Goal: Information Seeking & Learning: Learn about a topic

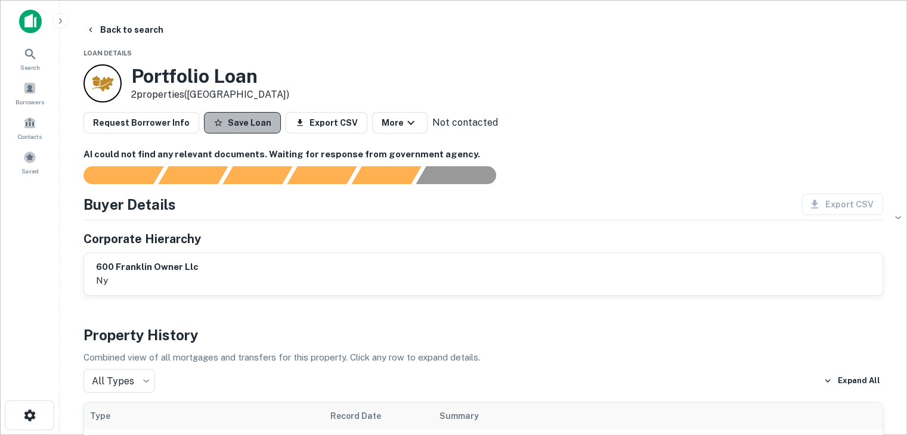
click at [244, 126] on button "Save Loan" at bounding box center [242, 122] width 77 height 21
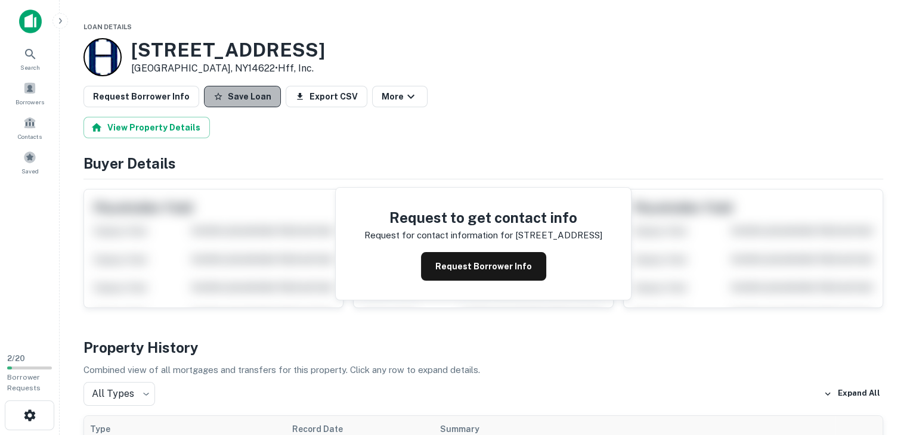
click at [238, 98] on button "Save Loan" at bounding box center [242, 96] width 77 height 21
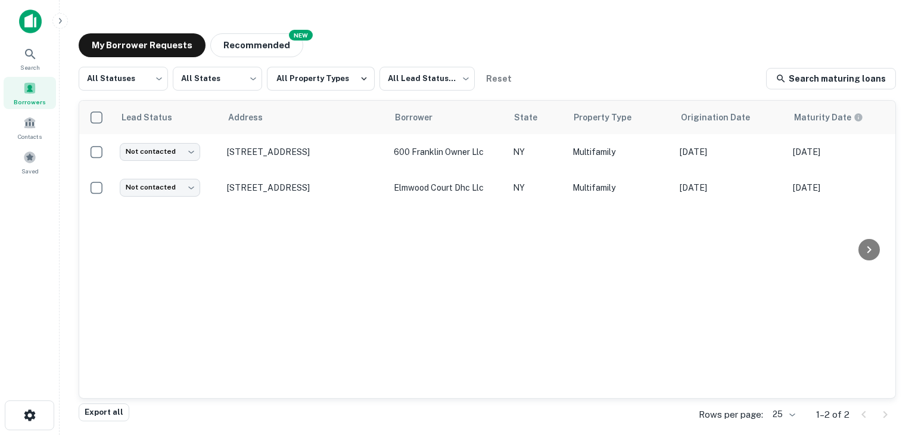
click at [263, 30] on div "My Borrower Requests NEW Recommended All Statuses *** ​ All States *** ​ All Pr…" at bounding box center [487, 220] width 837 height 392
click at [248, 47] on button "Recommended" at bounding box center [256, 45] width 93 height 24
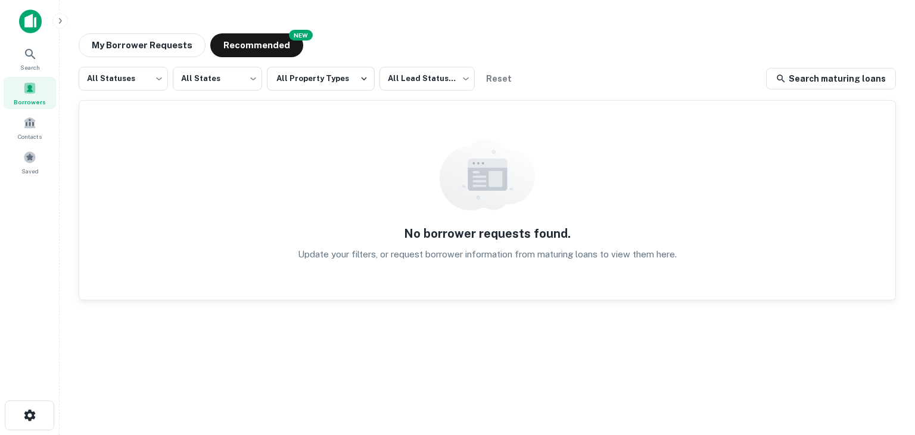
click at [31, 20] on img at bounding box center [30, 22] width 23 height 24
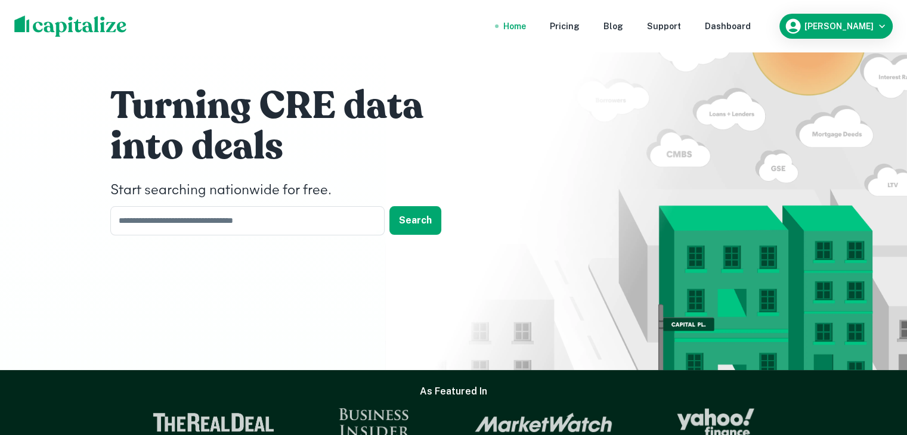
click at [521, 26] on div "Home" at bounding box center [514, 26] width 23 height 13
click at [721, 24] on div "Dashboard" at bounding box center [727, 26] width 46 height 13
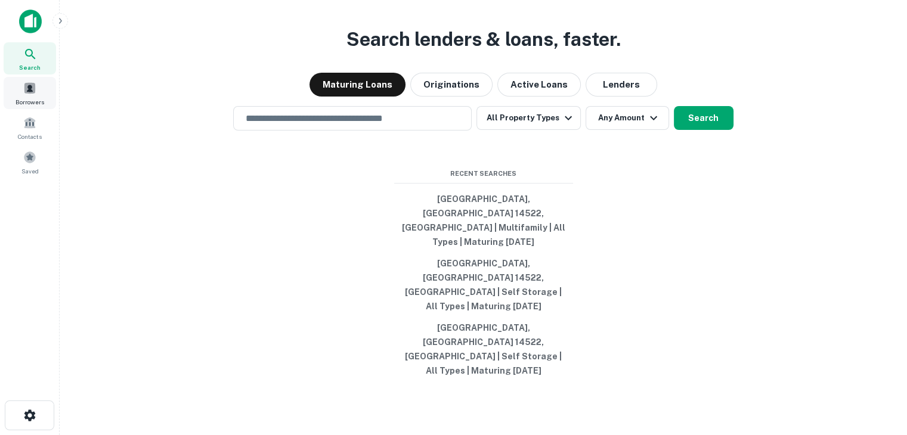
click at [8, 95] on div "Borrowers" at bounding box center [30, 93] width 52 height 32
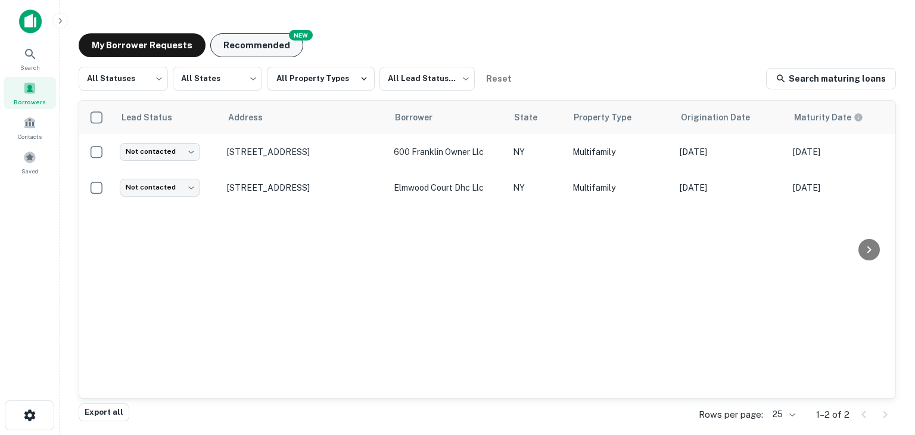
click at [243, 47] on button "Recommended" at bounding box center [256, 45] width 93 height 24
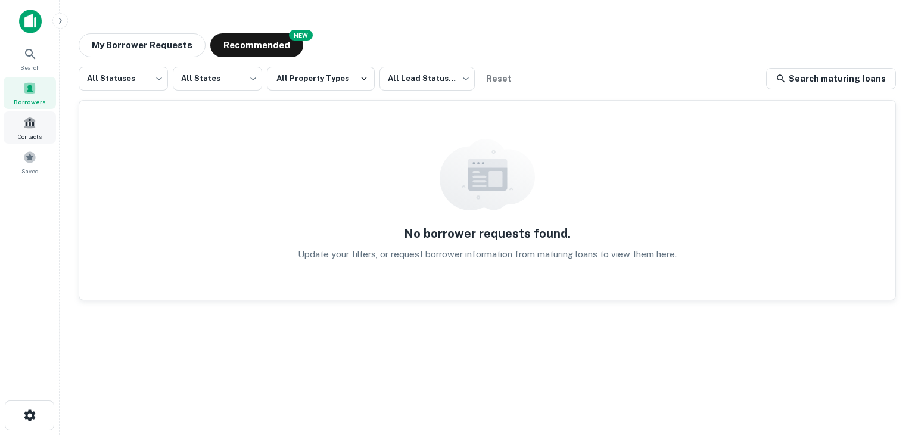
click at [36, 129] on div "Contacts" at bounding box center [30, 127] width 52 height 32
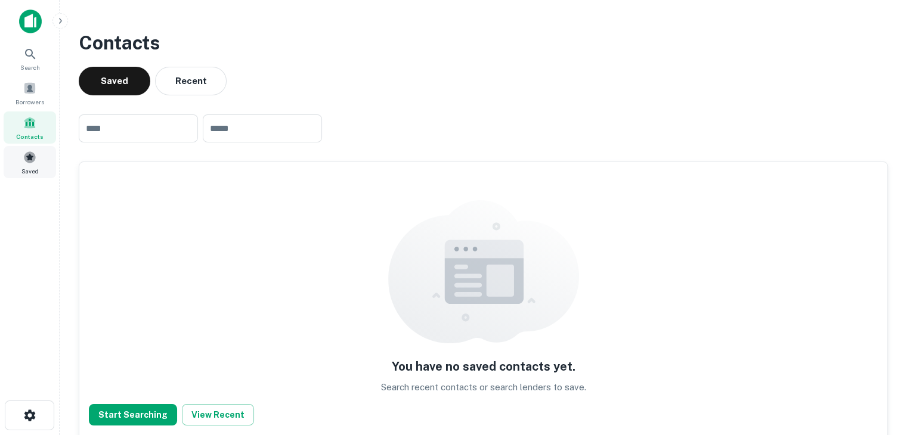
click at [25, 167] on span "Saved" at bounding box center [29, 171] width 17 height 10
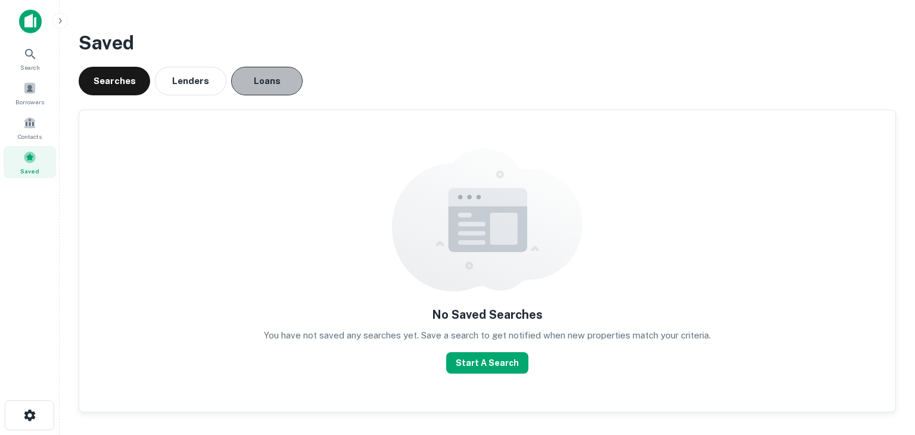
click at [249, 85] on button "Loans" at bounding box center [267, 81] width 72 height 29
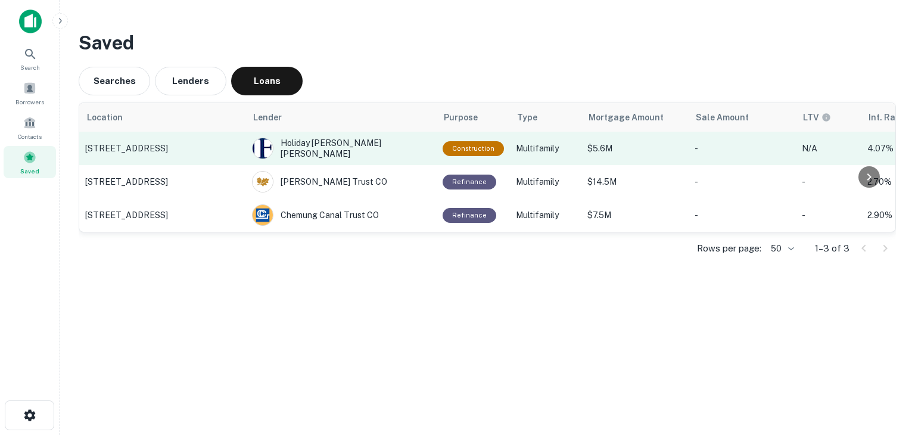
click at [548, 156] on td "Multifamily" at bounding box center [546, 148] width 72 height 33
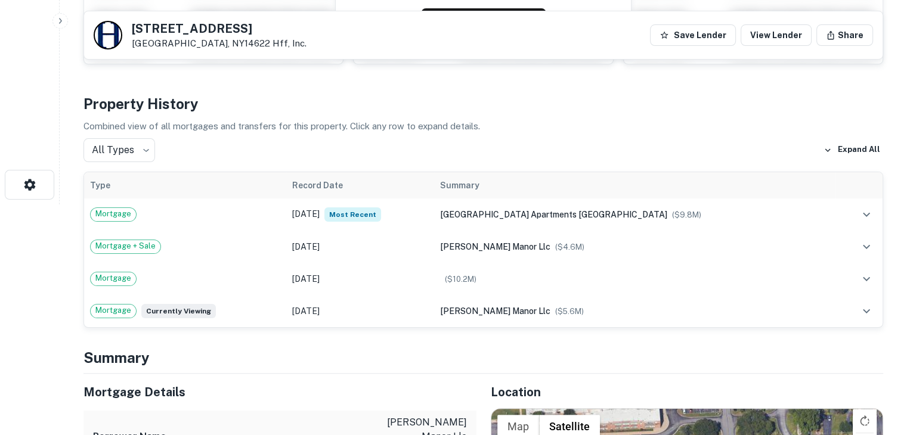
scroll to position [231, 0]
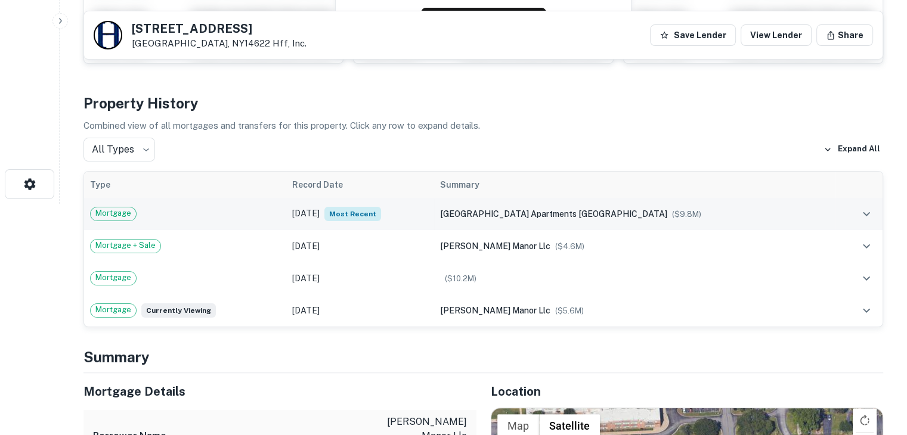
click at [539, 221] on td "east ridge manor apartments ow ($ 9.8M )" at bounding box center [634, 214] width 401 height 32
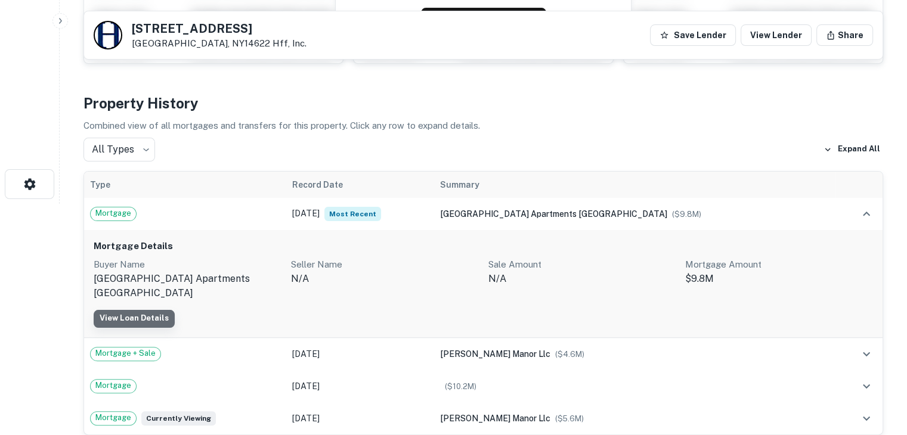
click at [143, 310] on link "View Loan Details" at bounding box center [134, 319] width 81 height 18
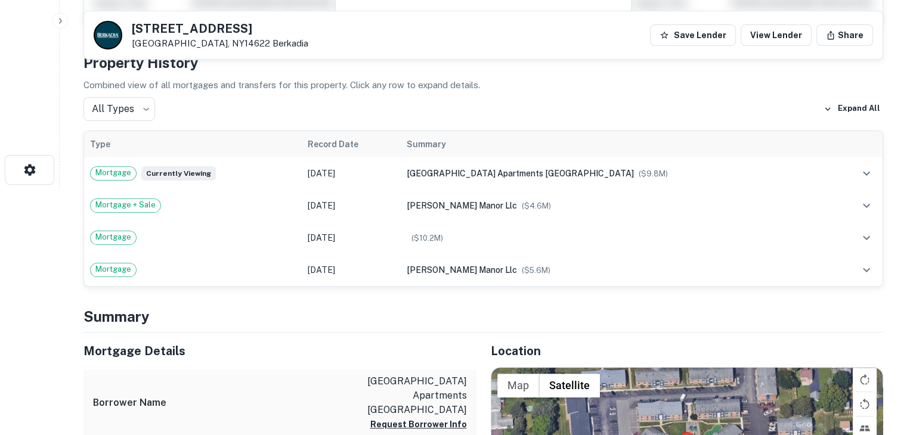
scroll to position [243, 0]
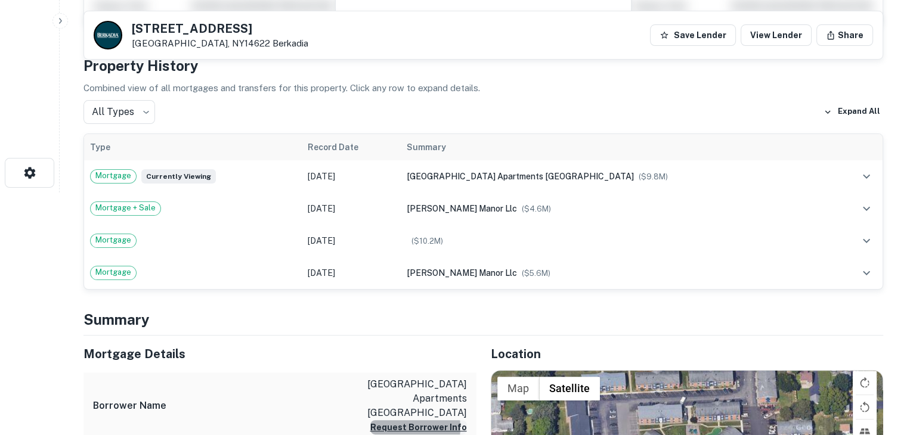
click at [411, 420] on button "Request Borrower Info" at bounding box center [418, 427] width 97 height 14
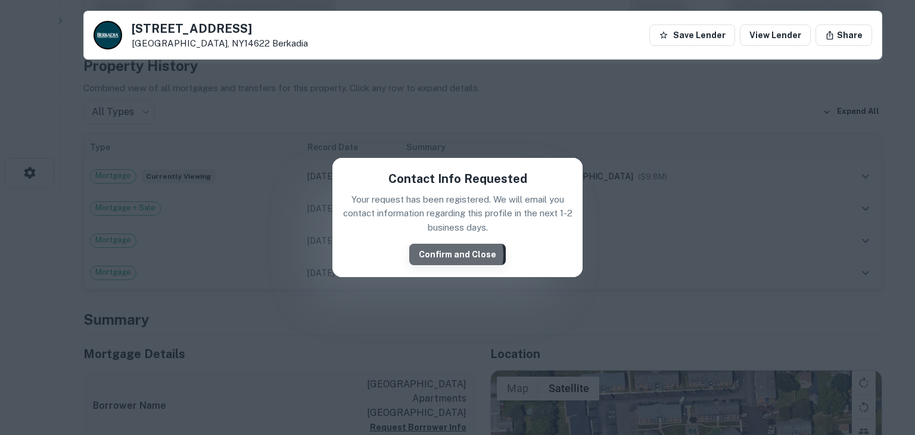
click at [446, 254] on button "Confirm and Close" at bounding box center [457, 254] width 97 height 21
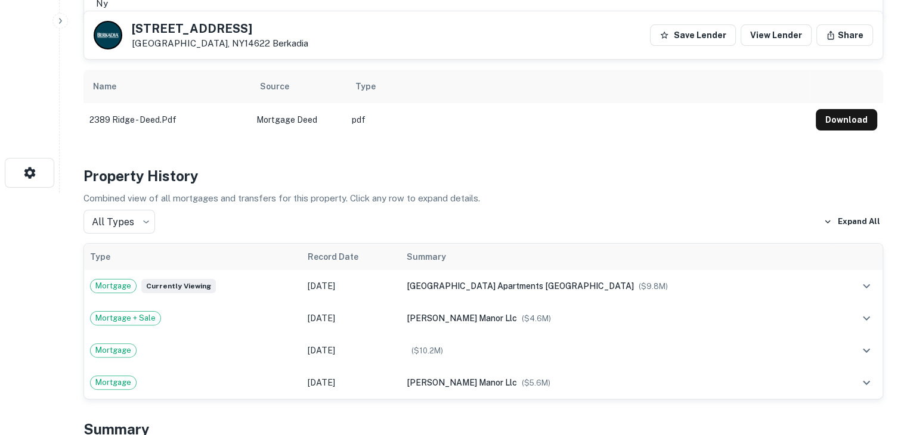
scroll to position [0, 0]
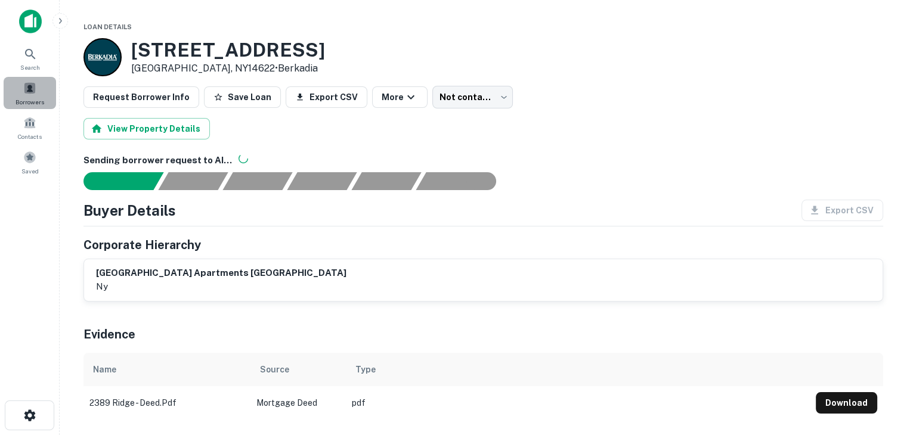
click at [29, 86] on span at bounding box center [29, 88] width 13 height 13
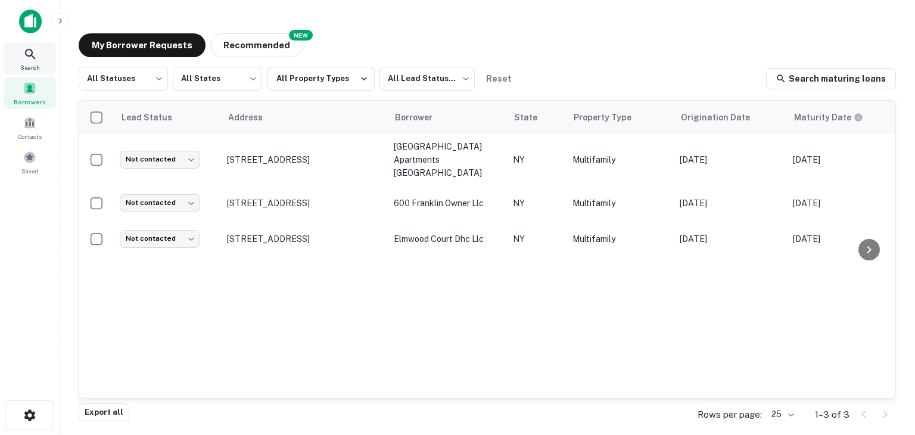
click at [26, 61] on div "Search" at bounding box center [30, 58] width 52 height 32
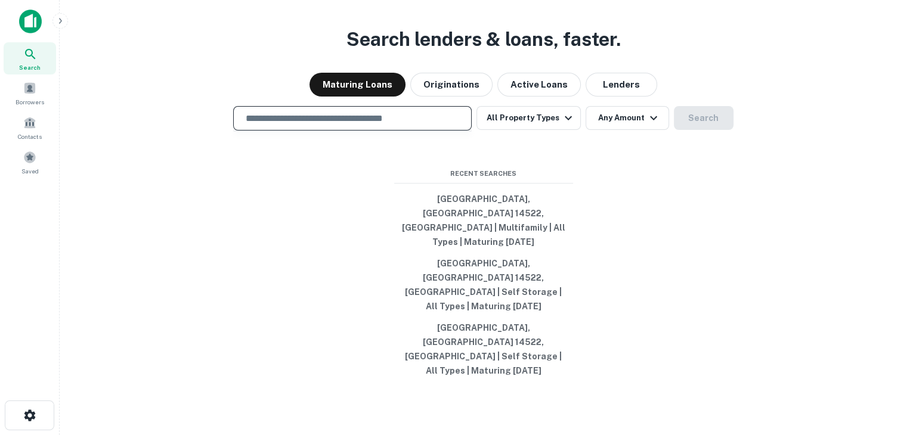
click at [382, 125] on input "text" at bounding box center [352, 118] width 228 height 14
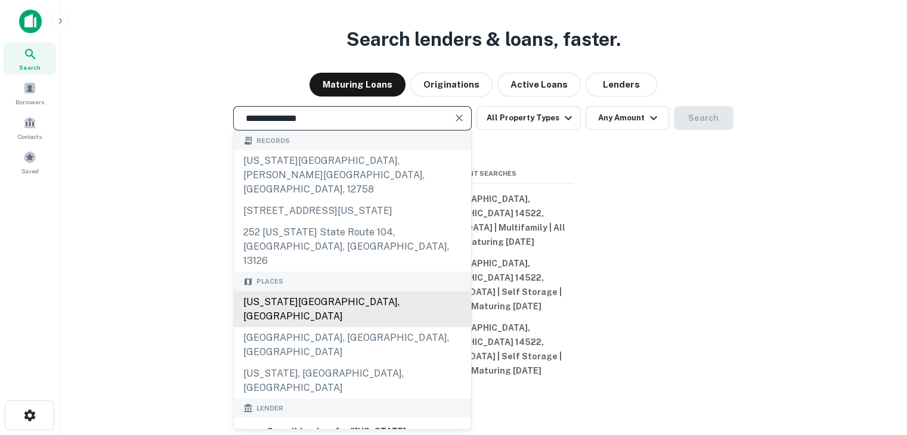
click at [288, 313] on div "New York State, USA" at bounding box center [352, 309] width 237 height 36
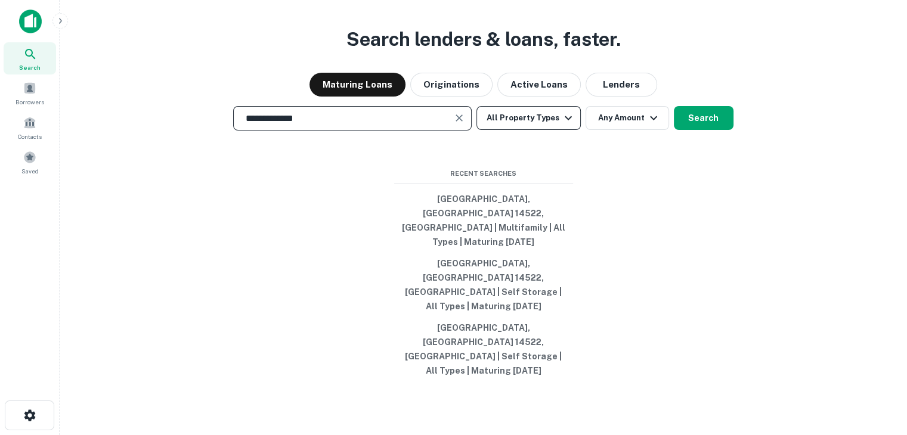
type input "**********"
click at [501, 130] on button "All Property Types" at bounding box center [528, 118] width 104 height 24
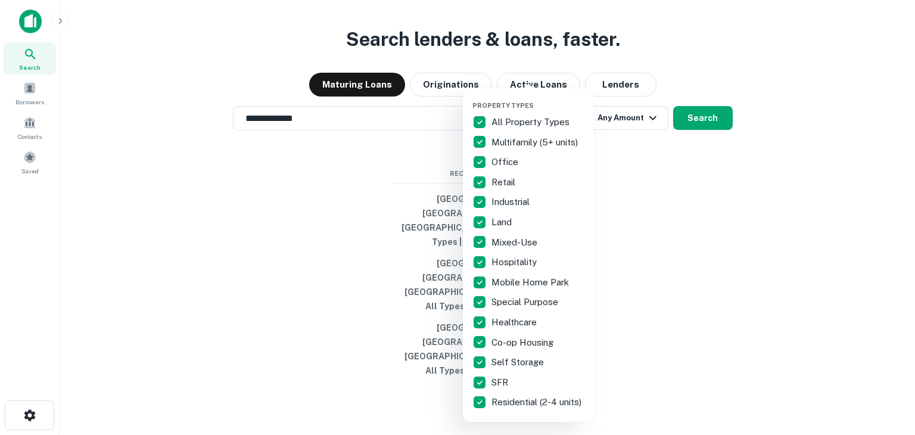
click at [504, 125] on p "All Property Types" at bounding box center [532, 122] width 80 height 14
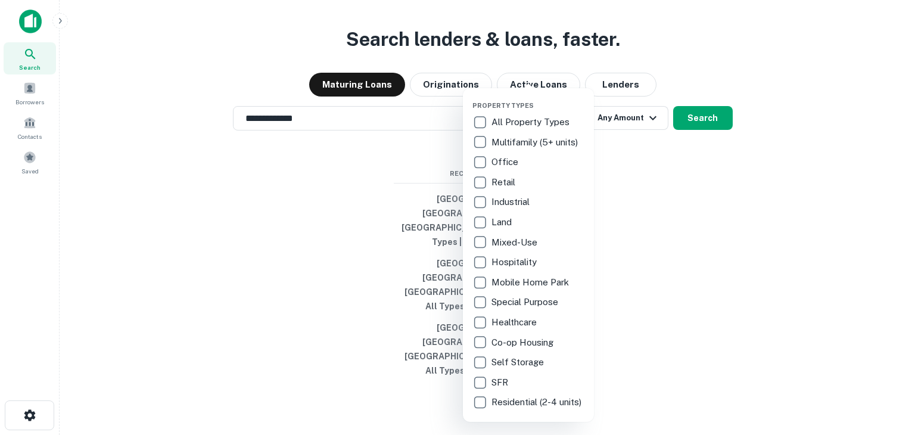
click at [497, 144] on p "Multifamily (5+ units)" at bounding box center [536, 142] width 89 height 14
click at [499, 180] on p "Retail" at bounding box center [505, 182] width 26 height 14
click at [498, 206] on p "Industrial" at bounding box center [511, 202] width 41 height 14
click at [513, 244] on p "Mixed-Use" at bounding box center [515, 242] width 48 height 14
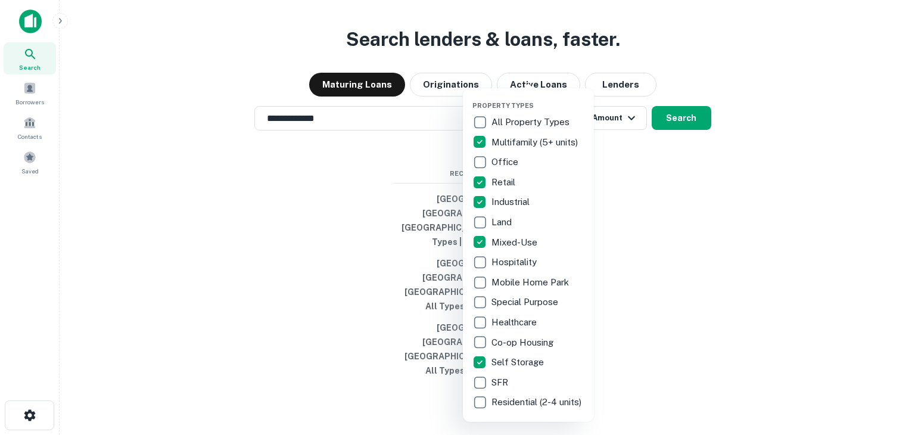
click at [705, 303] on div at bounding box center [457, 217] width 915 height 435
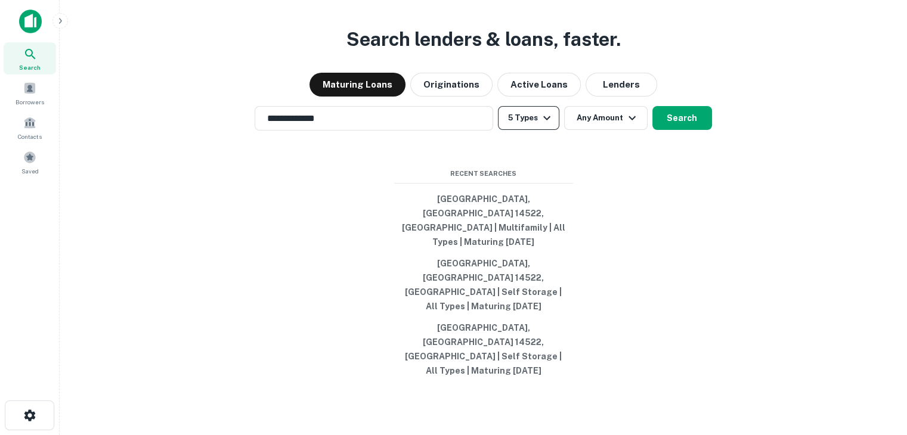
click at [541, 125] on icon "button" at bounding box center [546, 118] width 14 height 14
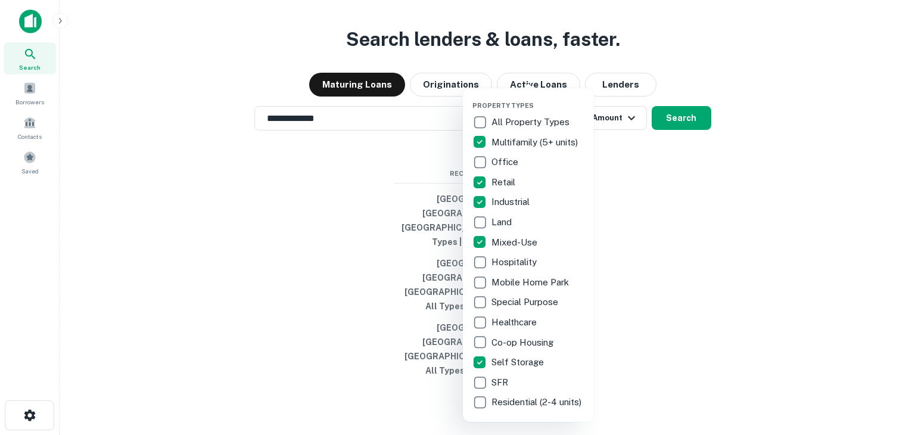
click at [669, 238] on div at bounding box center [457, 217] width 915 height 435
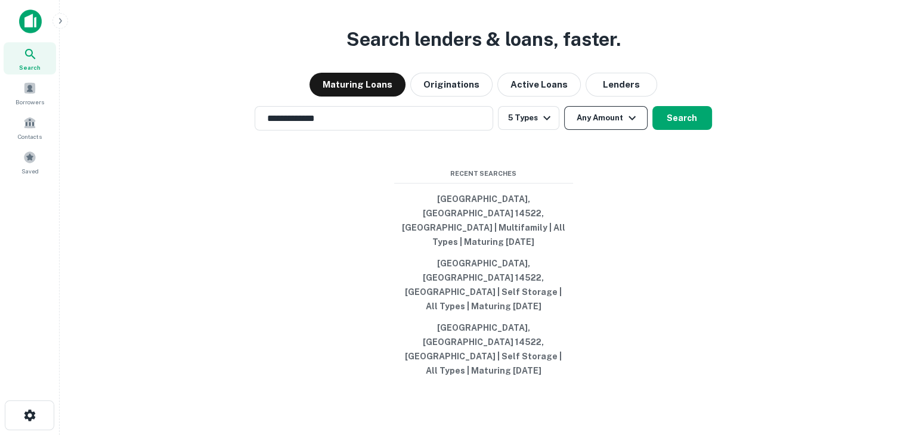
click at [619, 130] on button "Any Amount" at bounding box center [605, 118] width 83 height 24
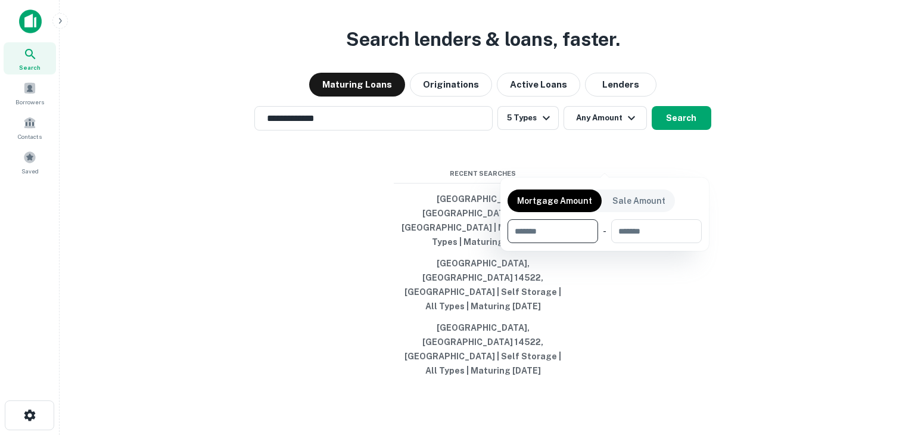
click at [552, 227] on input "number" at bounding box center [549, 231] width 82 height 24
type input "*******"
click at [653, 300] on div at bounding box center [457, 217] width 915 height 435
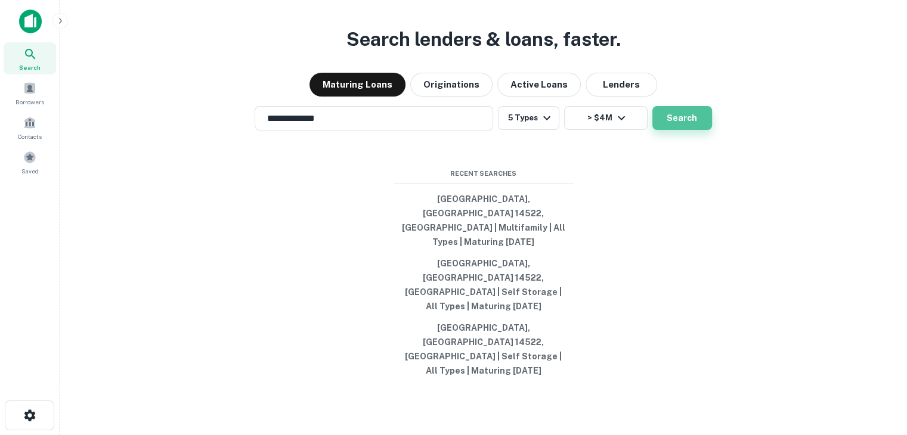
click at [683, 130] on button "Search" at bounding box center [682, 118] width 60 height 24
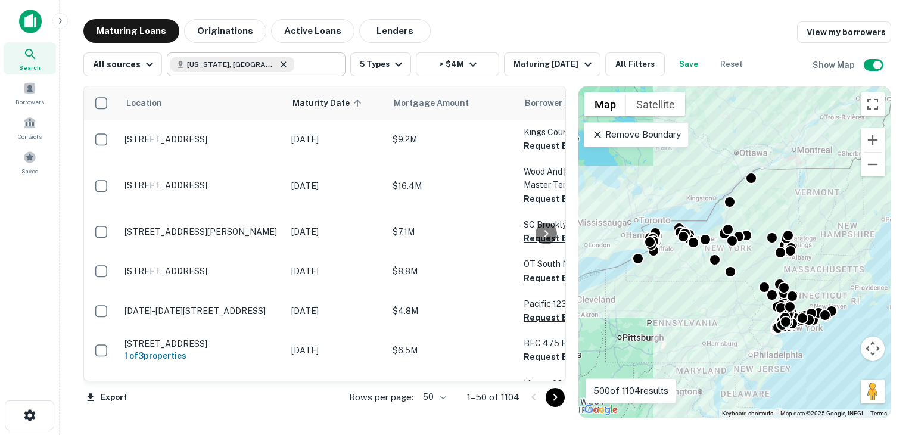
click at [281, 65] on icon at bounding box center [283, 63] width 5 height 5
type input "**********"
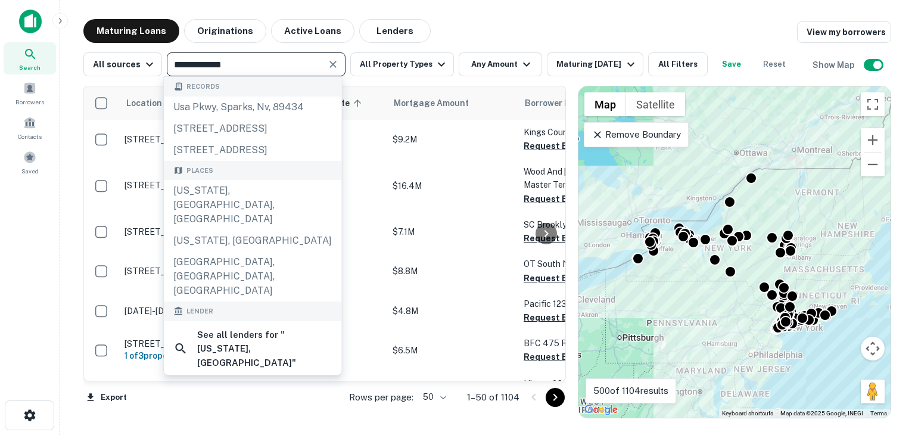
click at [330, 66] on icon "Clear" at bounding box center [333, 64] width 12 height 12
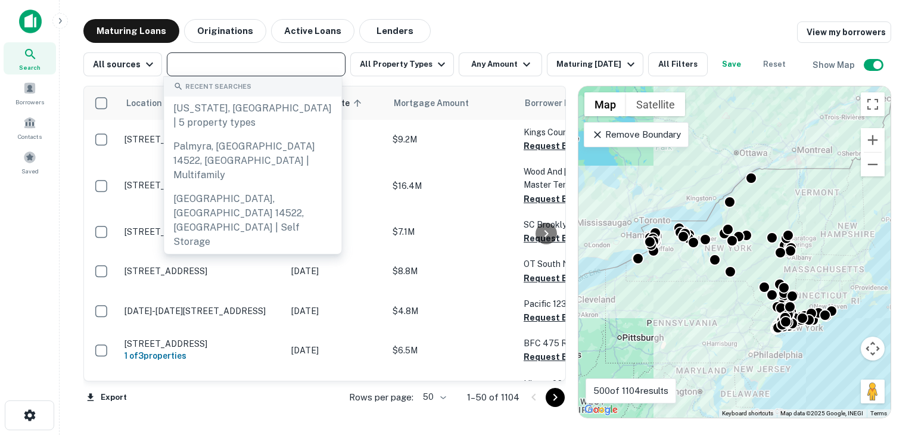
click at [255, 70] on input "text" at bounding box center [255, 64] width 170 height 17
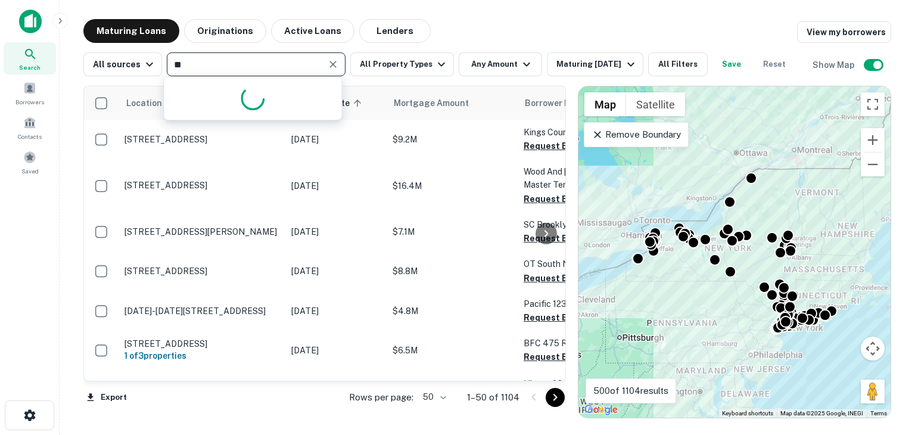
type input "*"
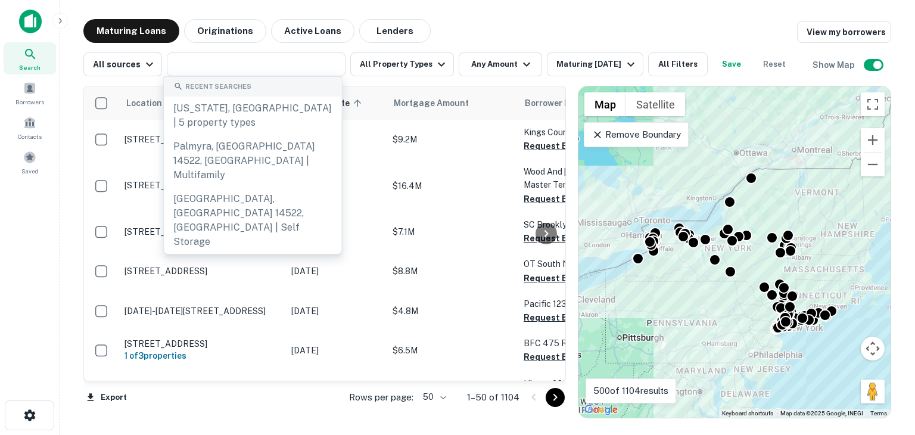
click at [625, 142] on div "Remove Boundary" at bounding box center [636, 134] width 104 height 25
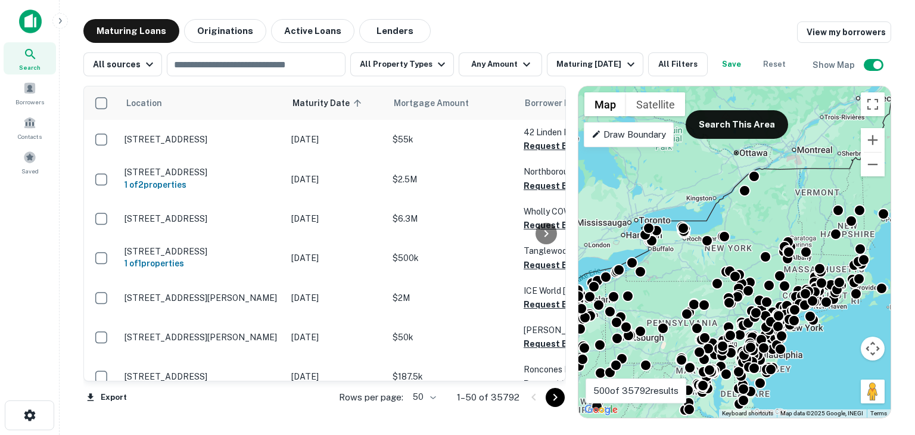
click at [632, 132] on p "Draw Boundary" at bounding box center [629, 135] width 75 height 14
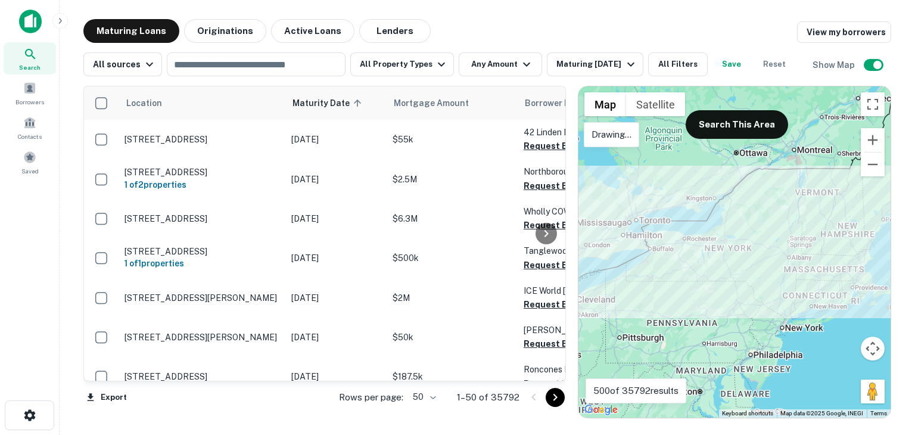
drag, startPoint x: 830, startPoint y: 209, endPoint x: 658, endPoint y: 274, distance: 183.7
click at [658, 274] on div at bounding box center [735, 251] width 312 height 331
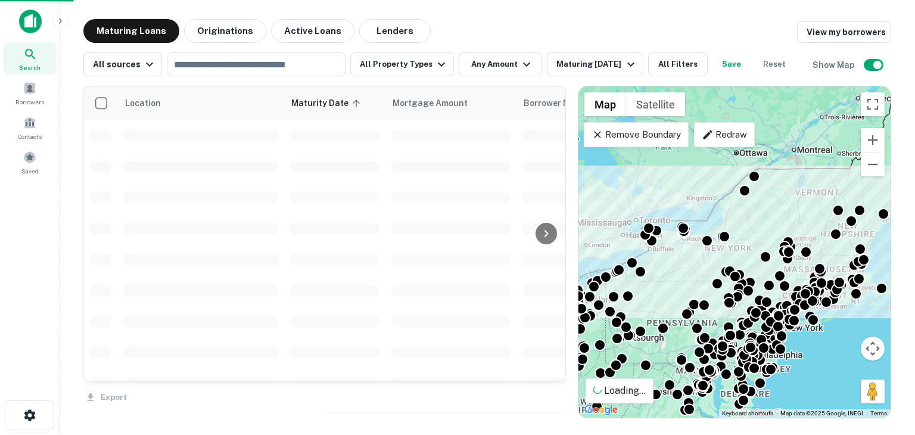
click at [725, 142] on div "Redraw" at bounding box center [724, 134] width 60 height 25
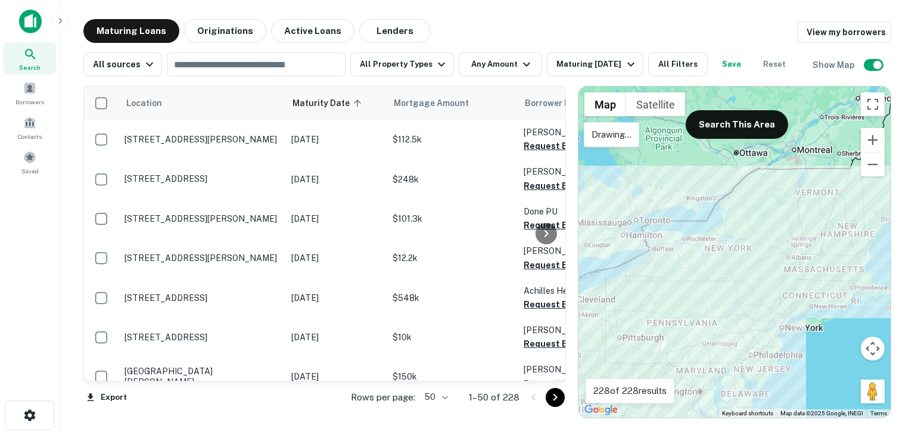
drag, startPoint x: 761, startPoint y: 210, endPoint x: 725, endPoint y: 207, distance: 36.5
click at [725, 207] on div at bounding box center [735, 251] width 312 height 331
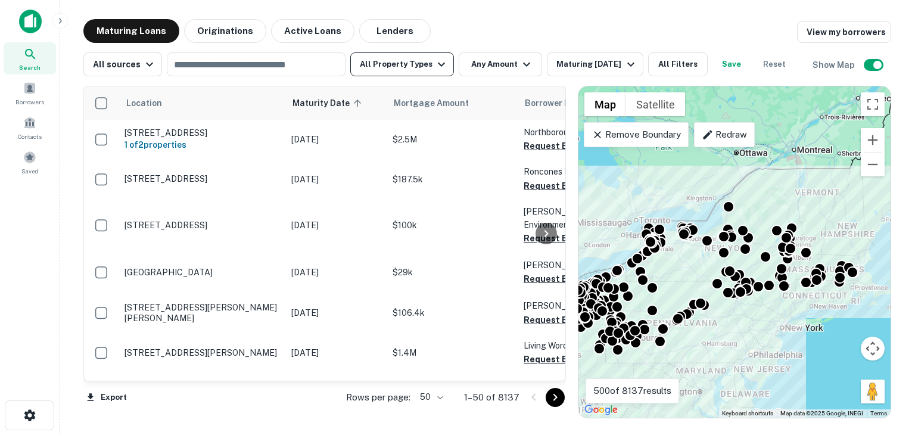
click at [408, 60] on button "All Property Types" at bounding box center [402, 64] width 104 height 24
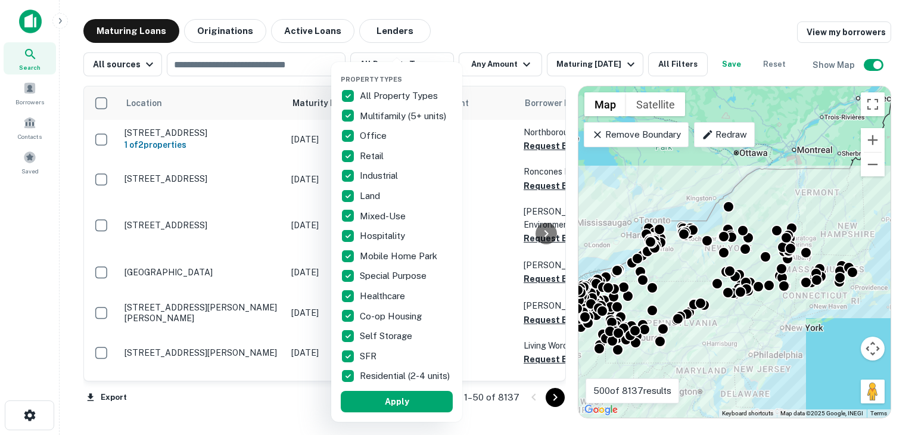
click at [374, 94] on p "All Property Types" at bounding box center [400, 96] width 80 height 14
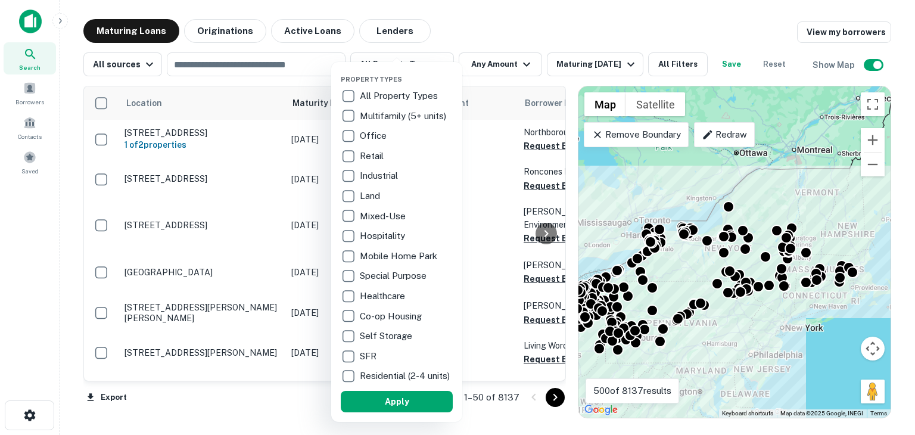
click at [369, 113] on p "Multifamily (5+ units)" at bounding box center [404, 116] width 89 height 14
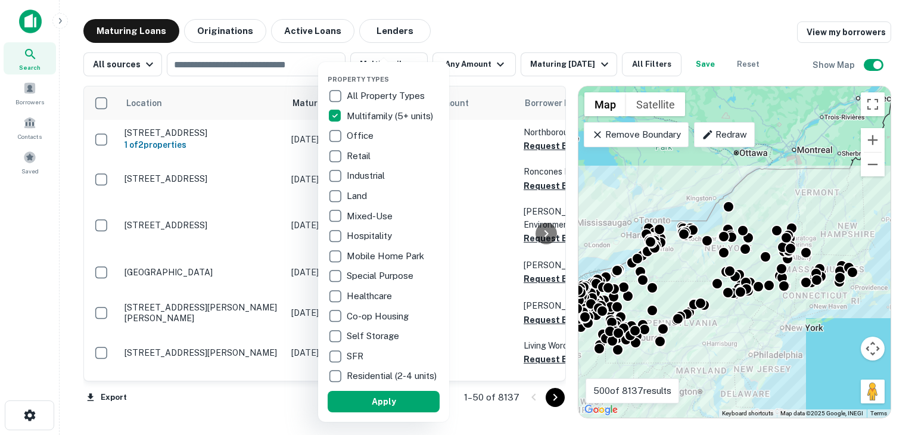
click at [353, 156] on p "Retail" at bounding box center [360, 156] width 26 height 14
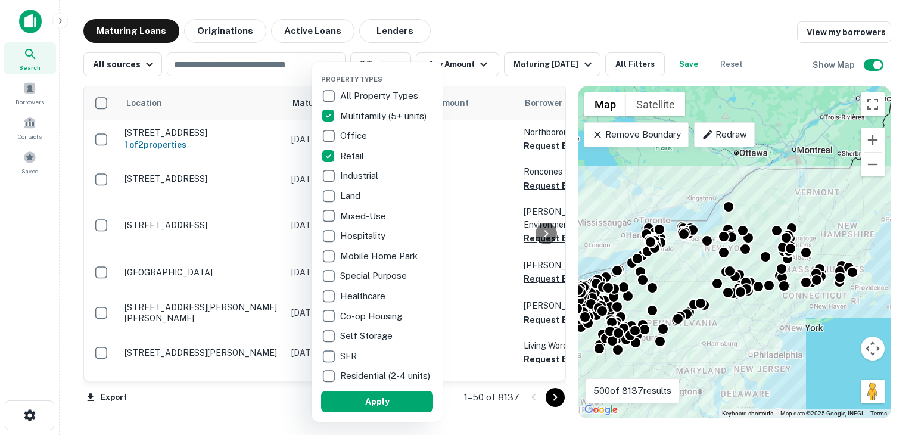
click at [355, 174] on p "Industrial" at bounding box center [360, 176] width 41 height 14
click at [343, 217] on p "Mixed-Use" at bounding box center [364, 216] width 48 height 14
click at [355, 337] on p "Self Storage" at bounding box center [367, 336] width 55 height 14
click at [392, 406] on button "Apply" at bounding box center [377, 401] width 112 height 21
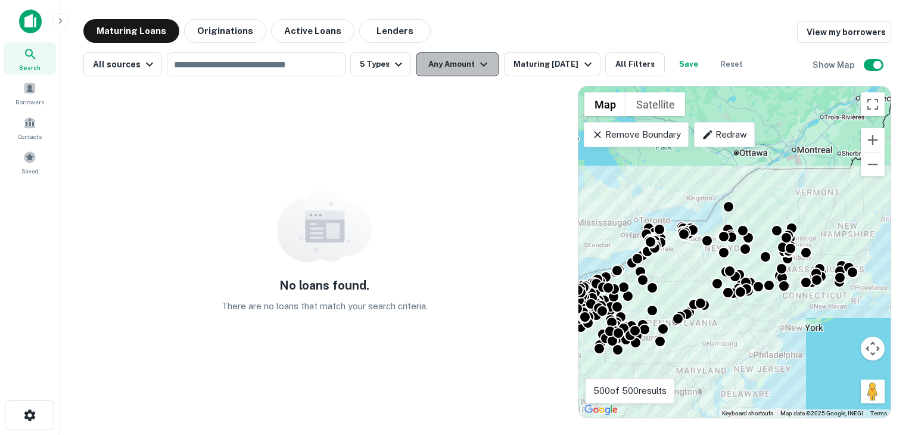
click at [478, 61] on icon "button" at bounding box center [484, 64] width 14 height 14
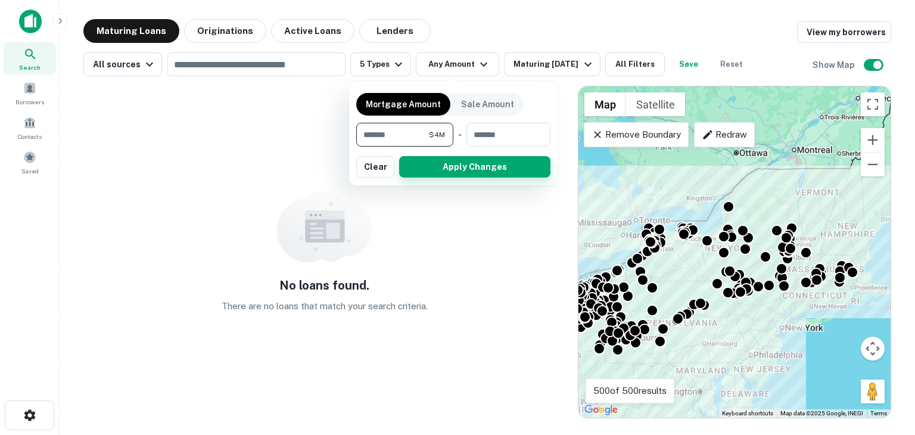
type input "*******"
click at [479, 166] on button "Apply Changes" at bounding box center [474, 166] width 151 height 21
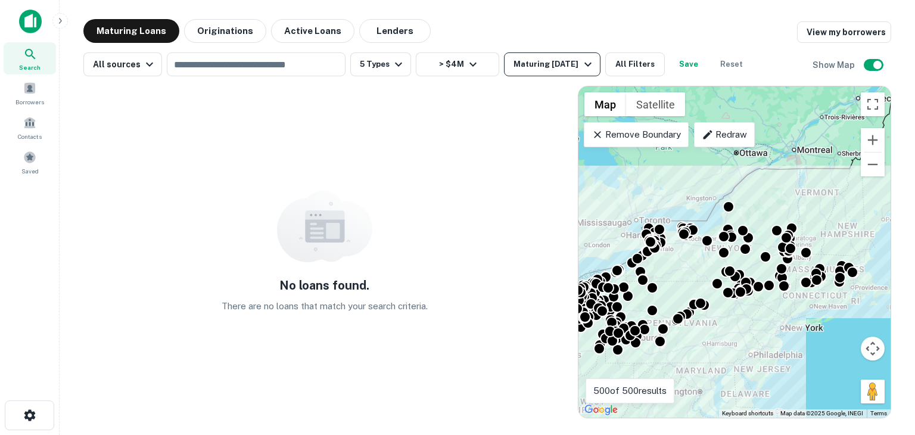
click at [564, 63] on div "Maturing In 6 Months" at bounding box center [554, 64] width 81 height 14
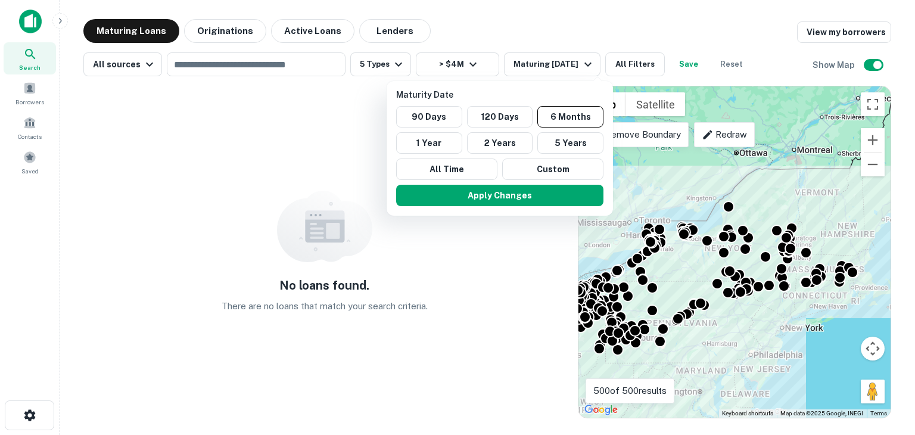
click at [632, 32] on div at bounding box center [457, 217] width 915 height 435
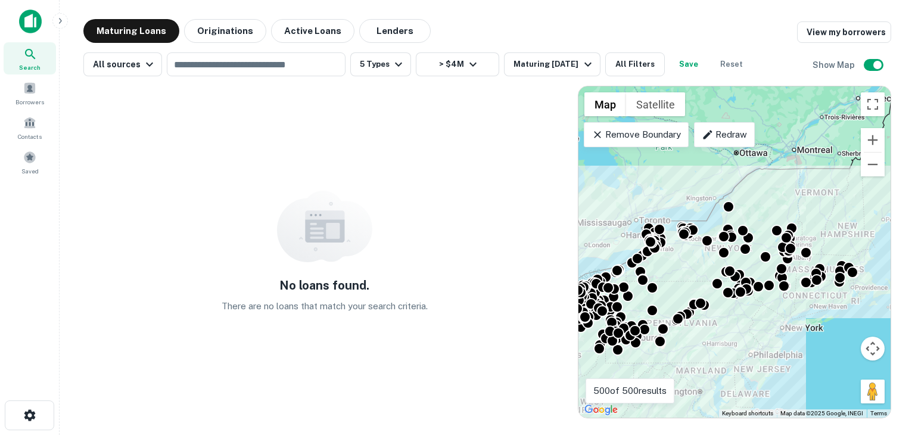
click at [412, 203] on div "No loans found. There are no loans that match your search criteria." at bounding box center [324, 252] width 483 height 333
click at [650, 389] on p "500 of 500 results" at bounding box center [630, 391] width 73 height 14
click at [471, 70] on icon "button" at bounding box center [473, 64] width 14 height 14
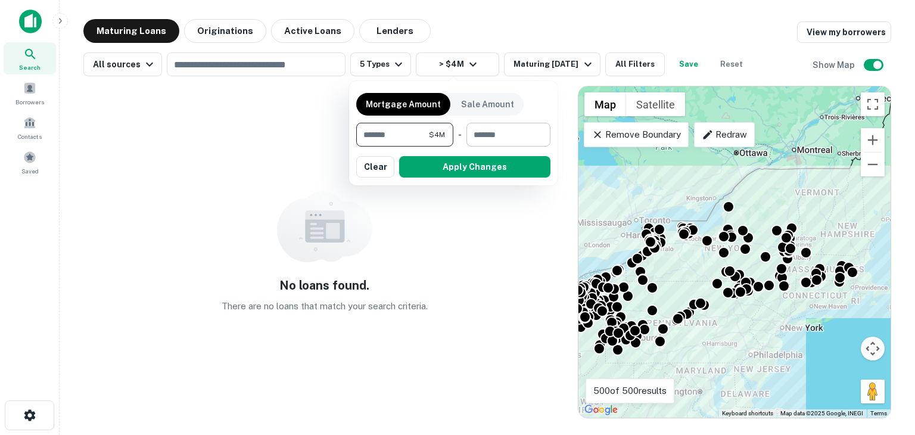
click at [499, 139] on input "number" at bounding box center [505, 135] width 76 height 24
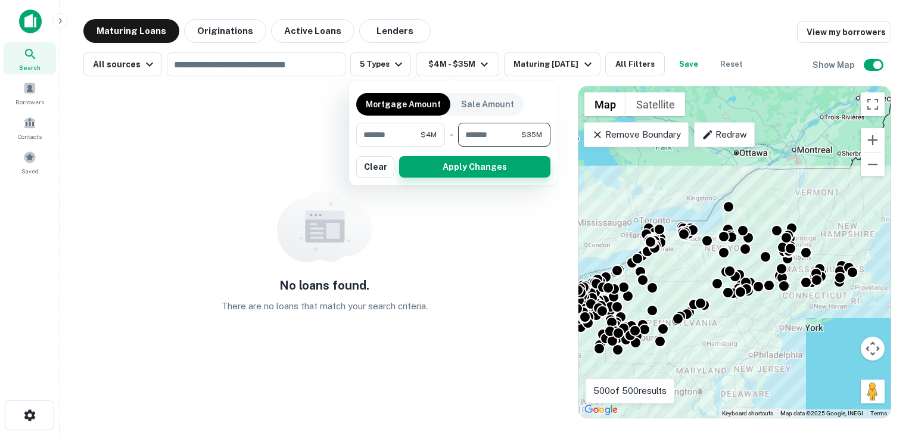
type input "********"
click at [502, 165] on button "Apply Changes" at bounding box center [474, 166] width 151 height 21
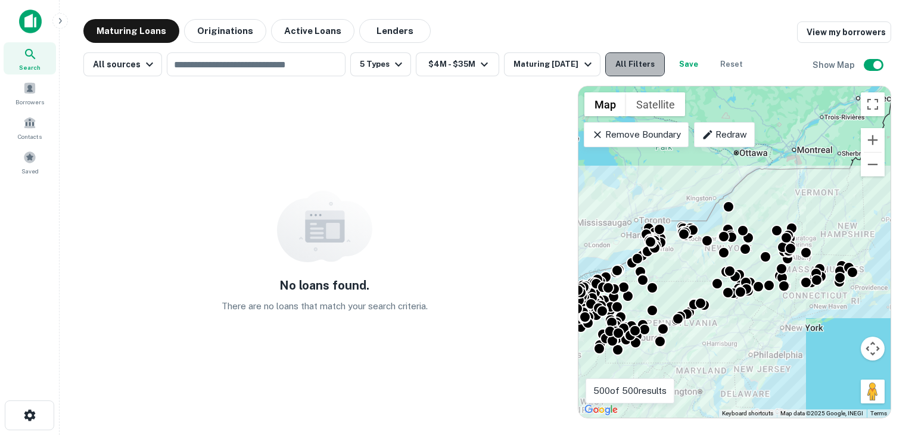
click at [634, 57] on button "All Filters" at bounding box center [636, 64] width 60 height 24
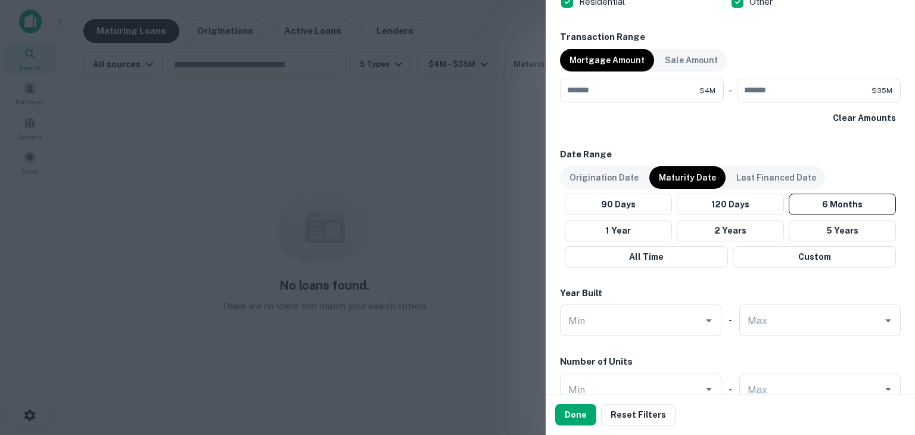
scroll to position [589, 0]
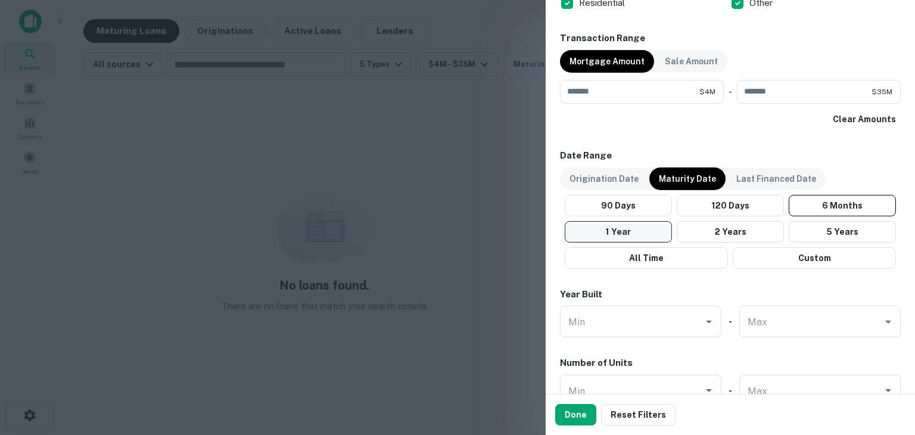
click at [644, 237] on button "1 Year" at bounding box center [618, 231] width 107 height 21
click at [817, 201] on button "6 Months" at bounding box center [842, 205] width 107 height 21
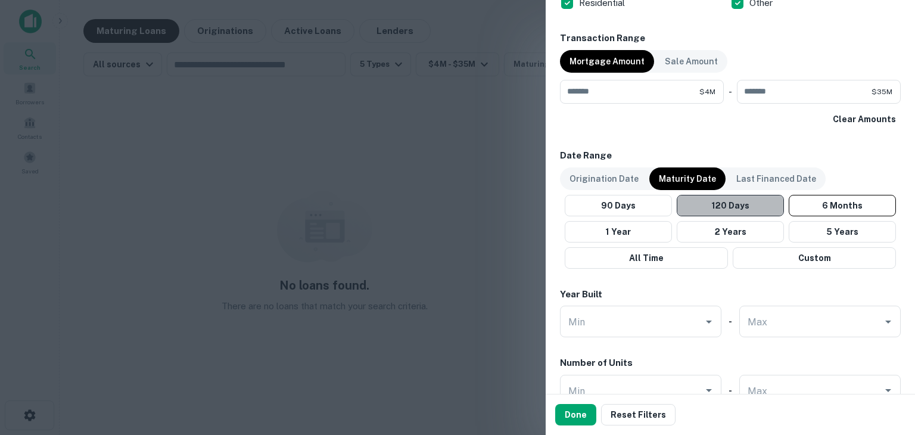
click at [759, 201] on button "120 Days" at bounding box center [730, 205] width 107 height 21
click at [588, 409] on button "Done" at bounding box center [575, 414] width 41 height 21
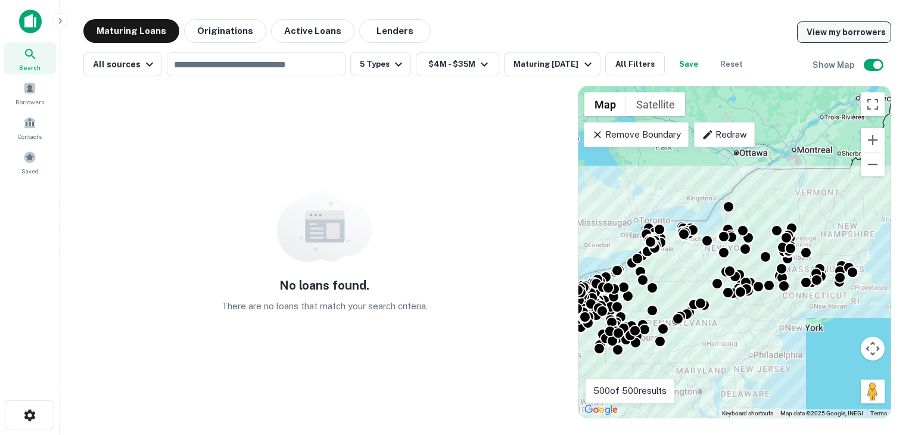
click at [865, 32] on link "View my borrowers" at bounding box center [844, 31] width 94 height 21
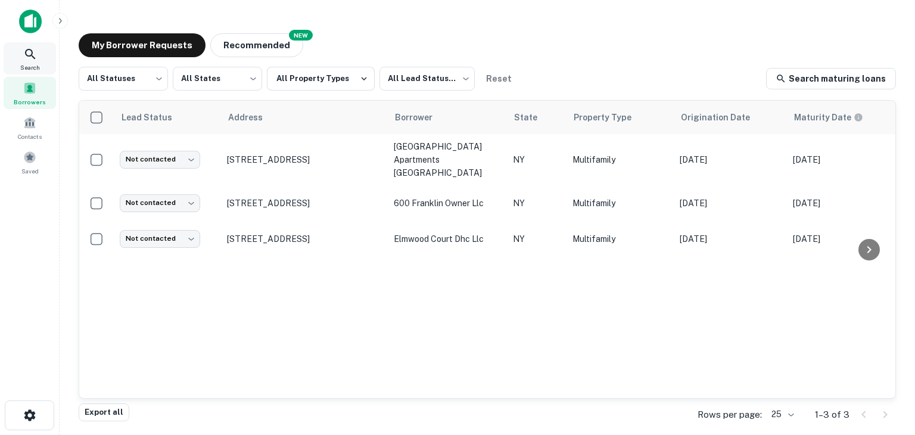
click at [34, 54] on icon at bounding box center [30, 54] width 14 height 14
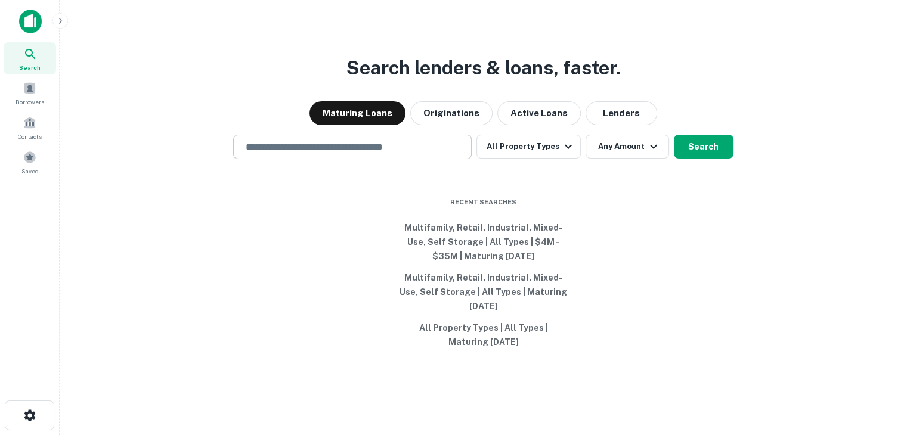
click at [433, 150] on input "text" at bounding box center [352, 147] width 228 height 14
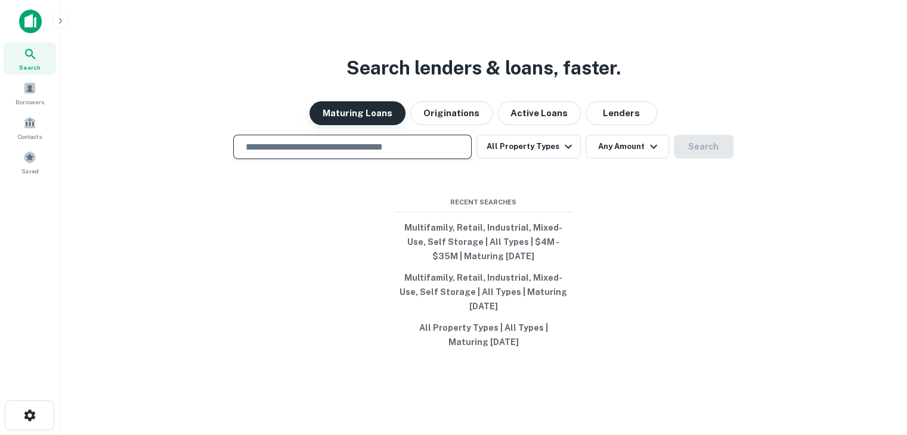
click at [380, 113] on button "Maturing Loans" at bounding box center [357, 113] width 96 height 24
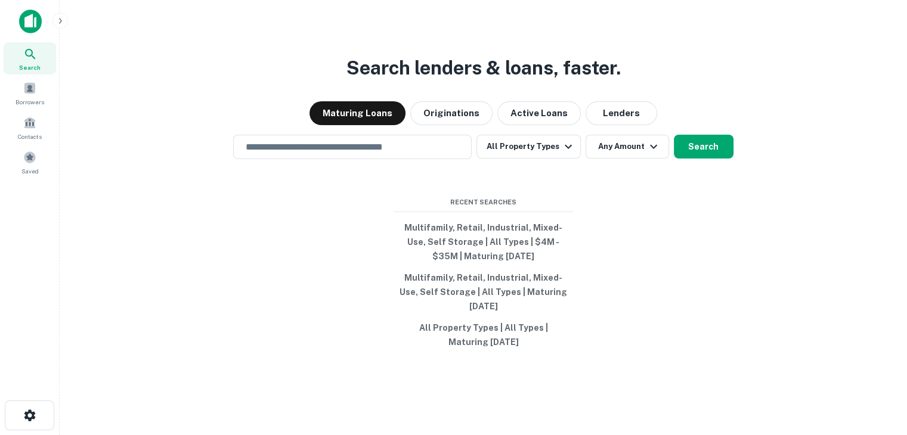
click at [524, 171] on div "Search lenders & loans, faster. Maturing Loans Originations Active Loans Lender…" at bounding box center [483, 246] width 828 height 435
click at [414, 141] on input "text" at bounding box center [352, 147] width 228 height 14
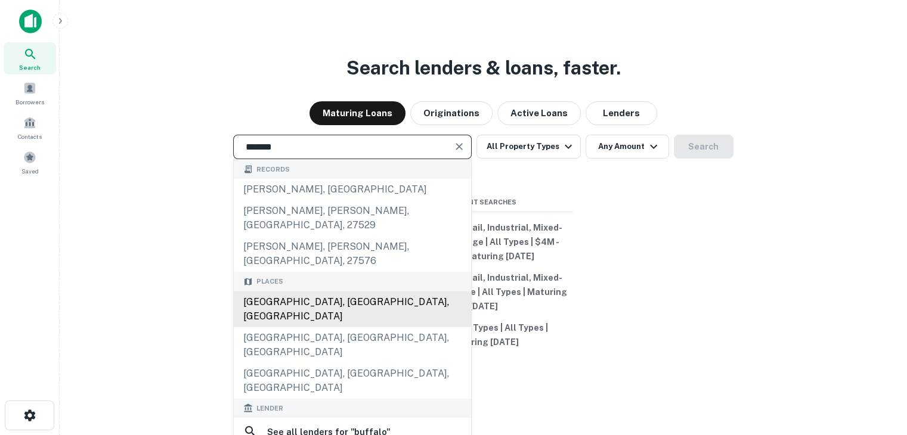
click at [312, 291] on div "Buffalo, NY, USA" at bounding box center [352, 309] width 237 height 36
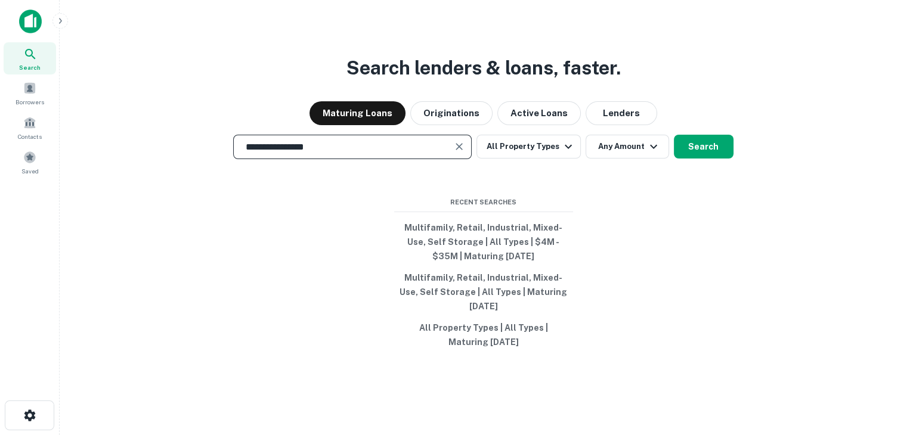
type input "**********"
click at [522, 160] on div "**********" at bounding box center [483, 246] width 828 height 435
click at [519, 157] on button "All Property Types" at bounding box center [528, 147] width 104 height 24
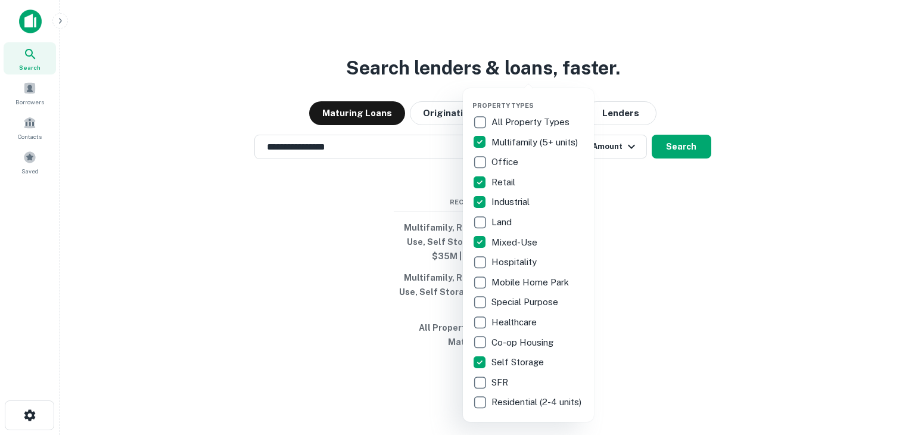
click at [679, 253] on div at bounding box center [457, 217] width 915 height 435
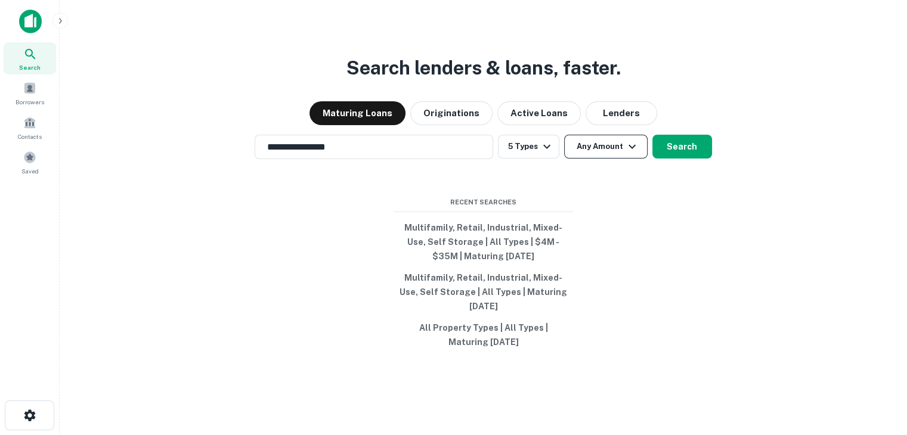
click at [603, 142] on button "Any Amount" at bounding box center [605, 147] width 83 height 24
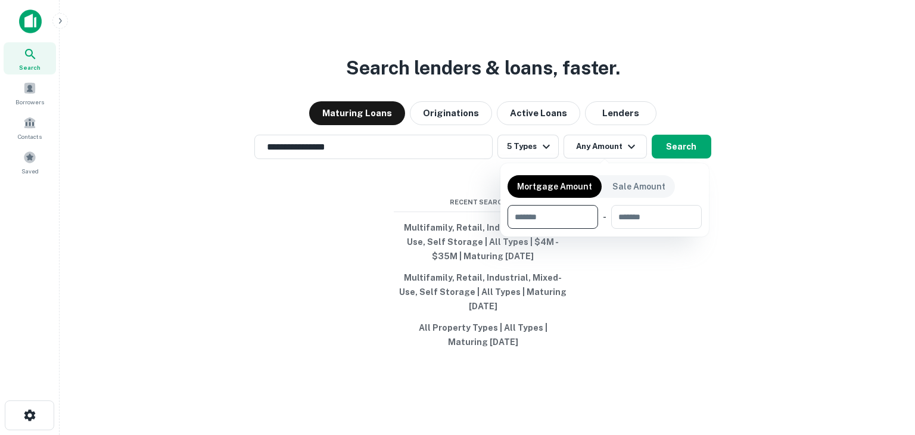
type input "*"
type input "*******"
click at [662, 218] on input "number" at bounding box center [656, 217] width 76 height 24
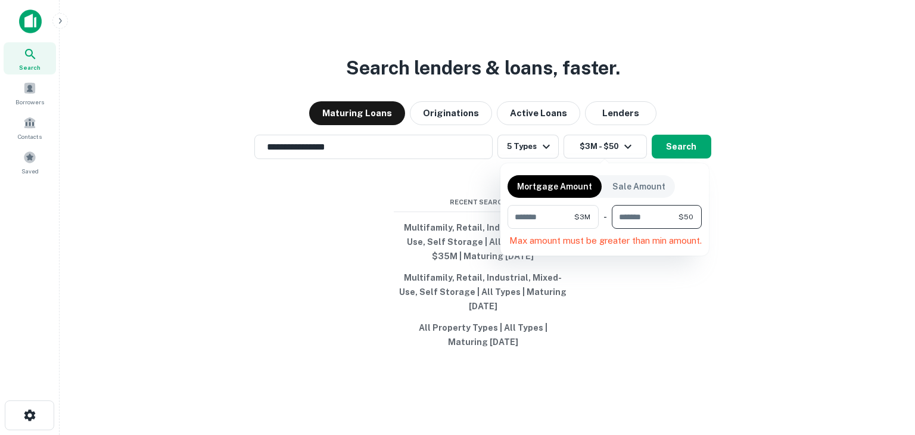
type input "*"
type input "********"
click at [686, 144] on div at bounding box center [457, 217] width 915 height 435
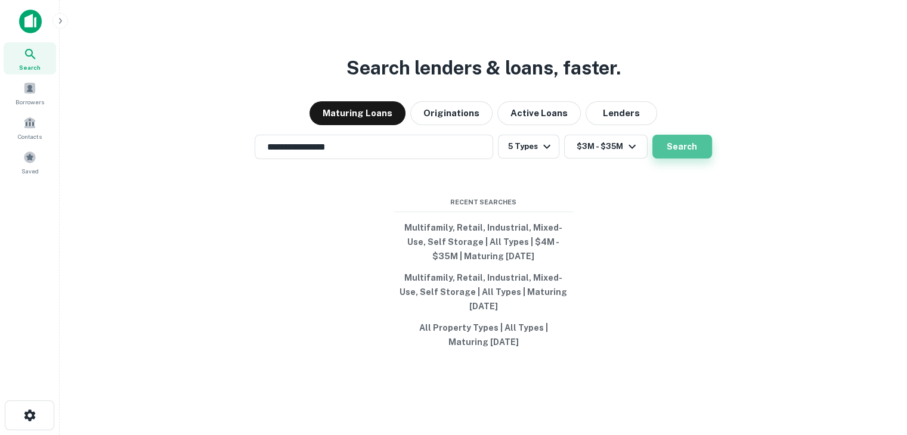
click at [676, 143] on button "Search" at bounding box center [682, 147] width 60 height 24
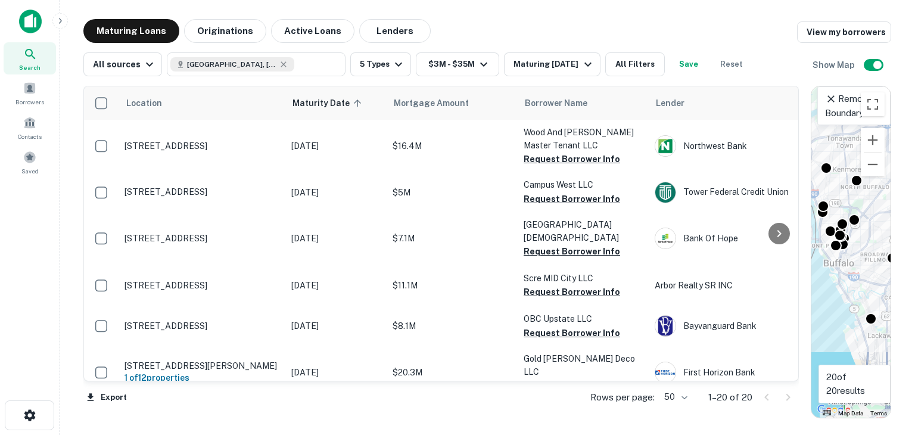
drag, startPoint x: 572, startPoint y: 103, endPoint x: 812, endPoint y: 158, distance: 245.8
click at [812, 158] on div "Location Maturity Date sorted ascending Mortgage Amount Borrower Name Lender Pu…" at bounding box center [487, 247] width 808 height 342
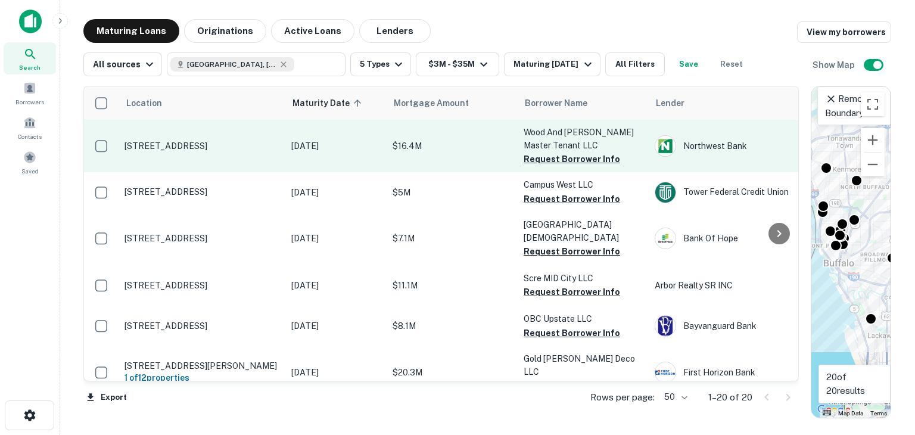
click at [465, 154] on td "$16.4M" at bounding box center [452, 146] width 131 height 52
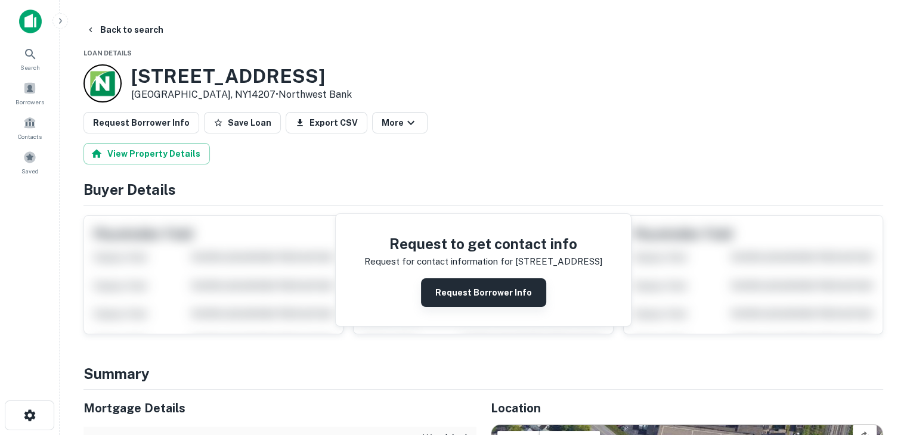
click at [455, 298] on button "Request Borrower Info" at bounding box center [483, 292] width 125 height 29
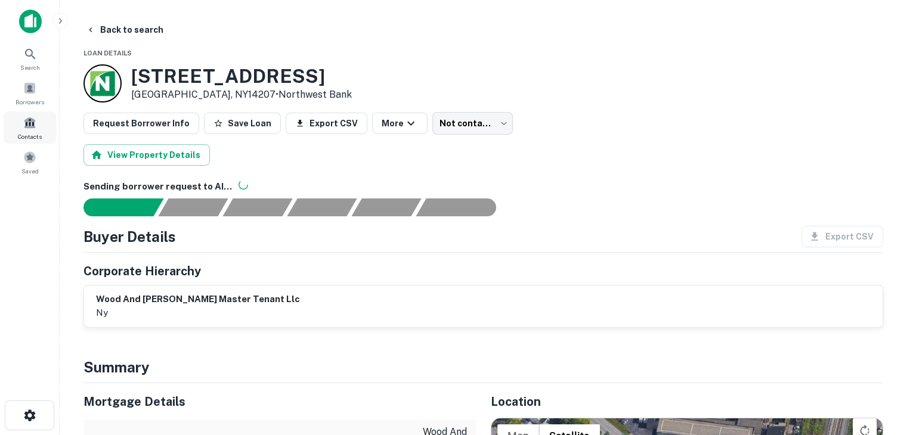
click at [26, 138] on span "Contacts" at bounding box center [30, 137] width 24 height 10
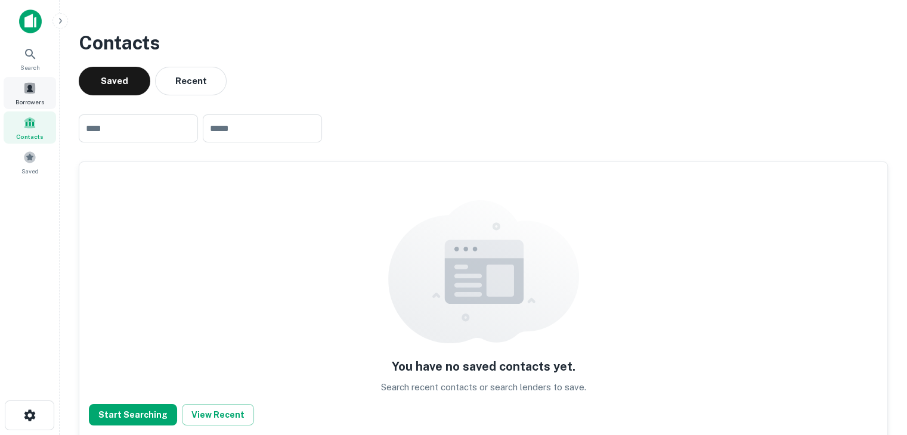
click at [28, 94] on span at bounding box center [29, 88] width 13 height 13
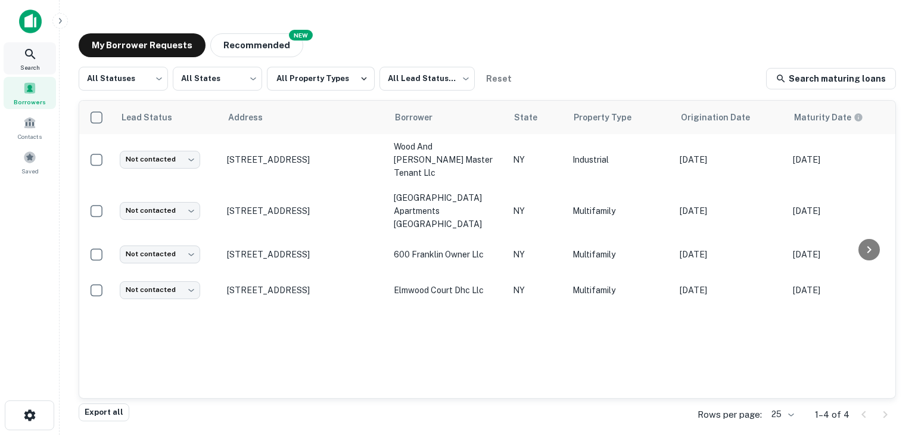
click at [38, 57] on div "Search" at bounding box center [30, 58] width 52 height 32
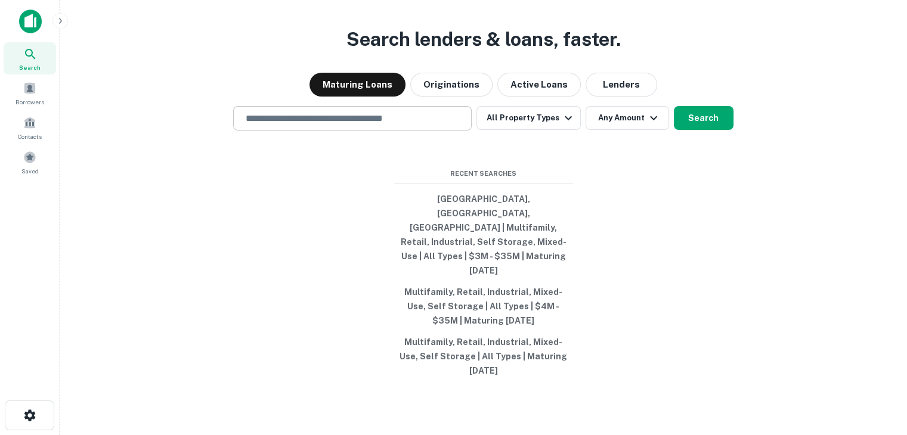
click at [383, 131] on div "​" at bounding box center [352, 118] width 238 height 24
click at [655, 176] on div "Search lenders & loans, faster. Maturing Loans Originations Active Loans Lender…" at bounding box center [483, 246] width 828 height 435
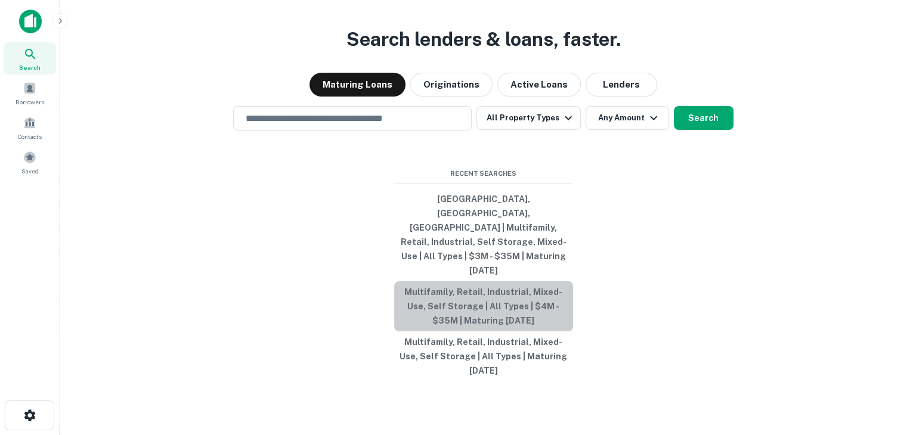
click at [529, 291] on button "Multifamily, Retail, Industrial, Mixed-Use, Self Storage | All Types | $4M - $3…" at bounding box center [483, 306] width 179 height 50
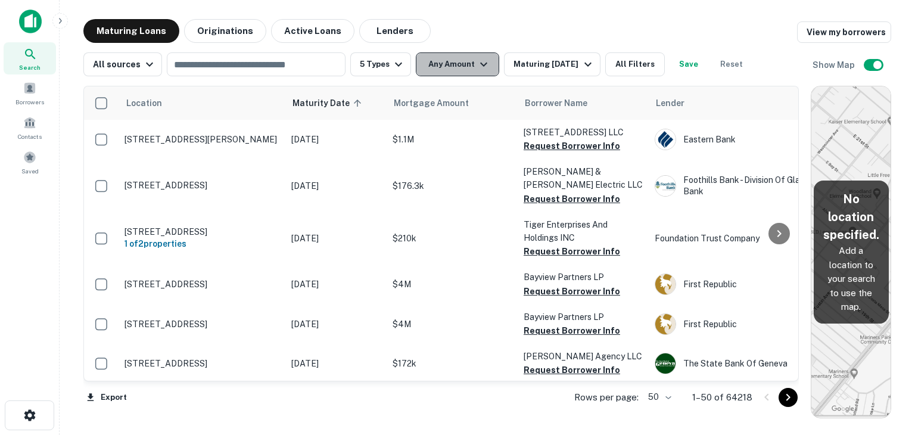
click at [462, 67] on button "Any Amount" at bounding box center [457, 64] width 83 height 24
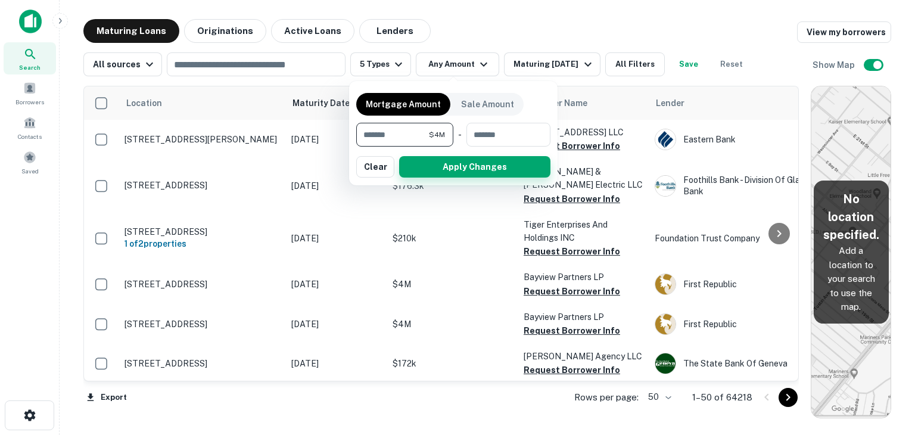
type input "*******"
click at [489, 172] on button "Apply Changes" at bounding box center [474, 166] width 151 height 21
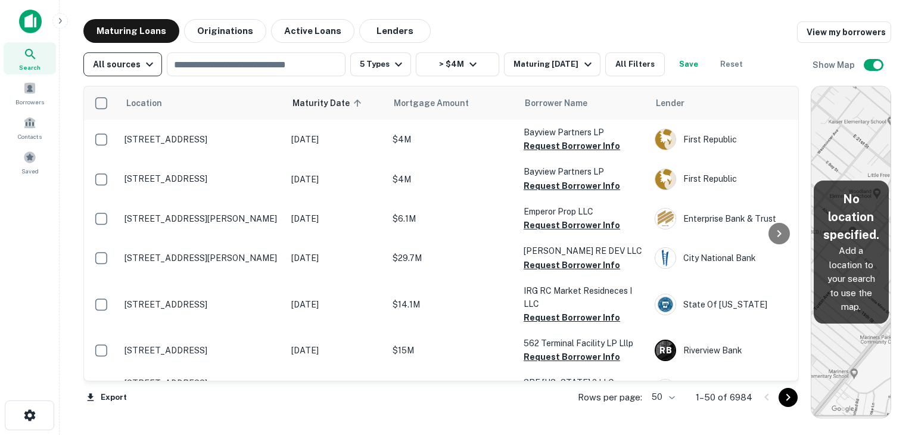
click at [128, 69] on div "All sources" at bounding box center [125, 64] width 64 height 14
click at [229, 70] on div at bounding box center [457, 217] width 915 height 435
click at [29, 77] on div "Borrowers" at bounding box center [30, 93] width 52 height 32
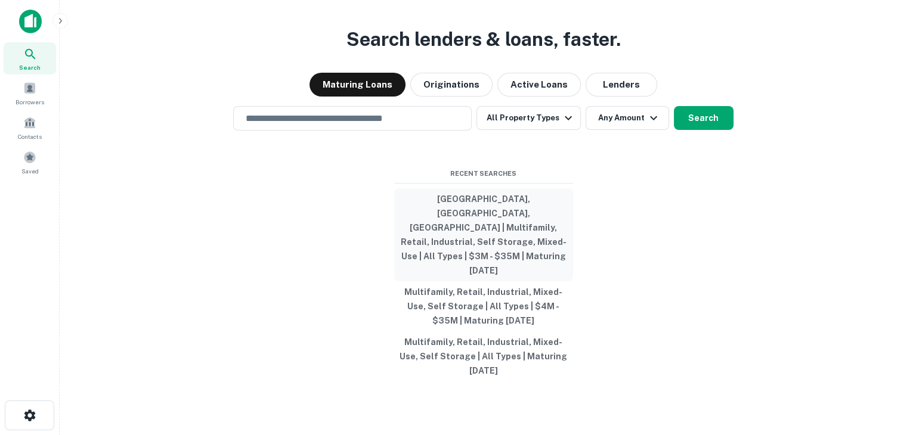
click at [508, 212] on button "[GEOGRAPHIC_DATA], [GEOGRAPHIC_DATA], [GEOGRAPHIC_DATA] | Multifamily, Retail, …" at bounding box center [483, 234] width 179 height 93
type input "**********"
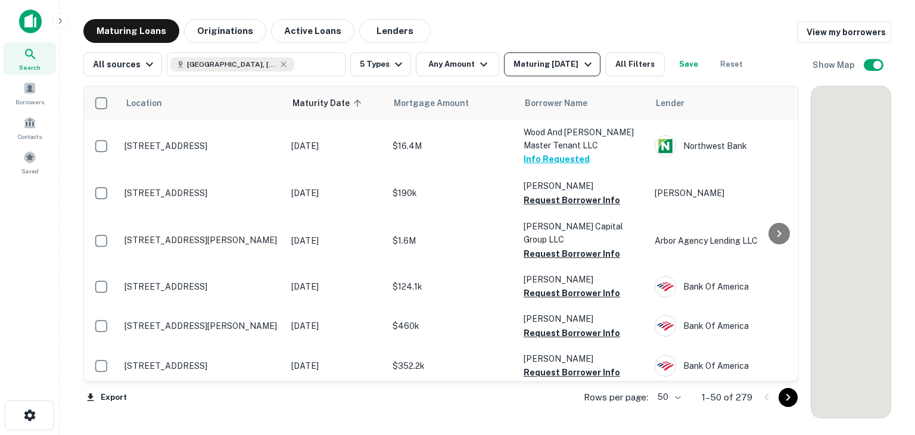
click at [542, 70] on div "Maturing [DATE]" at bounding box center [554, 64] width 81 height 14
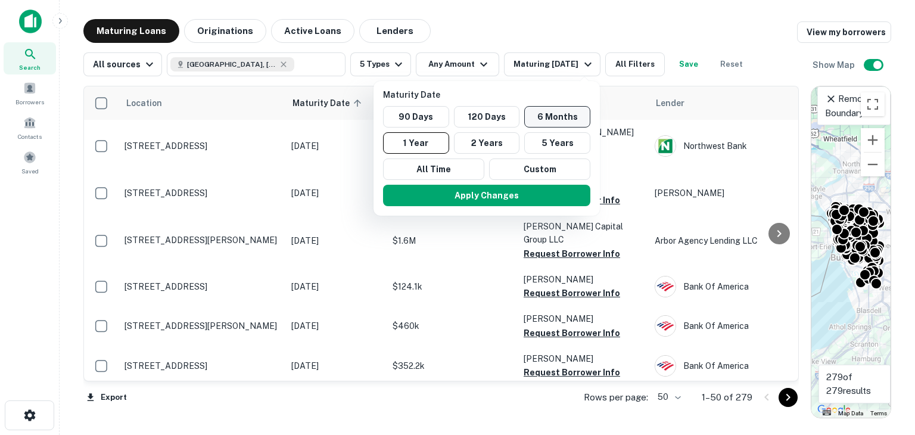
click at [572, 108] on button "6 Months" at bounding box center [557, 116] width 66 height 21
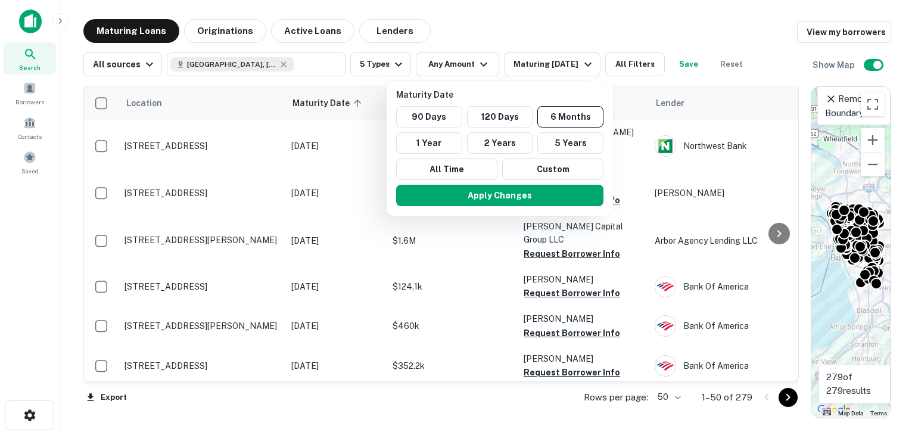
drag, startPoint x: 513, startPoint y: 200, endPoint x: 582, endPoint y: 13, distance: 200.1
click at [582, 13] on div "Maturity Date 90 Days 120 Days 6 Months 1 Year 2 Years 5 Years All Time Custom …" at bounding box center [457, 217] width 915 height 435
click at [582, 13] on div at bounding box center [457, 217] width 915 height 435
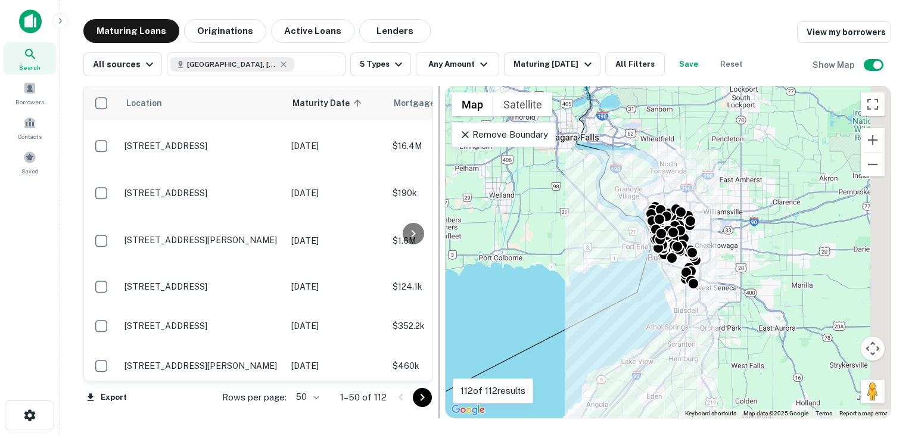
drag, startPoint x: 809, startPoint y: 235, endPoint x: 441, endPoint y: 227, distance: 367.8
click at [441, 227] on div at bounding box center [439, 252] width 12 height 333
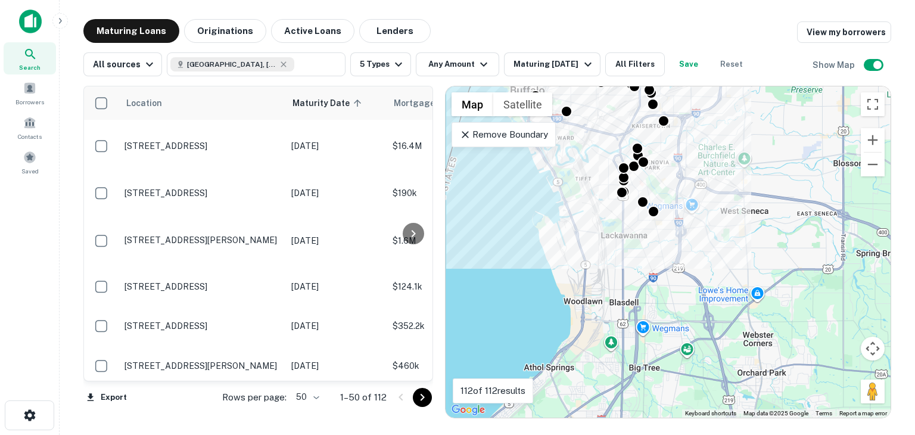
drag, startPoint x: 521, startPoint y: 216, endPoint x: 763, endPoint y: 249, distance: 244.2
click at [763, 249] on div "To activate drag with keyboard, press Alt + Enter. Once in keyboard drag state,…" at bounding box center [668, 251] width 445 height 331
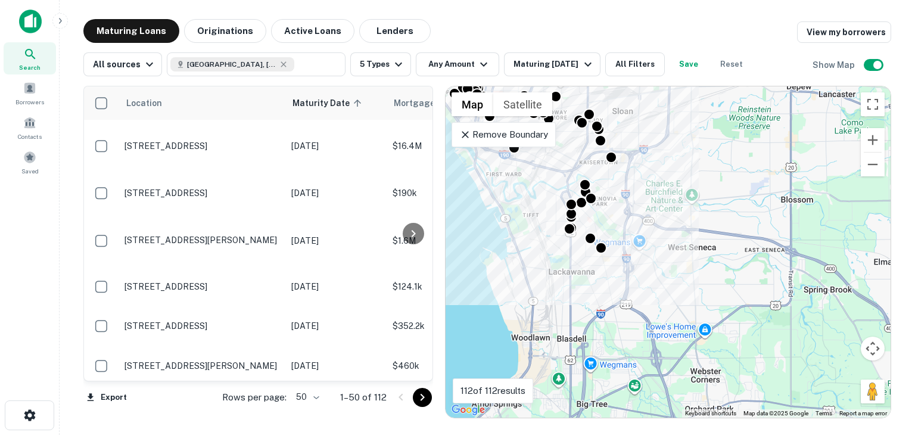
drag, startPoint x: 662, startPoint y: 220, endPoint x: 611, endPoint y: 257, distance: 62.7
click at [611, 257] on div "To activate drag with keyboard, press Alt + Enter. Once in keyboard drag state,…" at bounding box center [668, 251] width 445 height 331
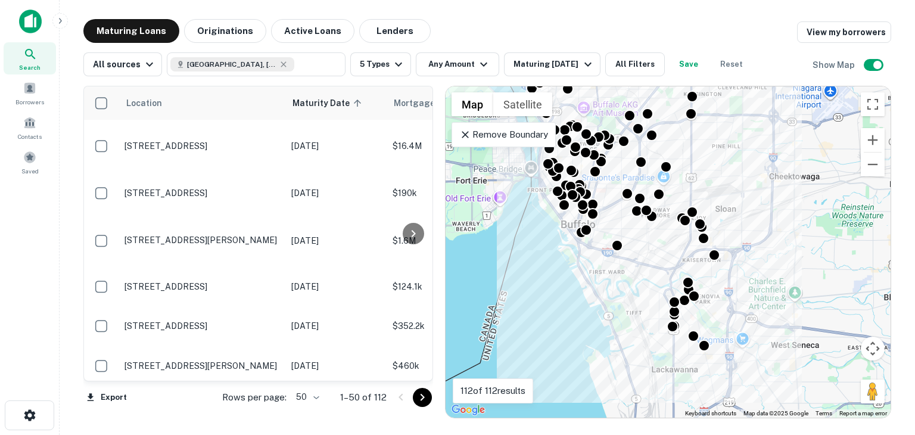
drag, startPoint x: 710, startPoint y: 150, endPoint x: 813, endPoint y: 250, distance: 143.7
click at [813, 250] on div "To activate drag with keyboard, press Alt + Enter. Once in keyboard drag state,…" at bounding box center [668, 251] width 445 height 331
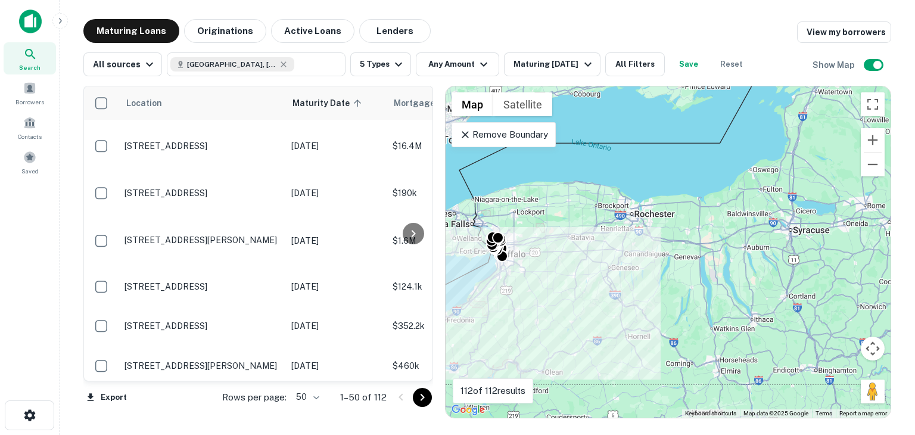
drag, startPoint x: 868, startPoint y: 225, endPoint x: 583, endPoint y: 272, distance: 288.2
click at [583, 272] on div "To activate drag with keyboard, press Alt + Enter. Once in keyboard drag state,…" at bounding box center [668, 251] width 445 height 331
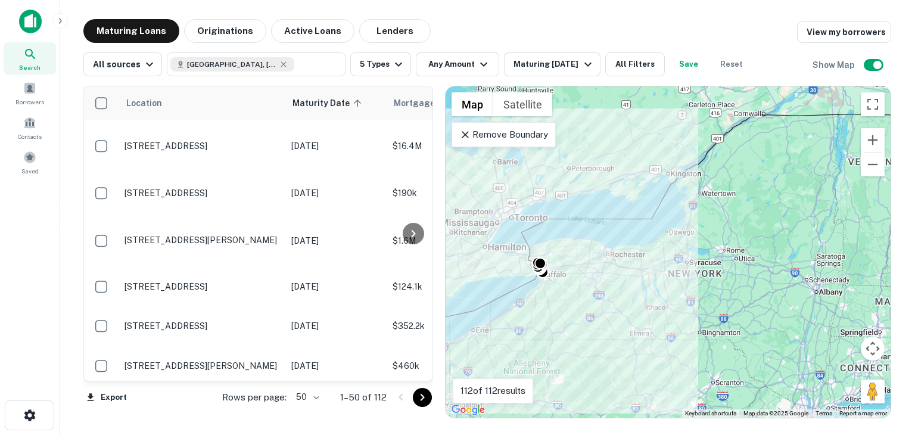
drag, startPoint x: 759, startPoint y: 303, endPoint x: 716, endPoint y: 302, distance: 42.4
click at [716, 302] on div "To activate drag with keyboard, press Alt + Enter. Once in keyboard drag state,…" at bounding box center [668, 251] width 445 height 331
click at [520, 132] on p "Remove Boundary" at bounding box center [504, 135] width 89 height 14
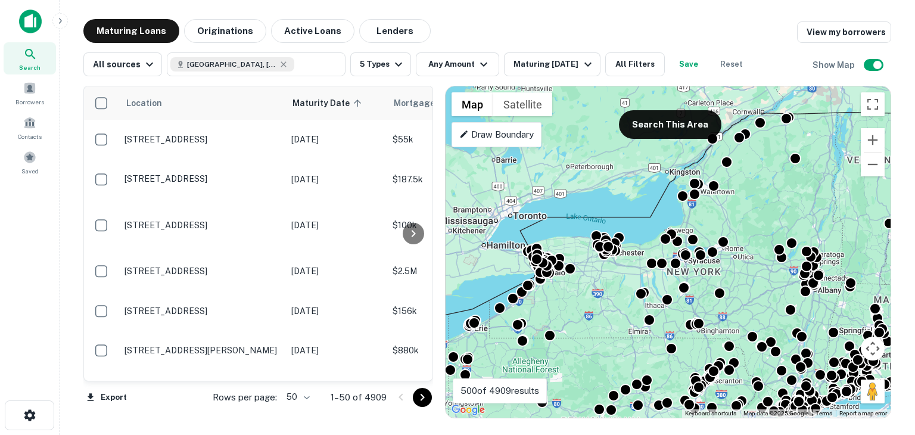
click at [496, 139] on p "Draw Boundary" at bounding box center [497, 135] width 75 height 14
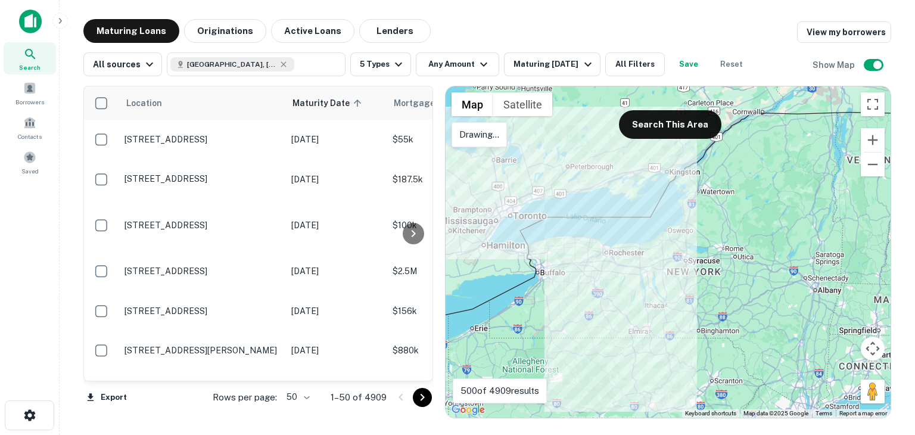
click at [629, 215] on div at bounding box center [668, 251] width 445 height 331
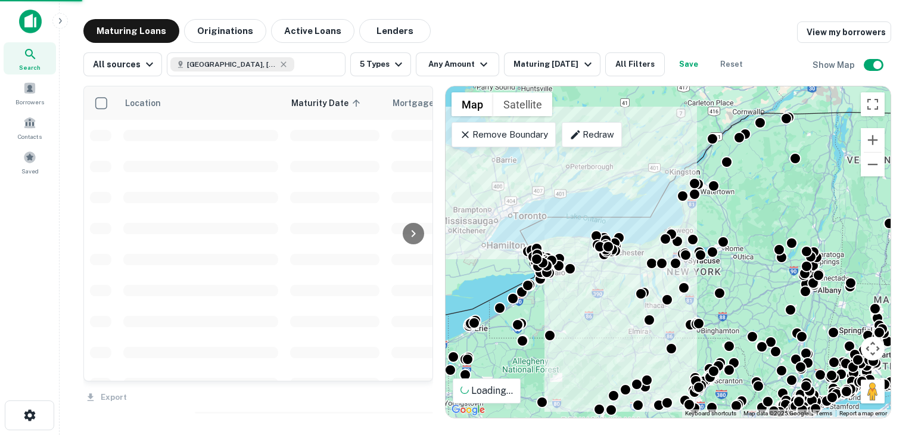
click at [597, 134] on p "Redraw" at bounding box center [592, 135] width 45 height 14
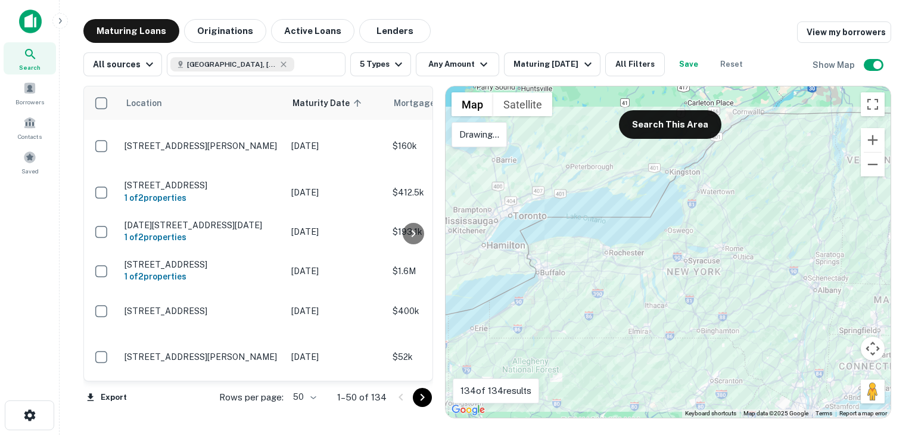
click at [558, 237] on div at bounding box center [668, 251] width 445 height 331
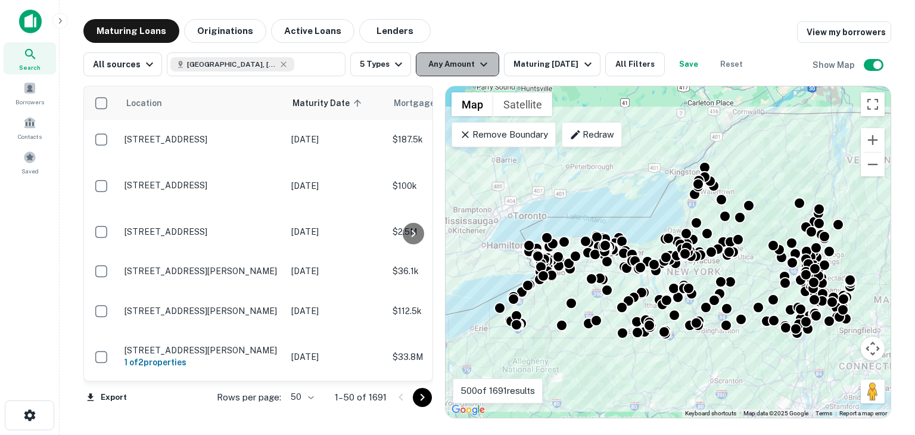
click at [489, 75] on button "Any Amount" at bounding box center [457, 64] width 83 height 24
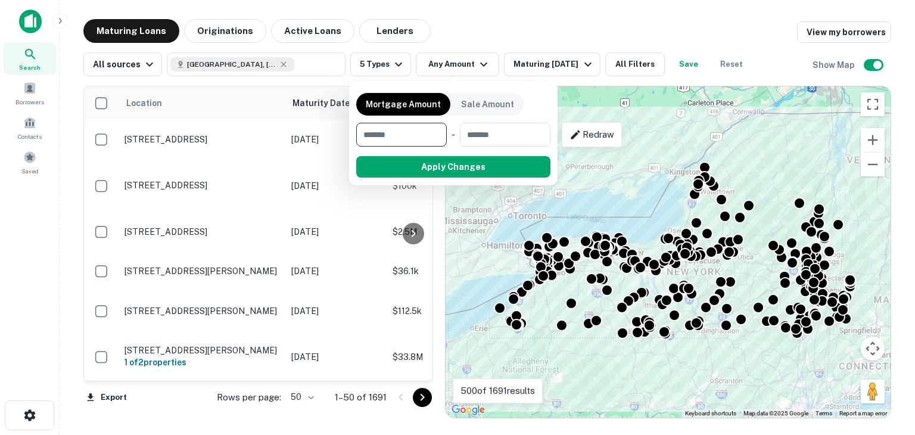
click at [412, 132] on input "number" at bounding box center [397, 135] width 82 height 24
type input "*******"
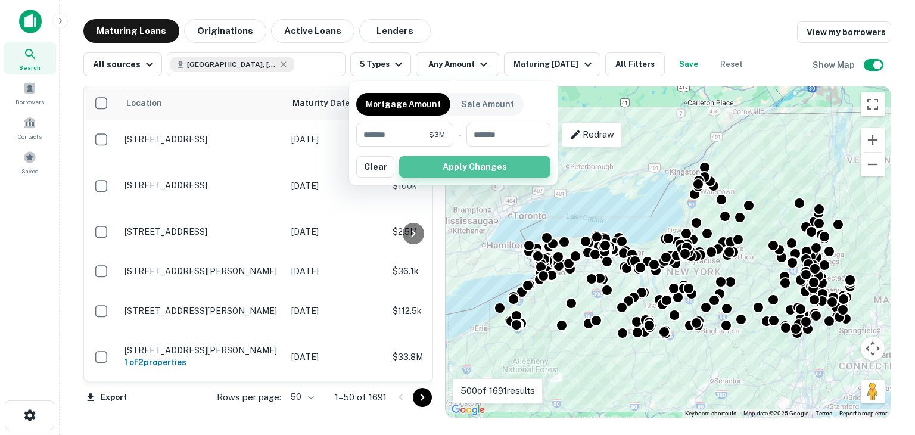
click at [461, 168] on button "Apply Changes" at bounding box center [474, 166] width 151 height 21
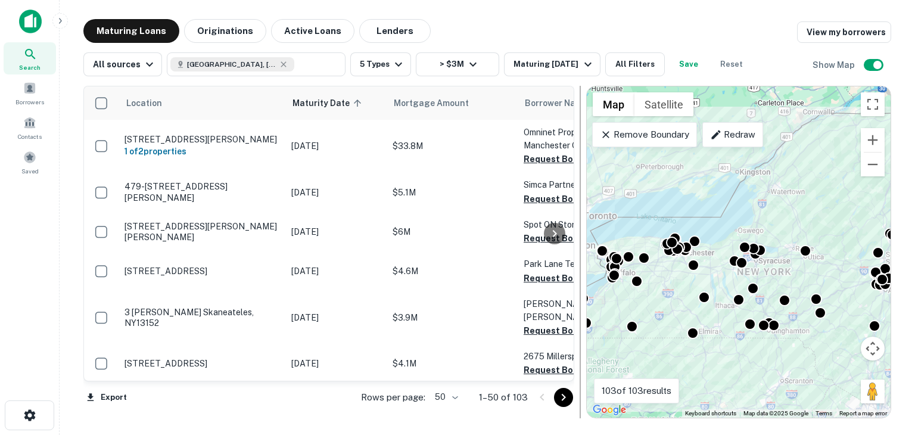
drag, startPoint x: 439, startPoint y: 125, endPoint x: 581, endPoint y: 130, distance: 141.9
click at [581, 130] on div at bounding box center [580, 252] width 1 height 333
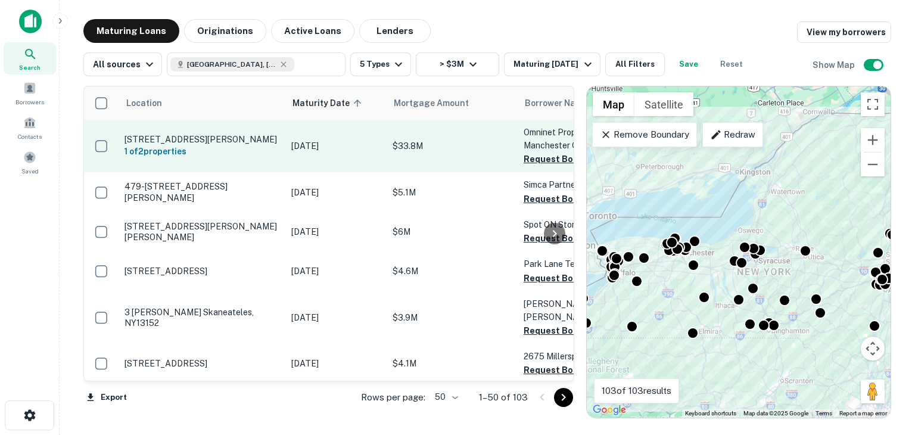
click at [446, 145] on p "$33.8M" at bounding box center [452, 145] width 119 height 13
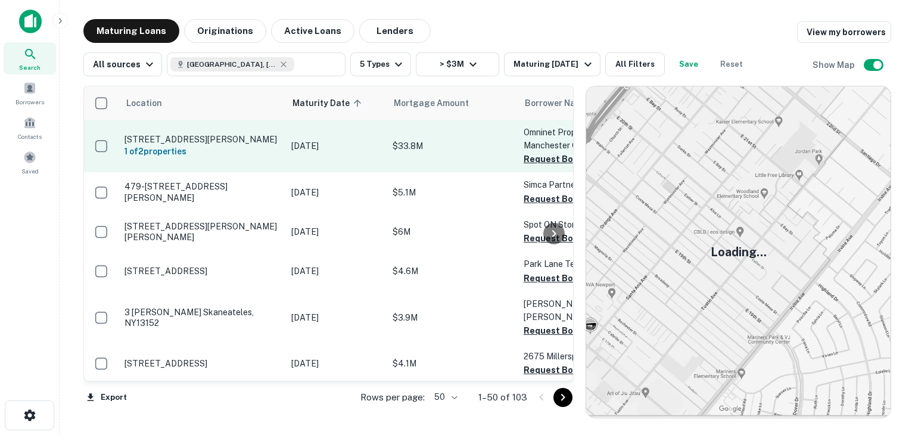
click at [406, 138] on td "$33.8M" at bounding box center [452, 146] width 131 height 52
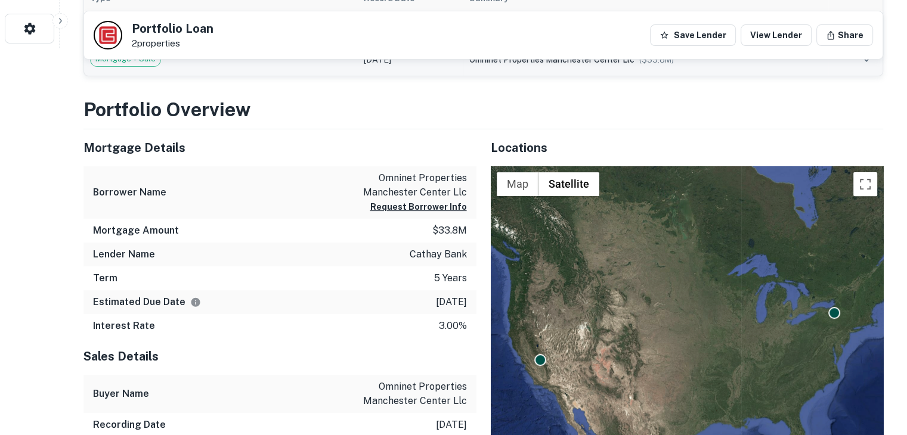
scroll to position [385, 0]
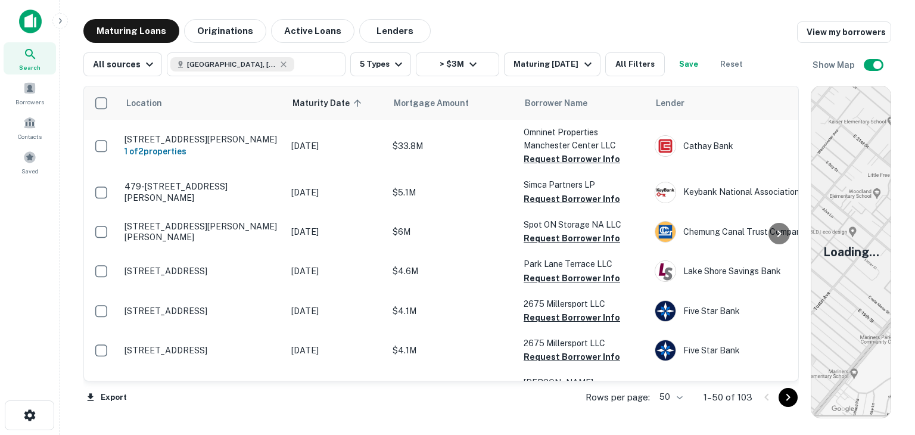
drag, startPoint x: 579, startPoint y: 135, endPoint x: 818, endPoint y: 158, distance: 240.1
click at [818, 158] on div "Location Maturity Date sorted ascending Mortgage Amount Borrower Name Lender Pu…" at bounding box center [487, 247] width 808 height 342
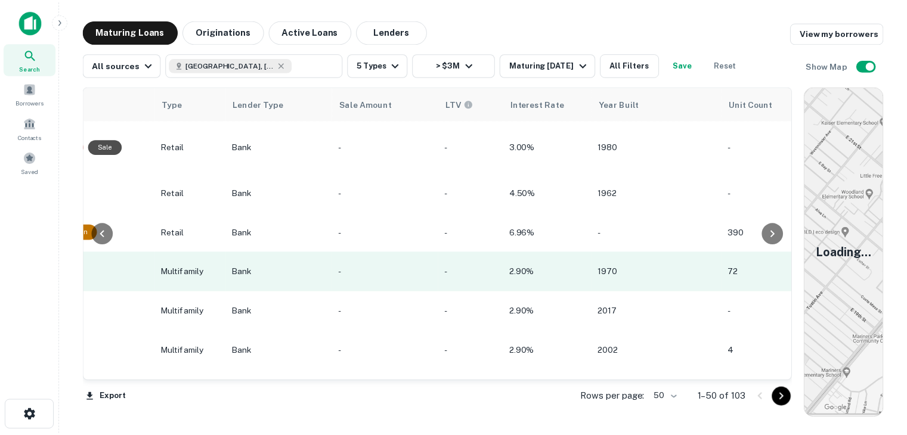
scroll to position [0, 907]
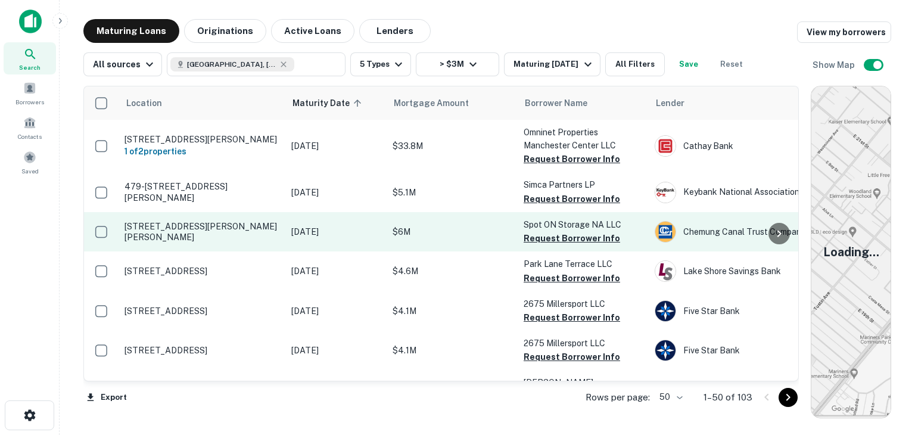
click at [393, 236] on p "$6M" at bounding box center [452, 231] width 119 height 13
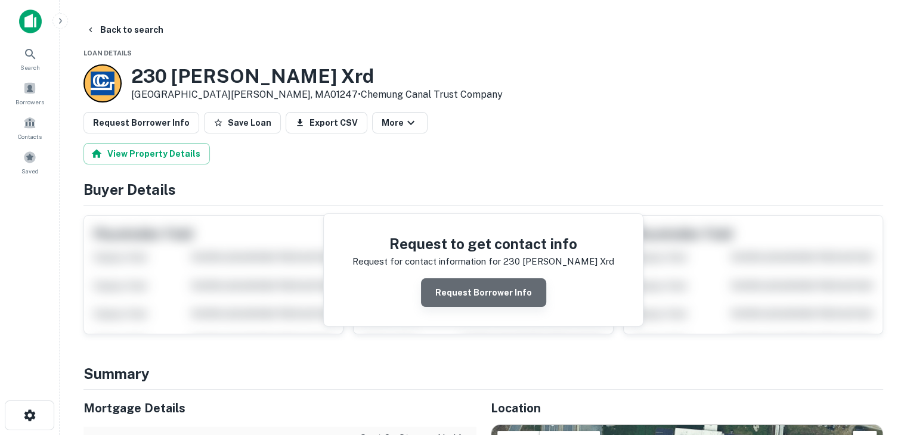
click at [490, 291] on button "Request Borrower Info" at bounding box center [483, 292] width 125 height 29
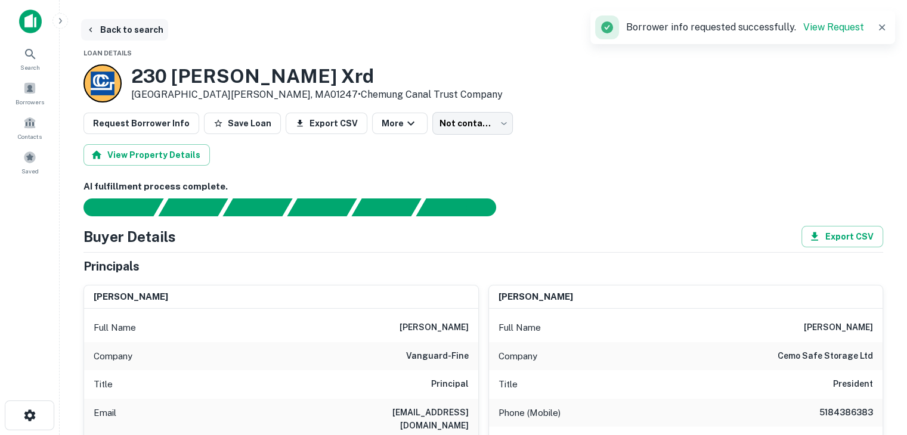
click at [110, 27] on button "Back to search" at bounding box center [124, 29] width 87 height 21
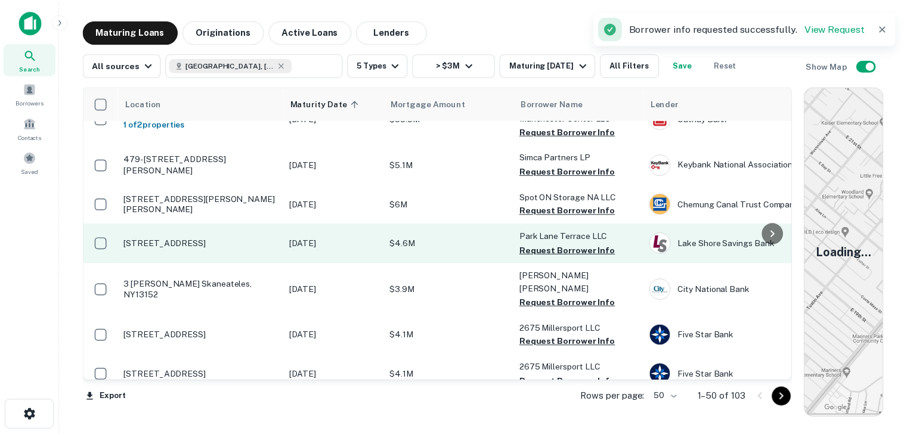
scroll to position [29, 0]
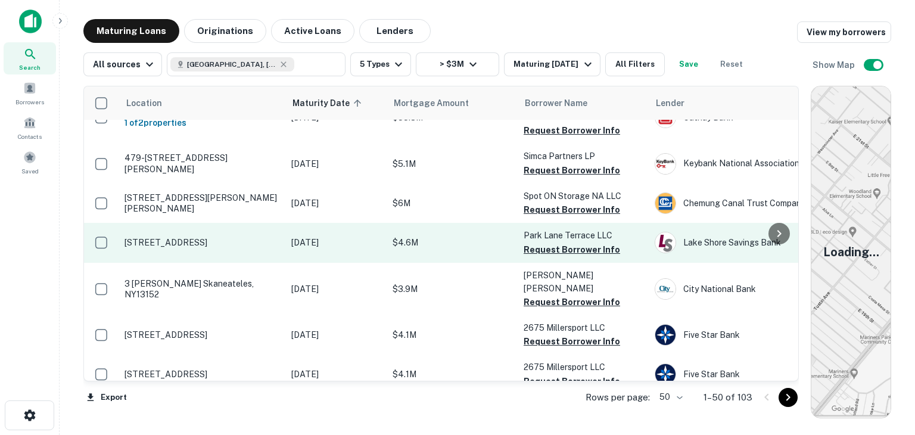
click at [389, 251] on td "$4.6M" at bounding box center [452, 242] width 131 height 39
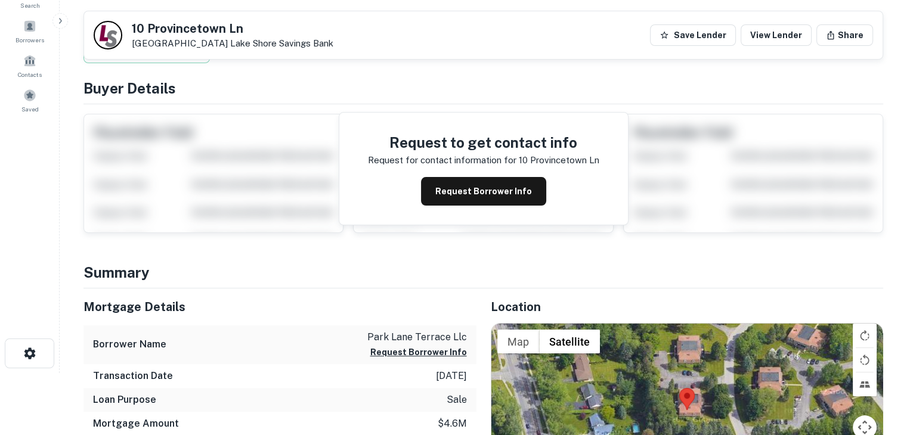
scroll to position [57, 0]
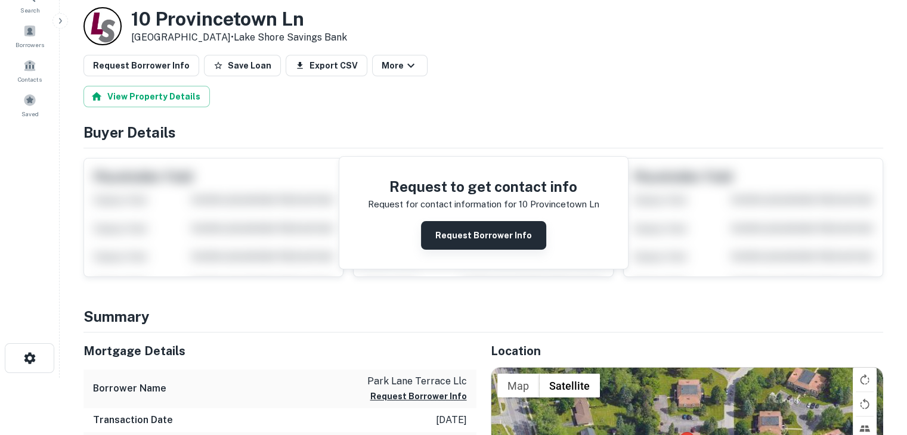
click at [477, 240] on button "Request Borrower Info" at bounding box center [483, 235] width 125 height 29
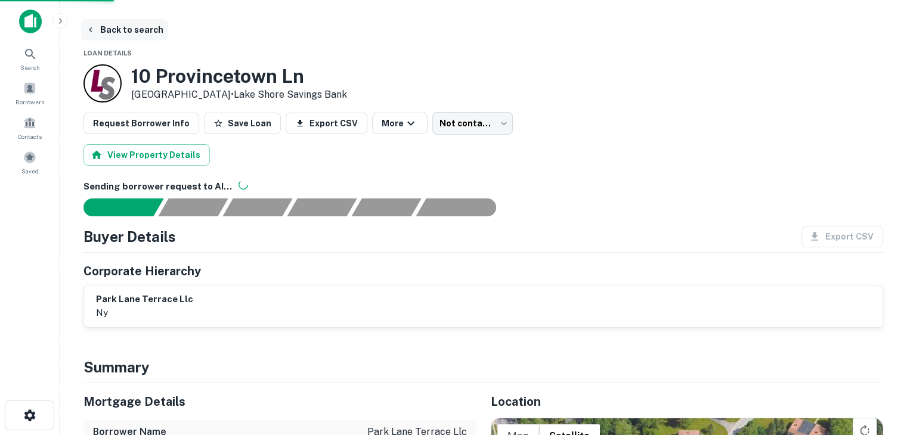
click at [114, 27] on button "Back to search" at bounding box center [124, 29] width 87 height 21
click at [117, 38] on button "Back to search" at bounding box center [124, 29] width 87 height 21
click at [104, 29] on button "Back to search" at bounding box center [124, 29] width 87 height 21
click at [38, 86] on div "Borrowers" at bounding box center [30, 93] width 52 height 32
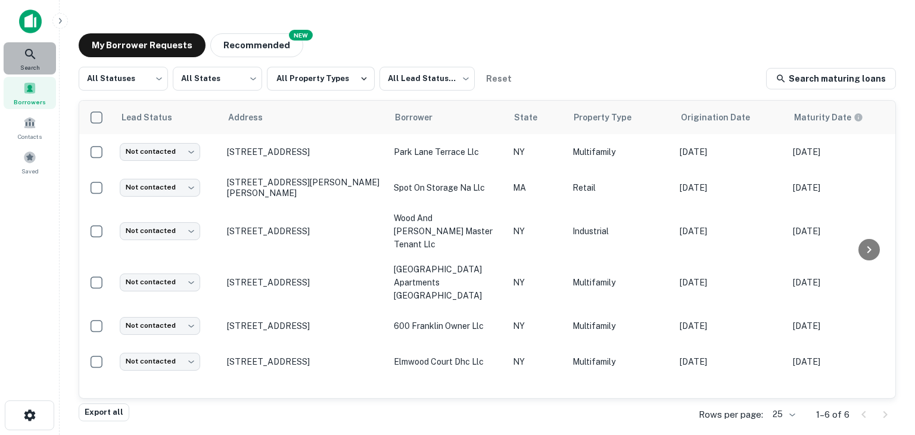
click at [32, 64] on span "Search" at bounding box center [30, 68] width 20 height 10
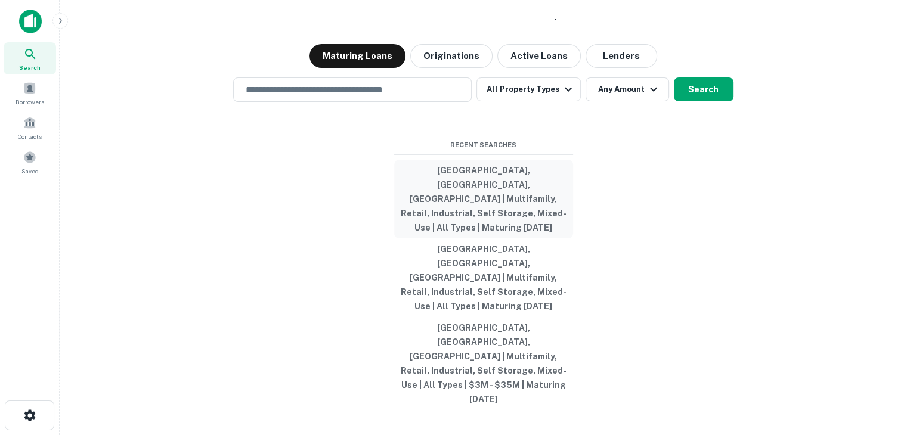
click at [467, 238] on button "[GEOGRAPHIC_DATA], [GEOGRAPHIC_DATA], [GEOGRAPHIC_DATA] | Multifamily, Retail, …" at bounding box center [483, 199] width 179 height 79
type input "**********"
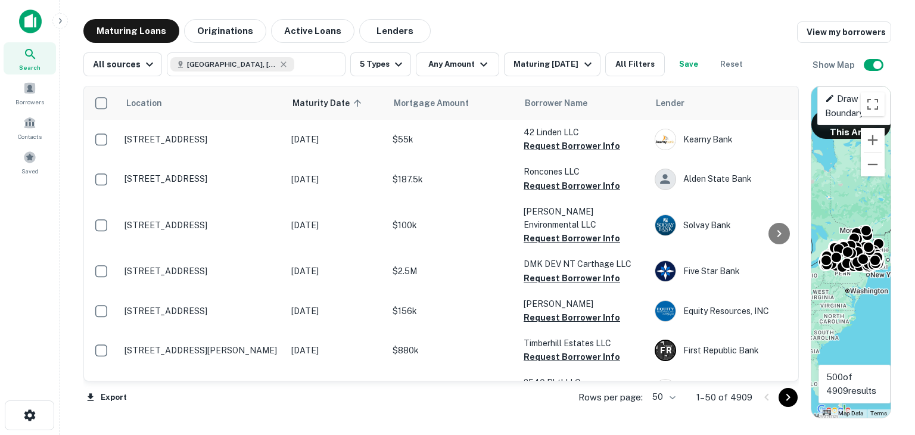
click at [45, 48] on div "Search" at bounding box center [30, 58] width 52 height 32
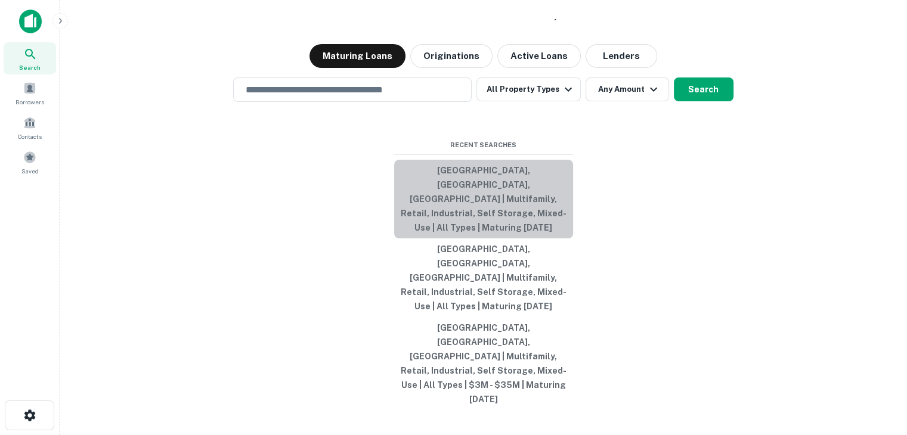
click at [516, 238] on button "[GEOGRAPHIC_DATA], [GEOGRAPHIC_DATA], [GEOGRAPHIC_DATA] | Multifamily, Retail, …" at bounding box center [483, 199] width 179 height 79
type input "**********"
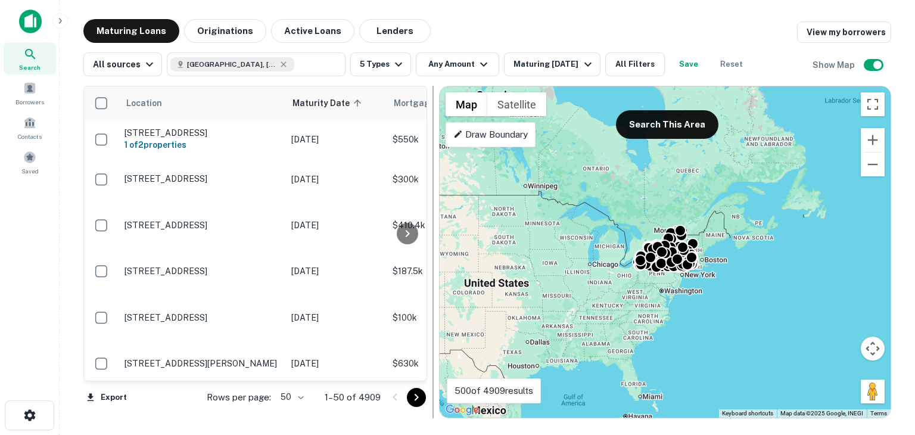
drag, startPoint x: 805, startPoint y: 127, endPoint x: 432, endPoint y: 148, distance: 374.3
click at [432, 148] on div at bounding box center [433, 252] width 12 height 333
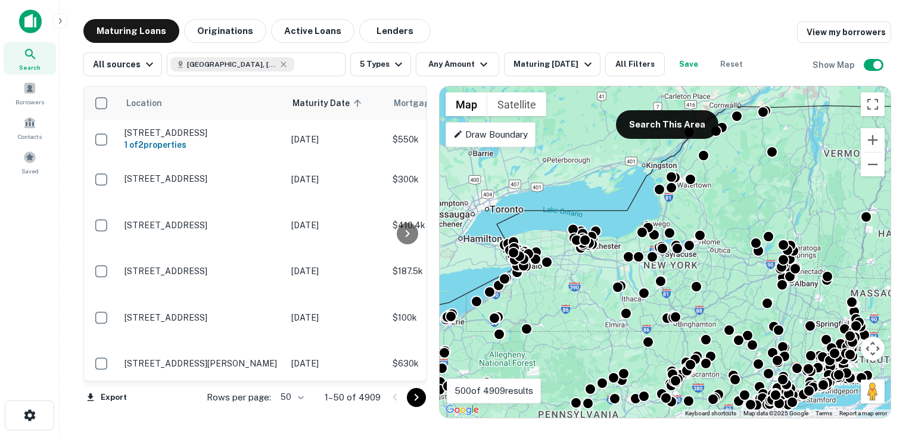
drag, startPoint x: 565, startPoint y: 363, endPoint x: 728, endPoint y: 137, distance: 278.4
click at [728, 137] on div "To activate drag with keyboard, press Alt + Enter. Once in keyboard drag state,…" at bounding box center [665, 251] width 451 height 331
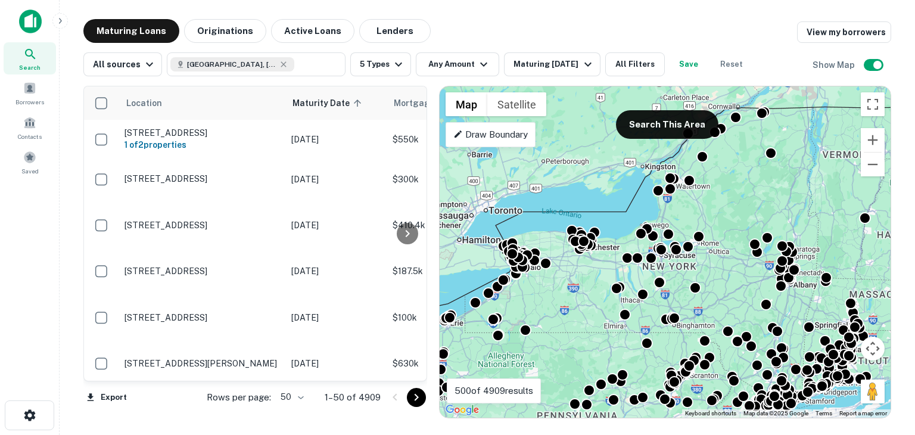
click at [501, 131] on p "Draw Boundary" at bounding box center [491, 135] width 75 height 14
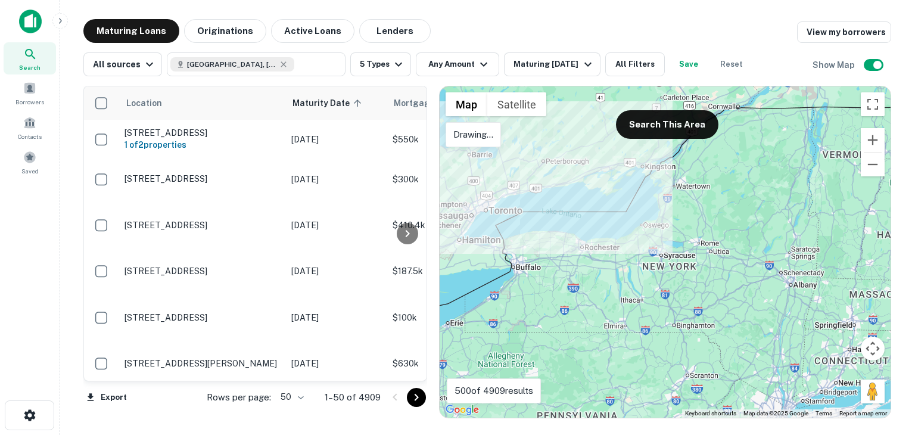
click at [570, 187] on div at bounding box center [665, 251] width 451 height 331
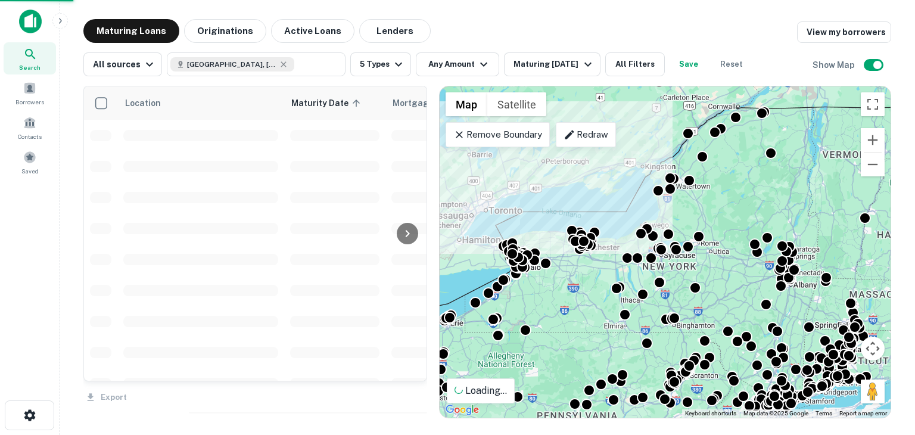
click at [580, 142] on div "Redraw" at bounding box center [586, 134] width 60 height 25
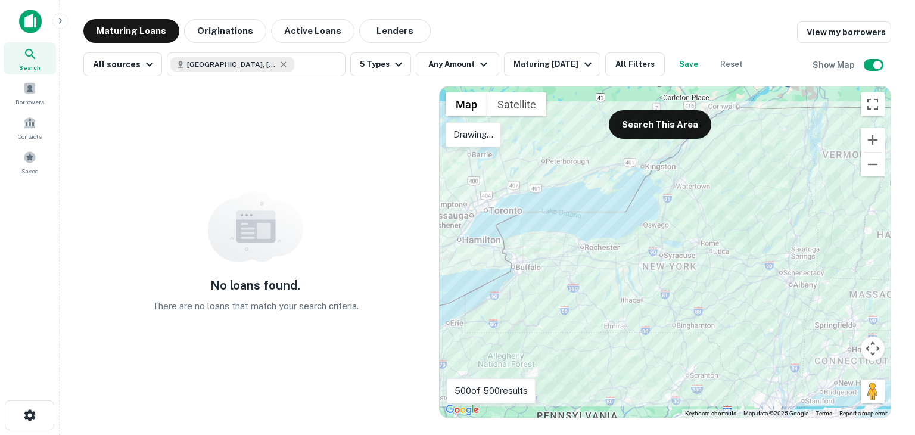
drag, startPoint x: 556, startPoint y: 232, endPoint x: 514, endPoint y: 238, distance: 42.8
click at [514, 238] on div at bounding box center [665, 251] width 451 height 331
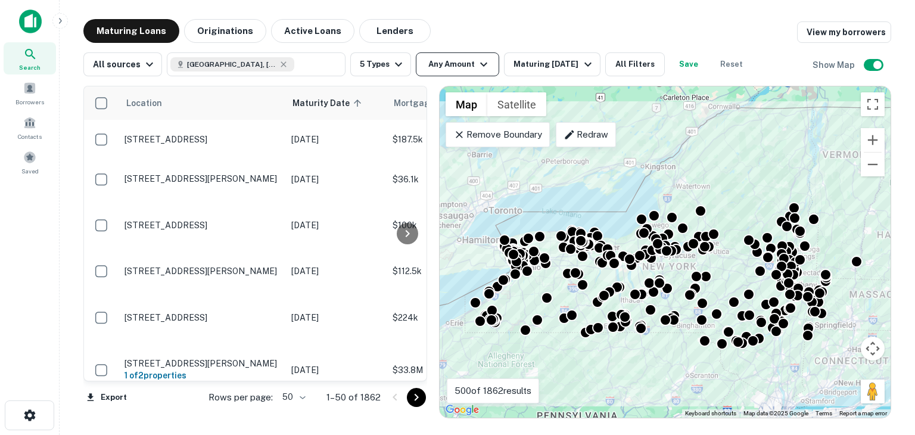
click at [458, 66] on button "Any Amount" at bounding box center [457, 64] width 83 height 24
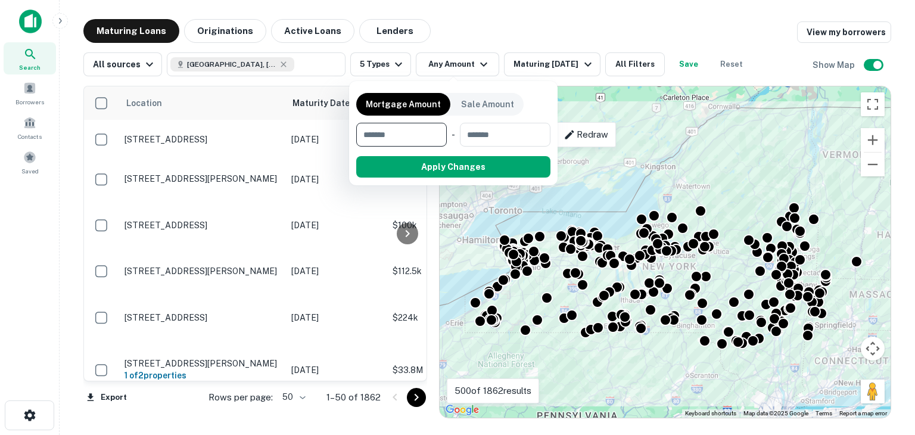
click at [414, 137] on input "number" at bounding box center [397, 135] width 82 height 24
type input "*******"
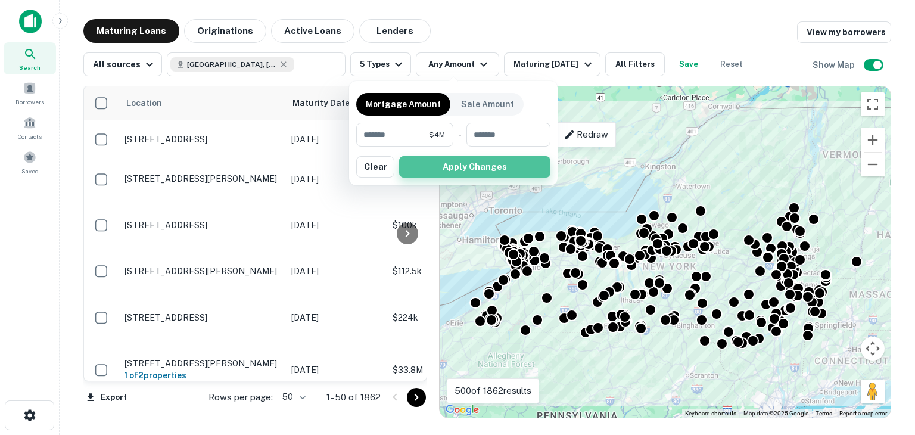
click at [488, 170] on button "Apply Changes" at bounding box center [474, 166] width 151 height 21
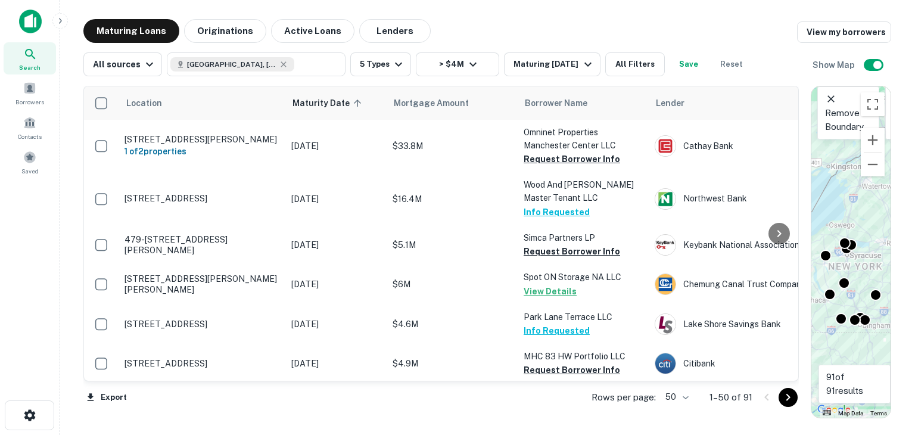
drag, startPoint x: 429, startPoint y: 148, endPoint x: 873, endPoint y: 179, distance: 445.1
click at [873, 179] on div "Location Maturity Date sorted ascending Mortgage Amount Borrower Name Lender Pu…" at bounding box center [487, 247] width 808 height 342
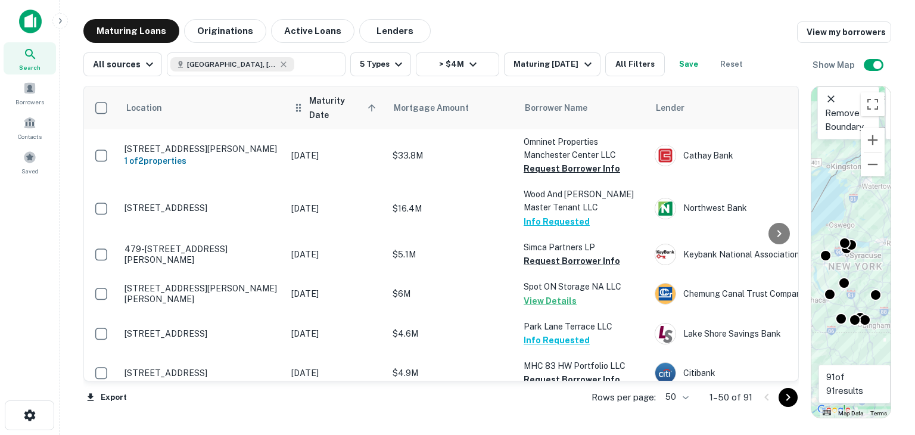
click at [338, 95] on span "Maturity Date sorted ascending" at bounding box center [344, 108] width 70 height 29
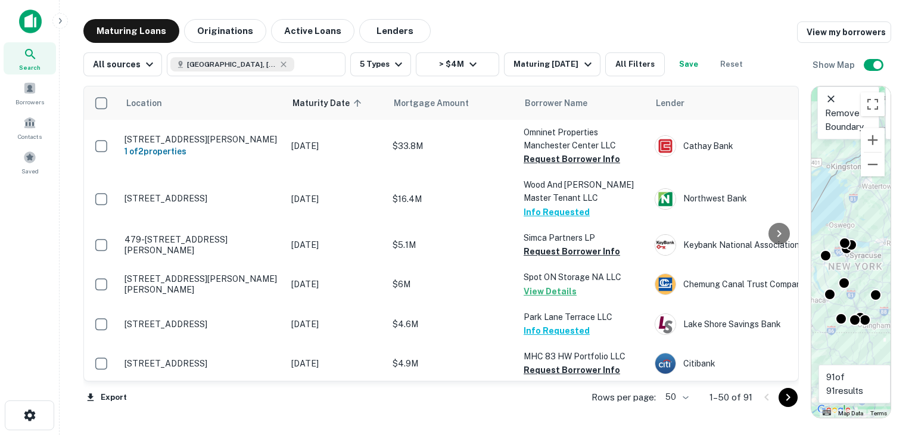
click at [338, 96] on span "Maturity Date sorted ascending" at bounding box center [329, 103] width 73 height 14
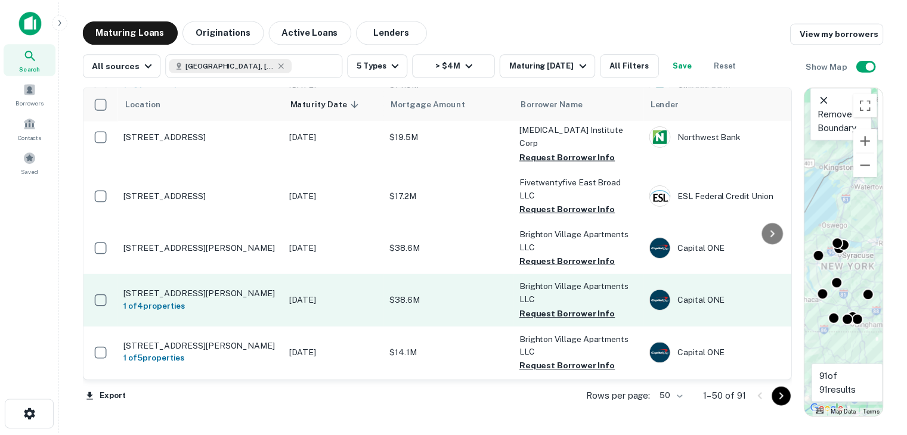
scroll to position [136, 0]
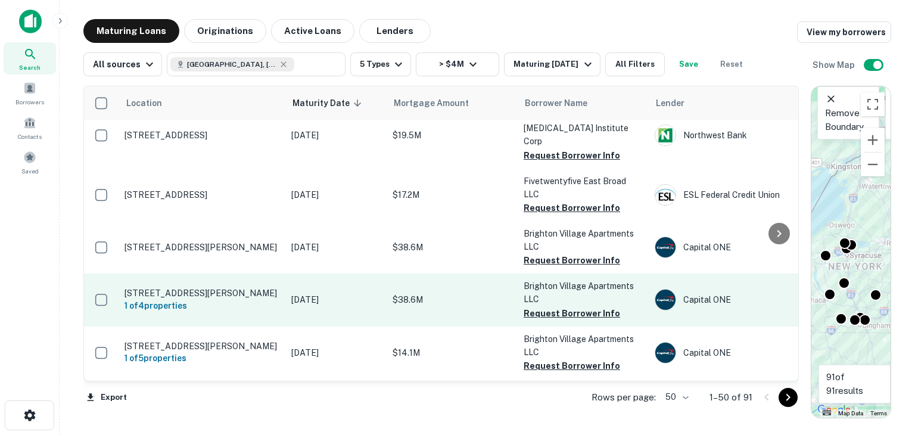
drag, startPoint x: 616, startPoint y: 301, endPoint x: 482, endPoint y: 282, distance: 134.9
click at [482, 282] on td "$38.6M" at bounding box center [452, 300] width 131 height 52
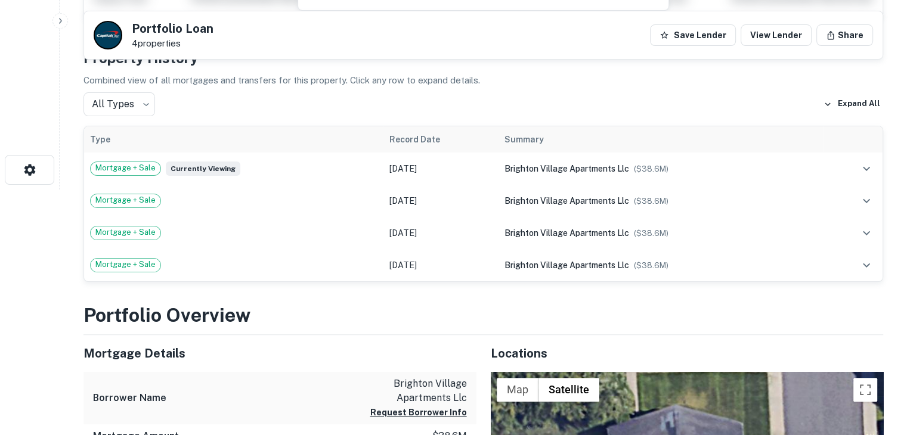
scroll to position [245, 0]
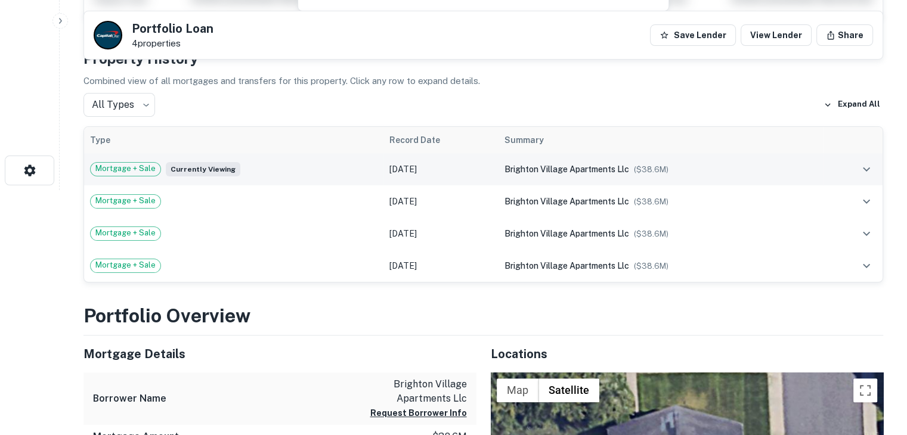
click at [786, 166] on div "brighton village apartments llc ($ 38.6M )" at bounding box center [660, 169] width 312 height 13
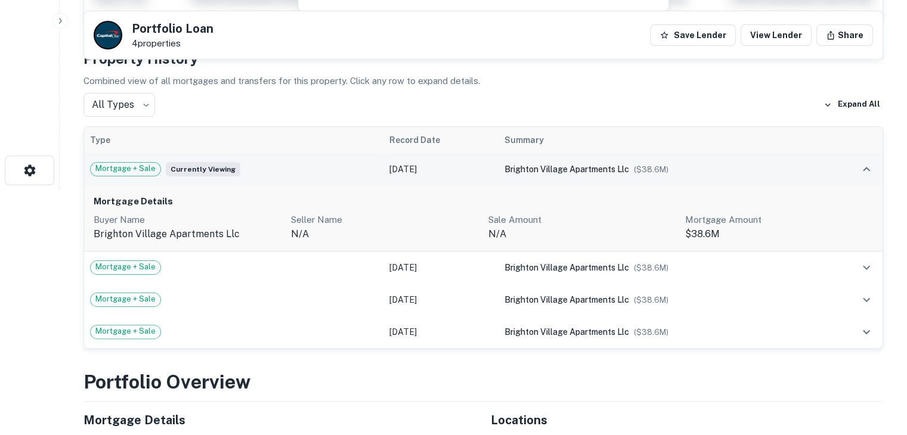
click at [128, 169] on span "Mortgage + Sale" at bounding box center [126, 169] width 70 height 12
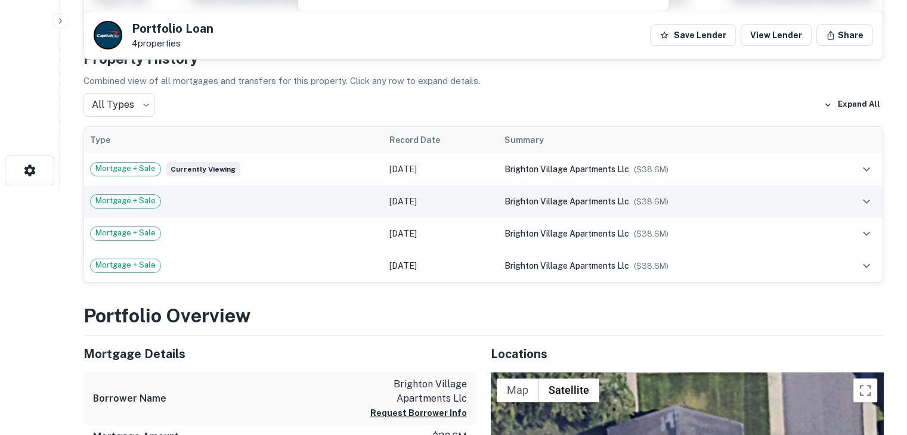
click at [184, 199] on div "Mortgage + Sale" at bounding box center [233, 201] width 287 height 14
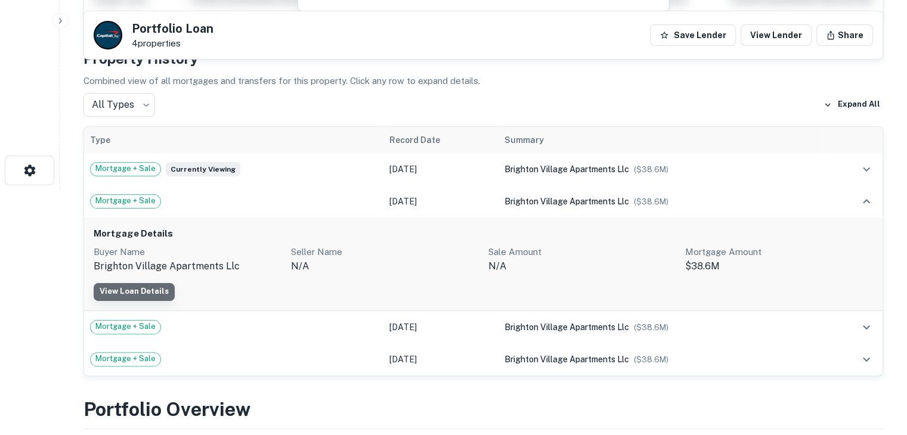
click at [136, 289] on link "View Loan Details" at bounding box center [134, 292] width 81 height 18
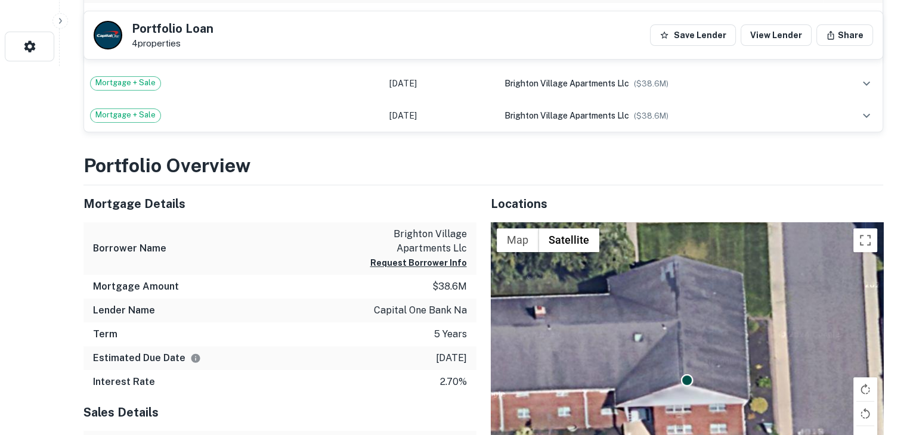
scroll to position [362, 0]
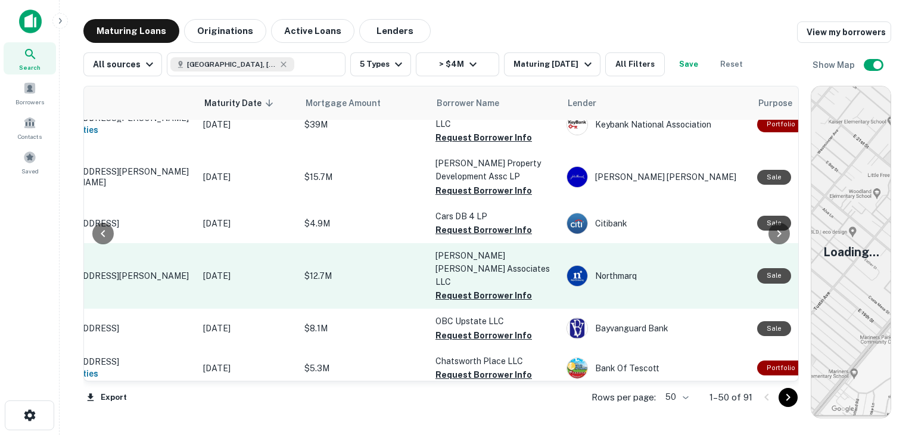
scroll to position [496, 0]
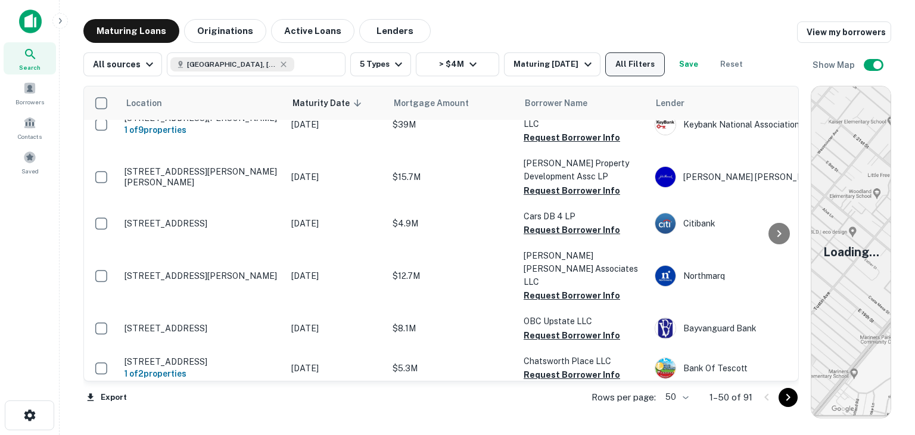
click at [658, 71] on button "All Filters" at bounding box center [636, 64] width 60 height 24
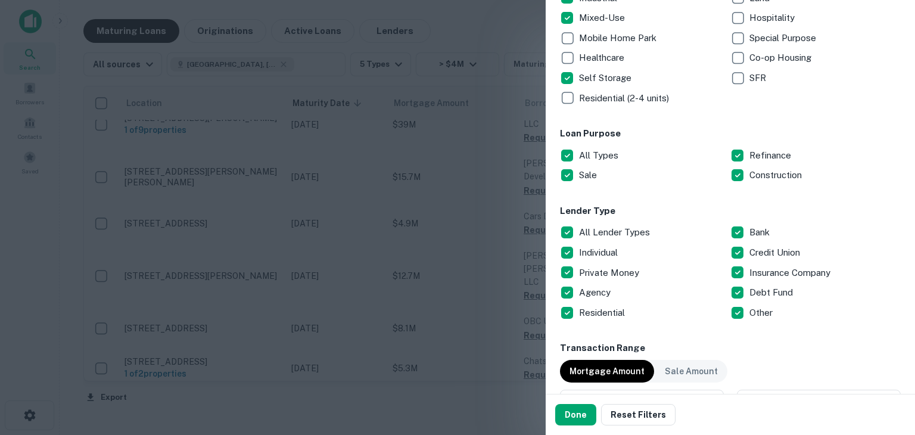
scroll to position [269, 0]
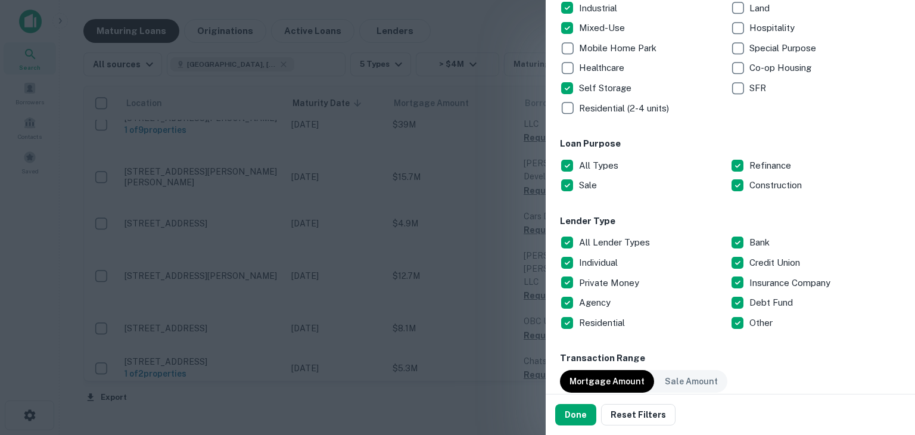
click at [604, 160] on p "All Types" at bounding box center [600, 166] width 42 height 14
click at [584, 412] on button "Done" at bounding box center [575, 414] width 41 height 21
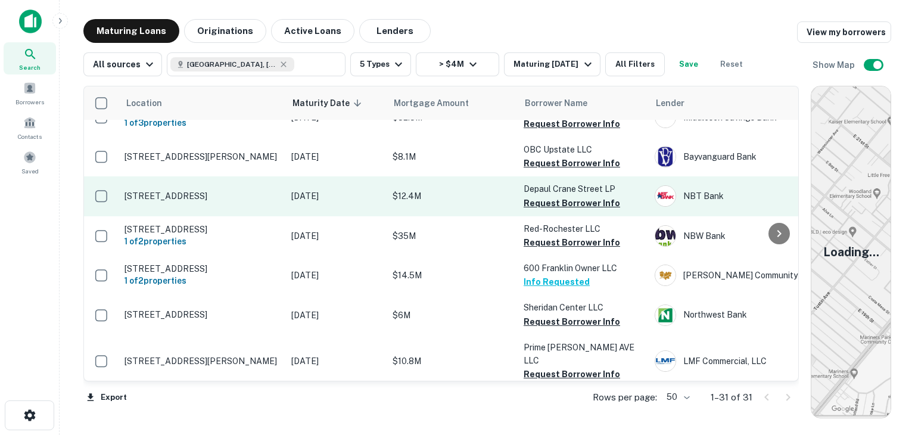
scroll to position [219, 0]
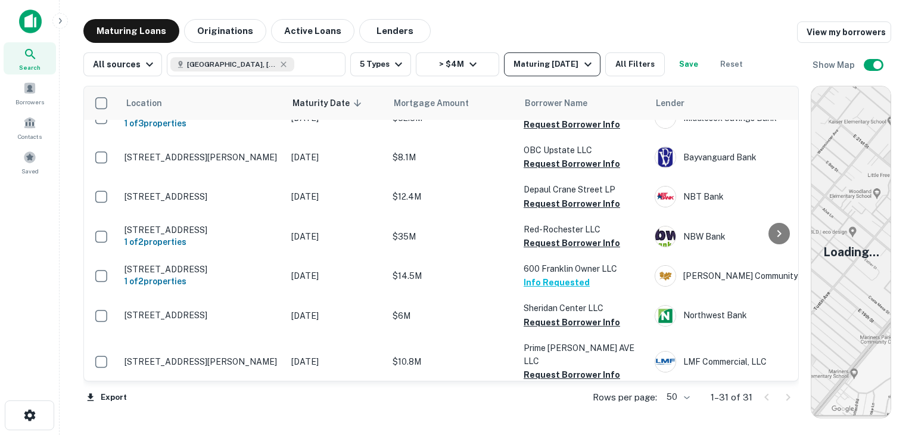
click at [536, 67] on div "Maturing [DATE]" at bounding box center [554, 64] width 81 height 14
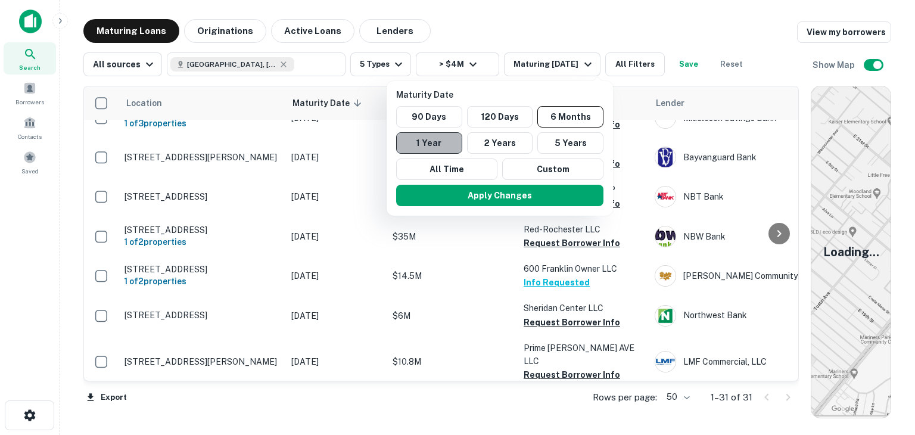
click at [445, 142] on button "1 Year" at bounding box center [429, 142] width 66 height 21
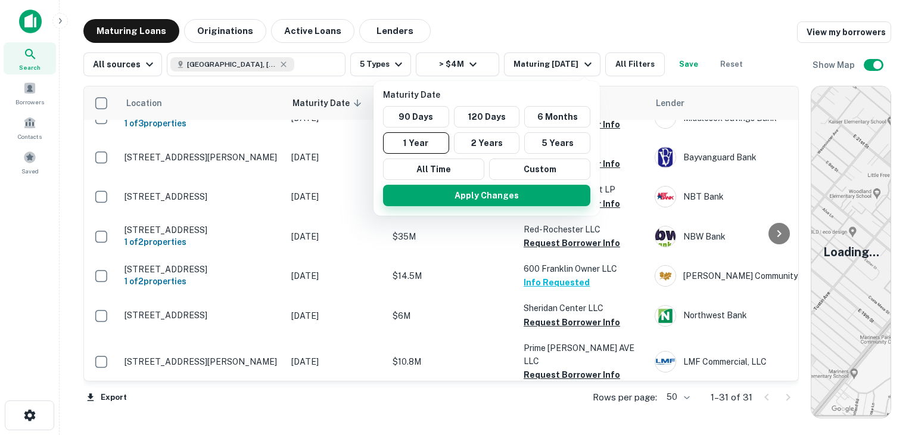
click at [540, 191] on button "Apply Changes" at bounding box center [486, 195] width 207 height 21
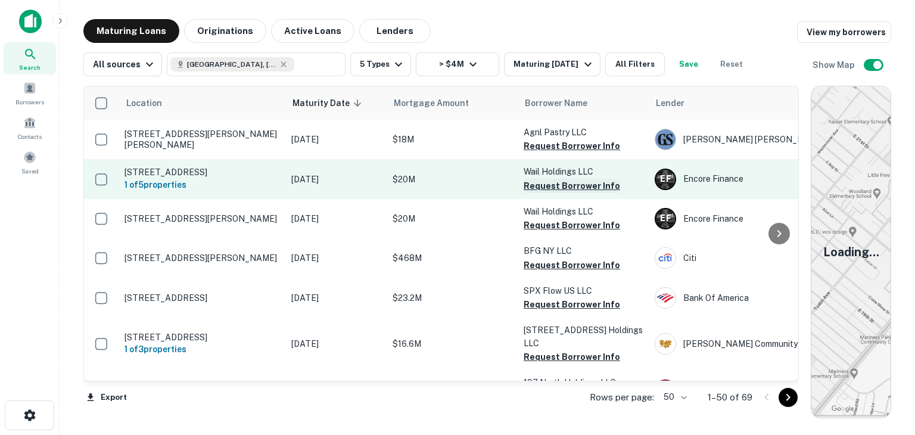
click at [555, 184] on button "Request Borrower Info" at bounding box center [572, 186] width 97 height 14
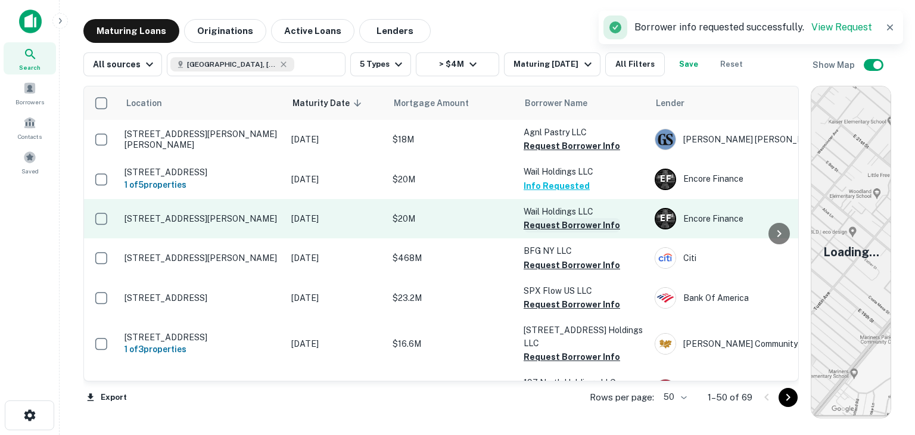
click at [572, 225] on button "Request Borrower Info" at bounding box center [572, 225] width 97 height 14
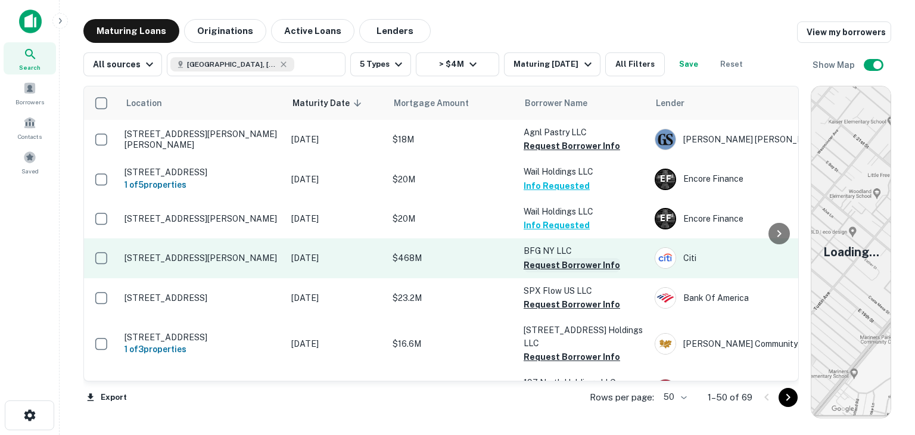
click at [564, 263] on button "Request Borrower Info" at bounding box center [572, 265] width 97 height 14
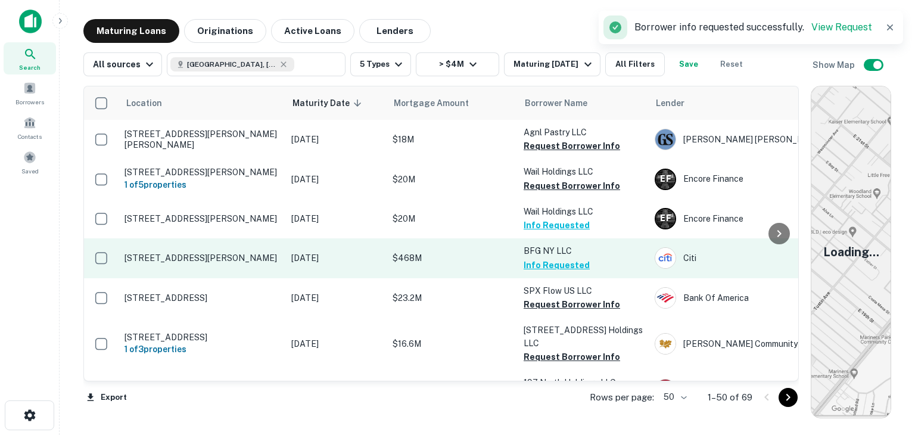
click at [474, 257] on p "$468M" at bounding box center [452, 258] width 119 height 13
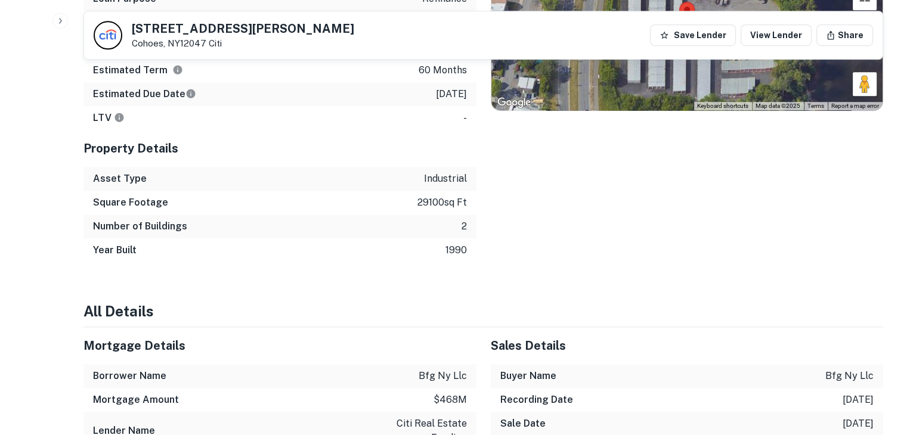
scroll to position [693, 0]
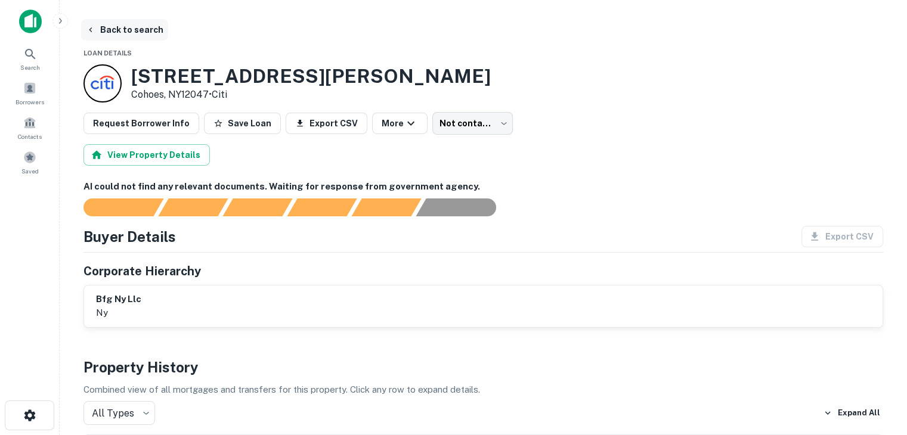
click at [117, 29] on button "Back to search" at bounding box center [124, 29] width 87 height 21
click at [107, 30] on button "Back to search" at bounding box center [124, 29] width 87 height 21
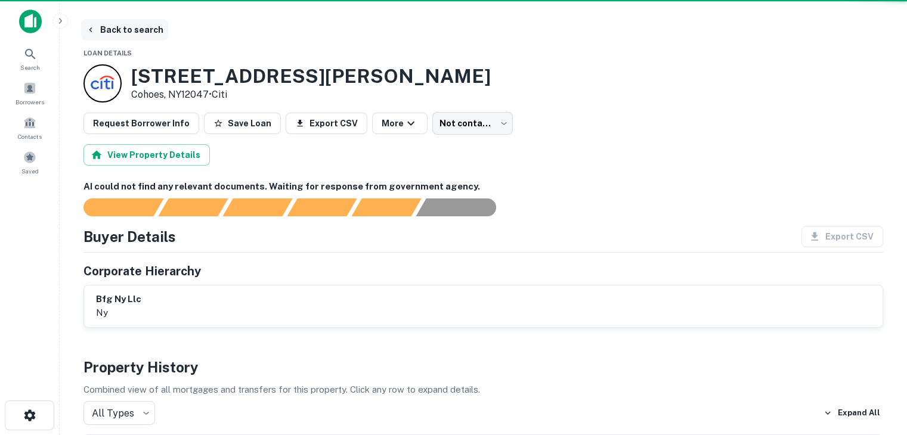
click at [107, 30] on button "Back to search" at bounding box center [124, 29] width 87 height 21
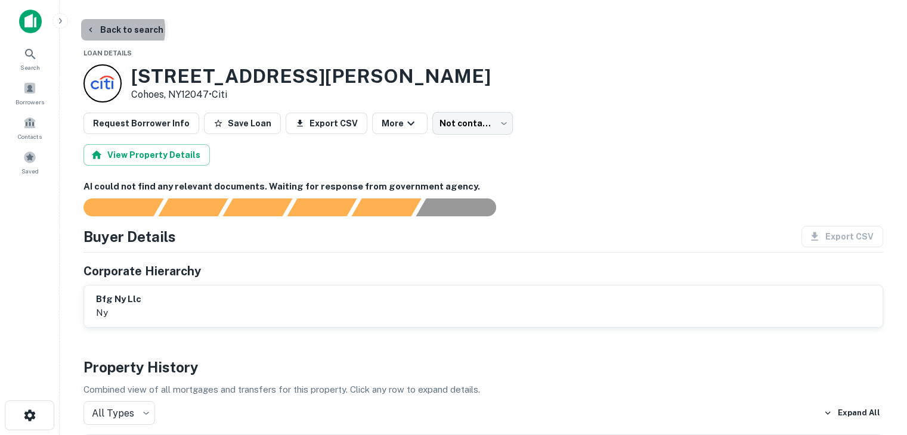
click at [107, 30] on button "Back to search" at bounding box center [124, 29] width 87 height 21
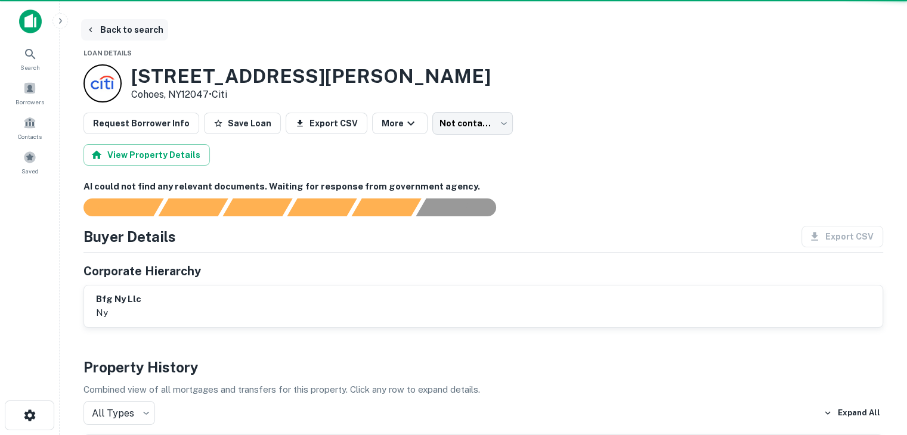
click at [107, 30] on button "Back to search" at bounding box center [124, 29] width 87 height 21
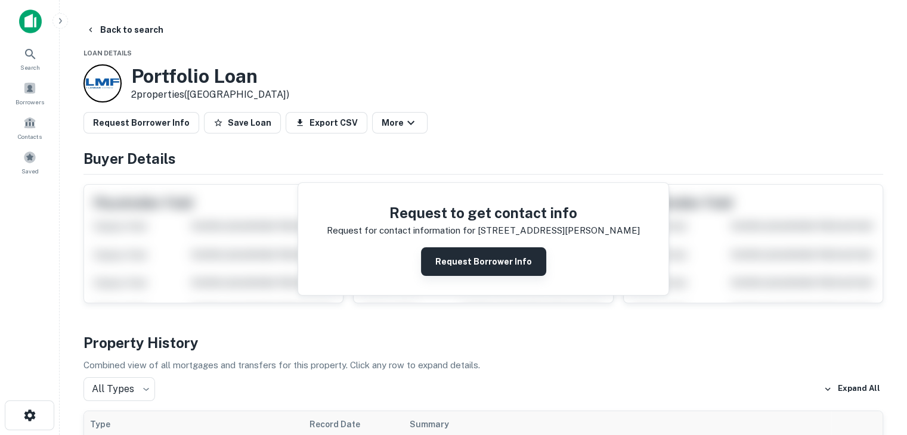
click at [484, 261] on button "Request Borrower Info" at bounding box center [483, 261] width 125 height 29
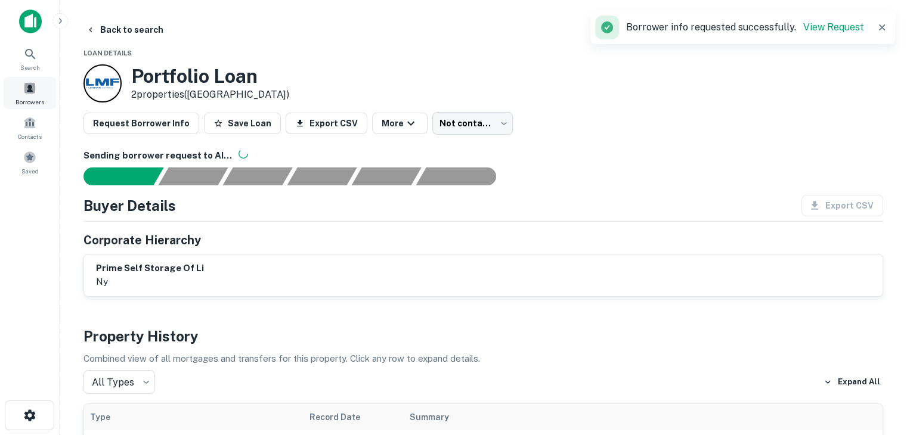
click at [24, 99] on span "Borrowers" at bounding box center [29, 102] width 29 height 10
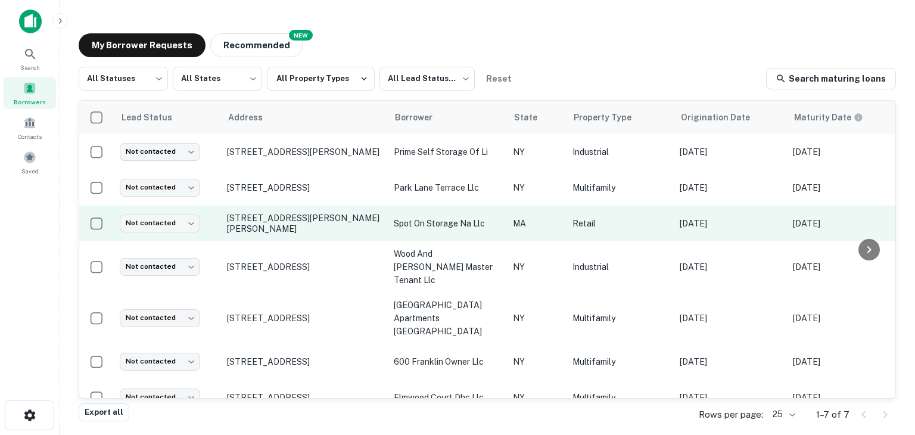
scroll to position [0, 463]
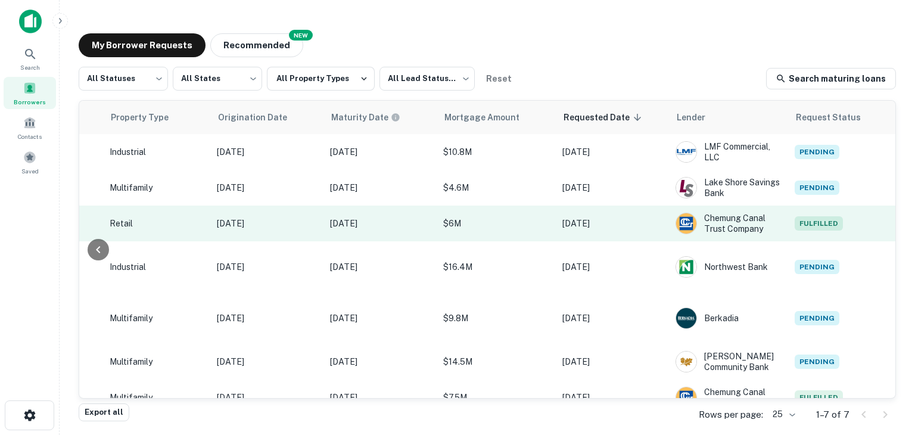
click at [830, 222] on span "Fulfilled" at bounding box center [819, 223] width 48 height 14
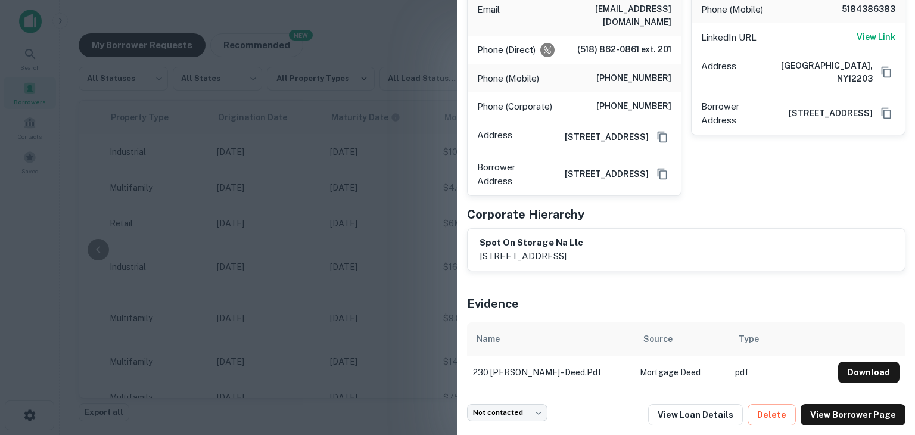
scroll to position [242, 0]
click at [842, 364] on button "Download" at bounding box center [869, 372] width 61 height 21
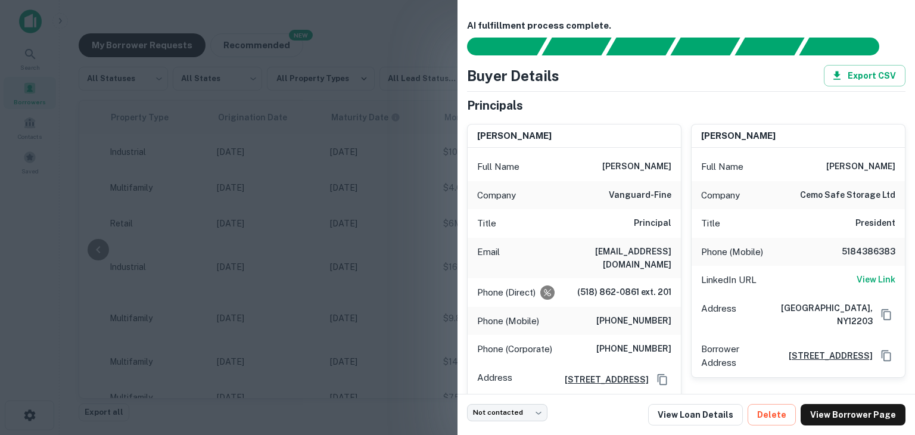
click at [437, 34] on div at bounding box center [457, 217] width 915 height 435
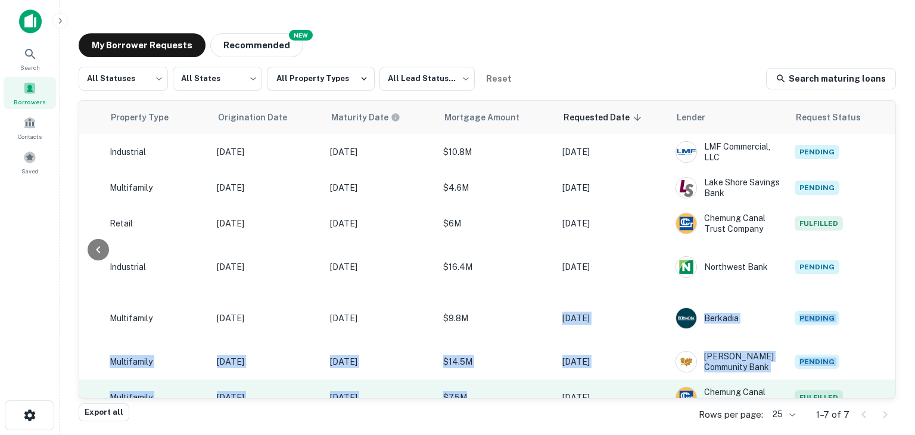
click at [485, 354] on tbody "Not contacted **** ​ [STREET_ADDRESS][PERSON_NAME] prime self storage of li NY …" at bounding box center [256, 274] width 1280 height 281
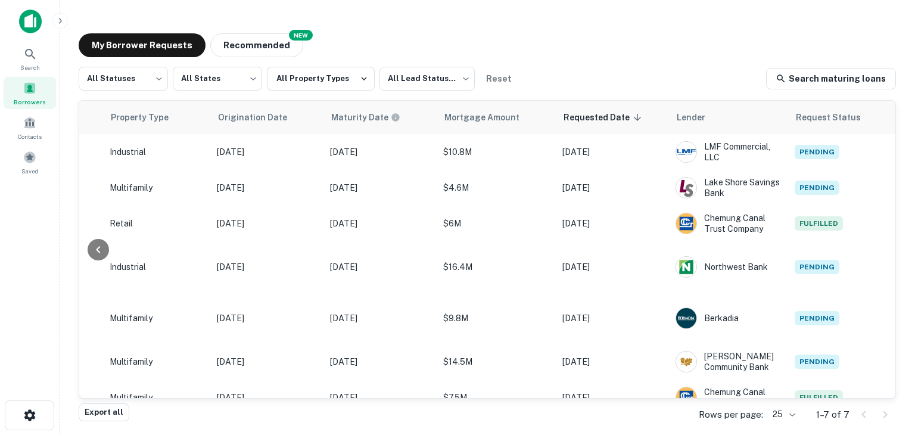
click at [577, 46] on div "My Borrower Requests NEW Recommended" at bounding box center [488, 45] width 818 height 24
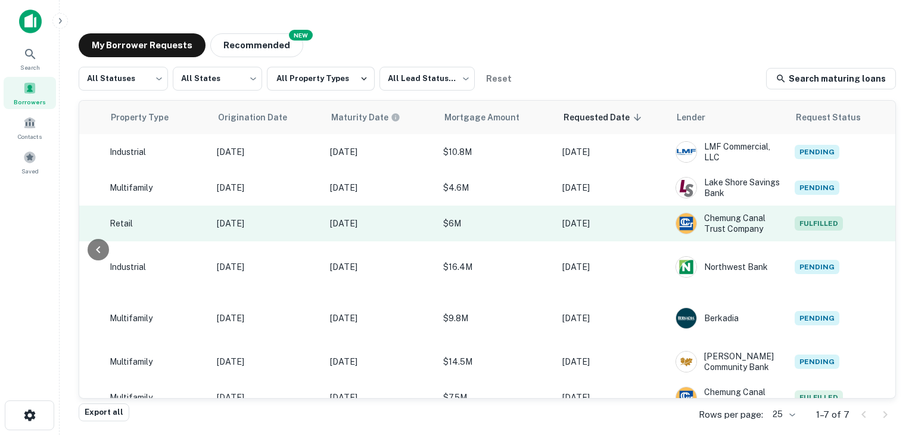
click at [302, 219] on p "[DATE]" at bounding box center [267, 223] width 101 height 13
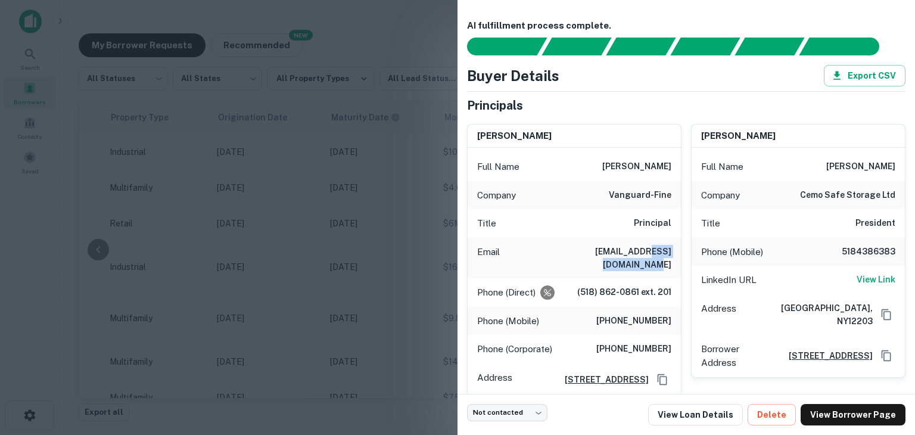
drag, startPoint x: 668, startPoint y: 252, endPoint x: 598, endPoint y: 256, distance: 69.2
click at [598, 256] on div "Email [EMAIL_ADDRESS][DOMAIN_NAME]" at bounding box center [574, 258] width 213 height 41
click at [671, 100] on div "Principals" at bounding box center [686, 106] width 439 height 18
drag, startPoint x: 795, startPoint y: 194, endPoint x: 896, endPoint y: 195, distance: 101.3
click at [896, 195] on div "AI fulfillment process complete. Buyer Details Export CSV Principals [PERSON_NA…" at bounding box center [687, 197] width 458 height 394
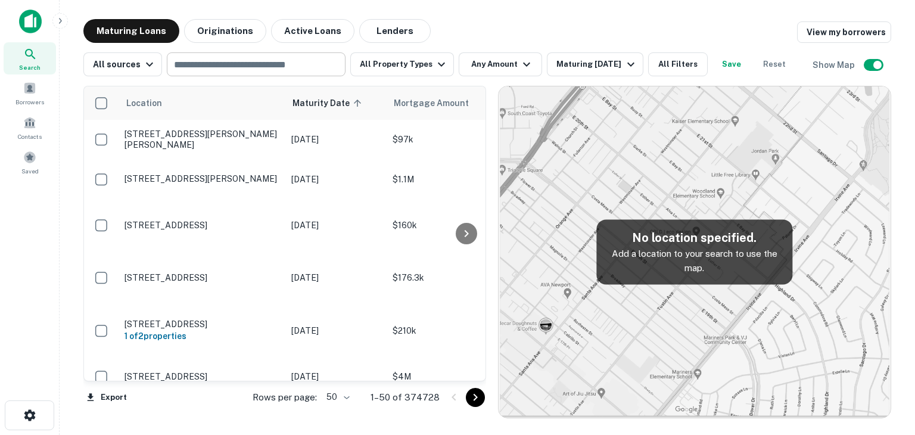
drag, startPoint x: 803, startPoint y: 140, endPoint x: 301, endPoint y: 67, distance: 507.7
click at [301, 67] on div "Maturing Loans Originations Active Loans Lenders View my borrowers All sources …" at bounding box center [487, 218] width 808 height 399
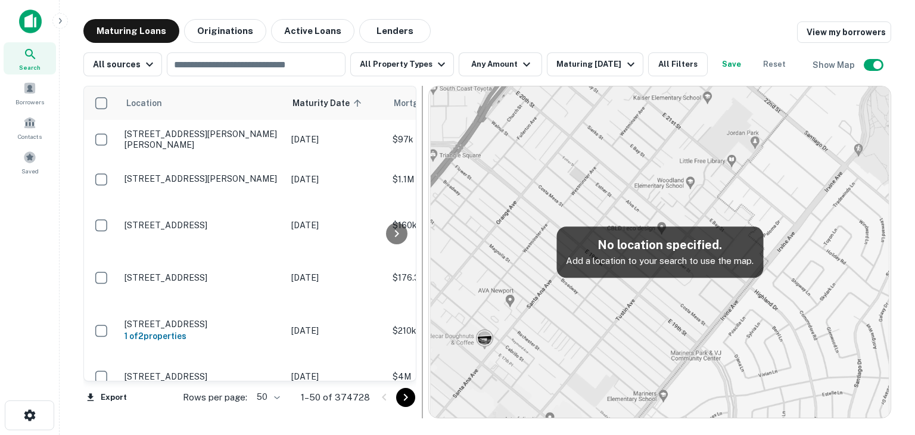
drag, startPoint x: 305, startPoint y: 227, endPoint x: 424, endPoint y: 228, distance: 118.6
click at [424, 228] on div at bounding box center [423, 252] width 12 height 333
click at [677, 238] on h5 "No location specified." at bounding box center [661, 245] width 188 height 18
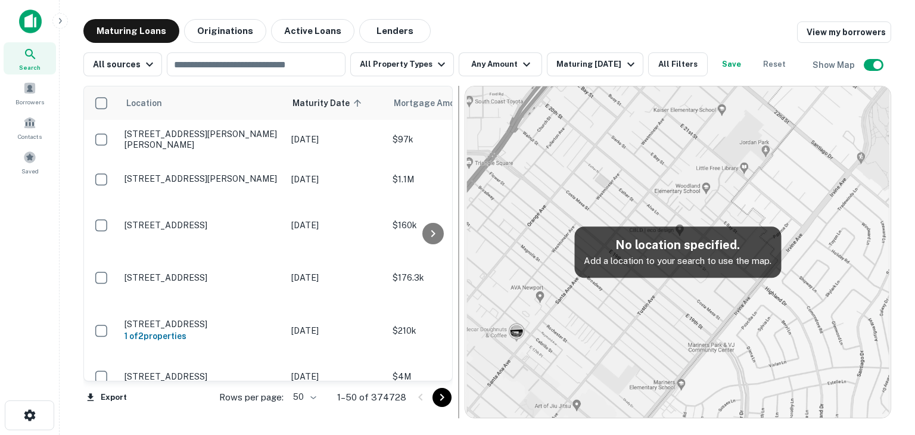
drag, startPoint x: 803, startPoint y: 148, endPoint x: 455, endPoint y: 175, distance: 349.1
click at [455, 175] on div at bounding box center [459, 252] width 12 height 333
click at [660, 151] on img at bounding box center [678, 251] width 426 height 331
click at [265, 75] on div "​" at bounding box center [256, 64] width 179 height 24
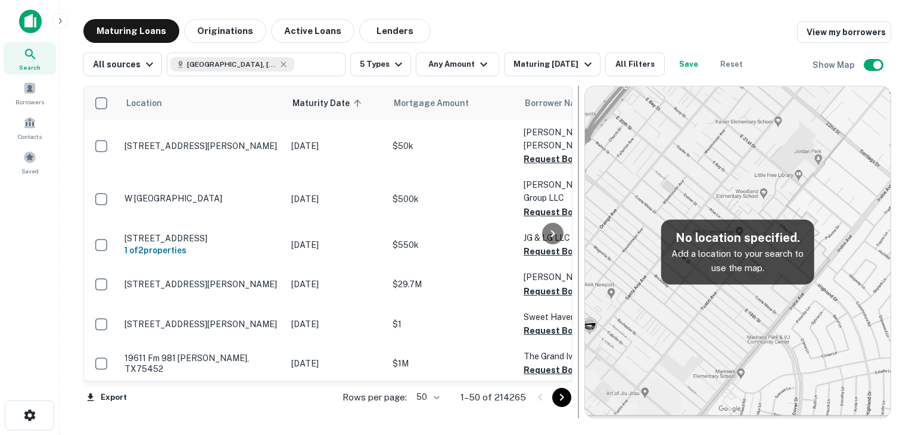
drag, startPoint x: 458, startPoint y: 182, endPoint x: 594, endPoint y: 170, distance: 135.8
click at [579, 170] on div at bounding box center [578, 252] width 1 height 333
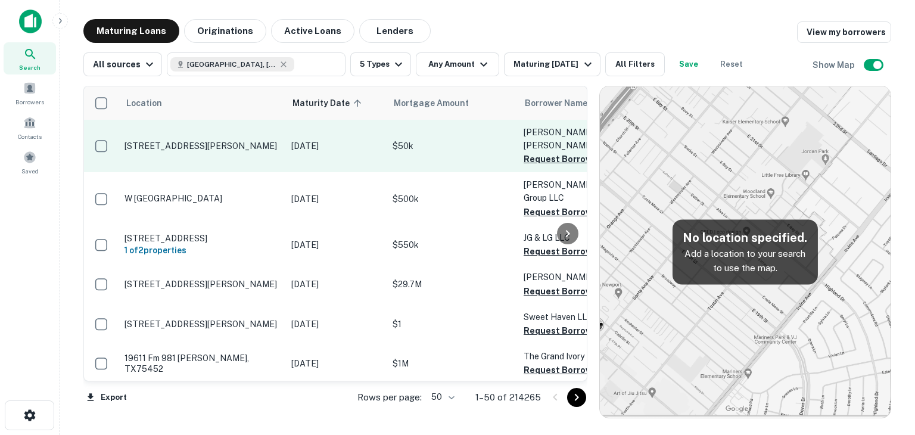
click at [374, 139] on p "Sep 03, 2025" at bounding box center [335, 145] width 89 height 13
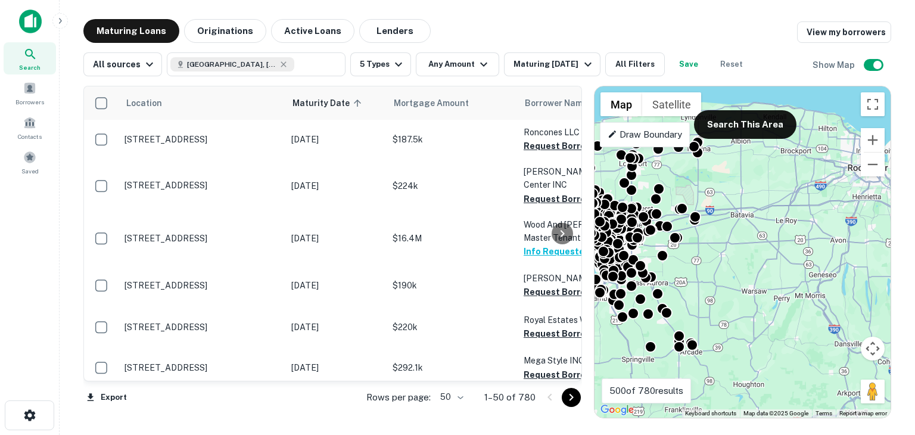
drag, startPoint x: 815, startPoint y: 208, endPoint x: 663, endPoint y: 203, distance: 152.1
click at [663, 203] on div "To activate drag with keyboard, press Alt + Enter. Once in keyboard drag state,…" at bounding box center [743, 251] width 296 height 331
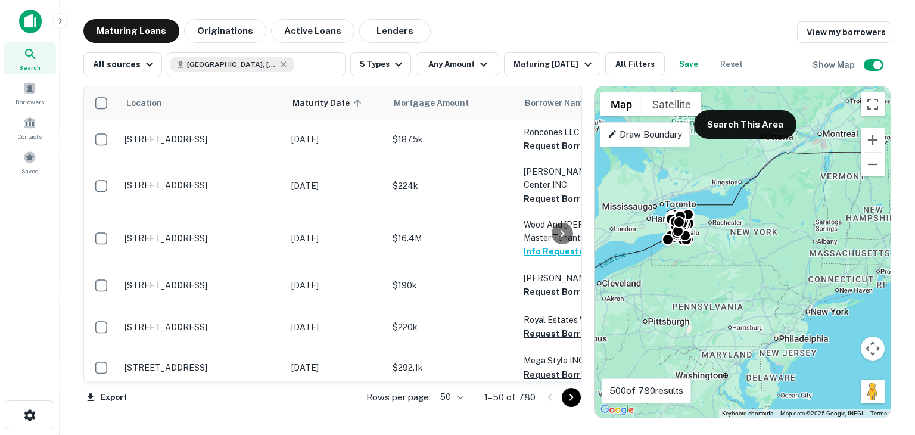
drag, startPoint x: 704, startPoint y: 203, endPoint x: 727, endPoint y: 229, distance: 34.7
click at [727, 229] on div "To activate drag with keyboard, press Alt + Enter. Once in keyboard drag state,…" at bounding box center [743, 251] width 296 height 331
click at [665, 148] on div "To activate drag with keyboard, press Alt + Enter. Once in keyboard drag state,…" at bounding box center [743, 251] width 296 height 331
click at [660, 143] on div "Draw Boundary" at bounding box center [645, 134] width 90 height 25
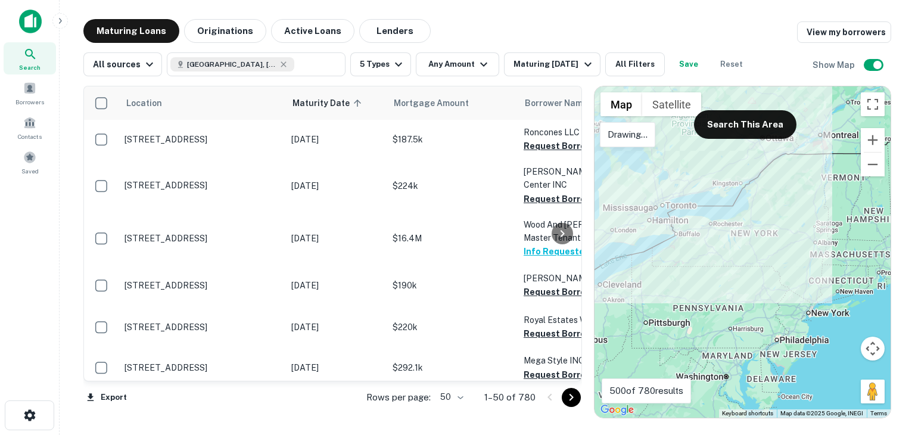
click at [647, 140] on p "Drawing..." at bounding box center [628, 135] width 40 height 14
click at [696, 159] on div at bounding box center [743, 251] width 296 height 331
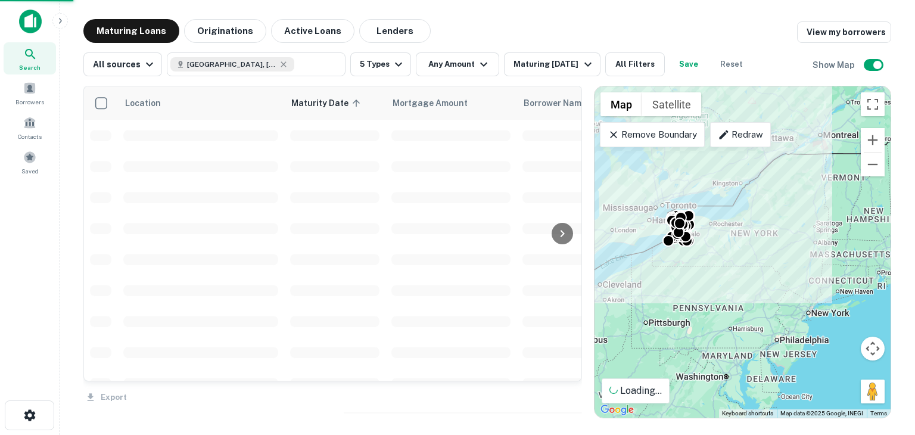
click at [740, 136] on p "Redraw" at bounding box center [740, 135] width 45 height 14
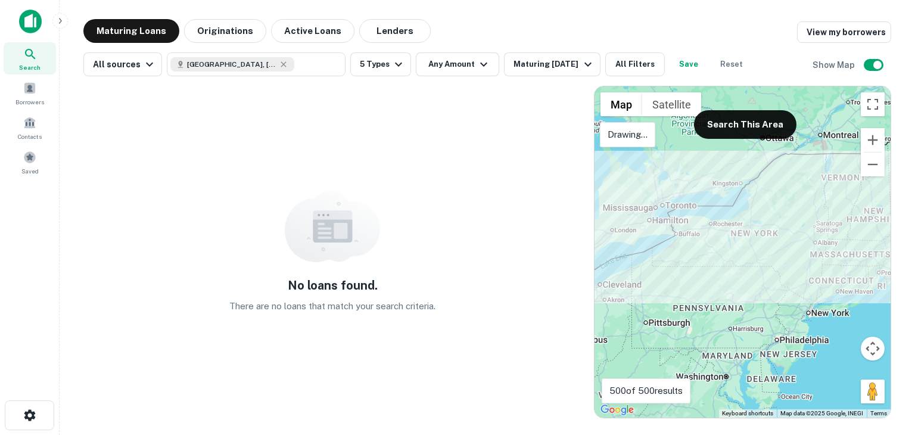
drag, startPoint x: 729, startPoint y: 215, endPoint x: 699, endPoint y: 206, distance: 31.1
click at [699, 206] on div at bounding box center [743, 251] width 296 height 331
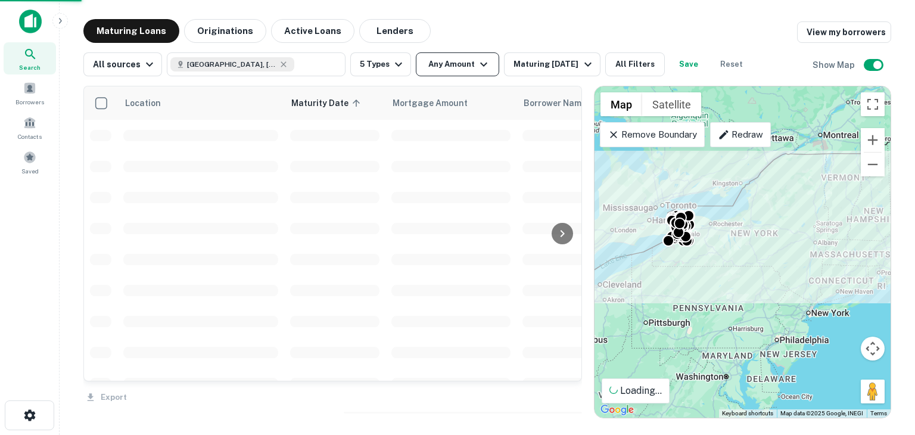
click at [461, 56] on button "Any Amount" at bounding box center [457, 64] width 83 height 24
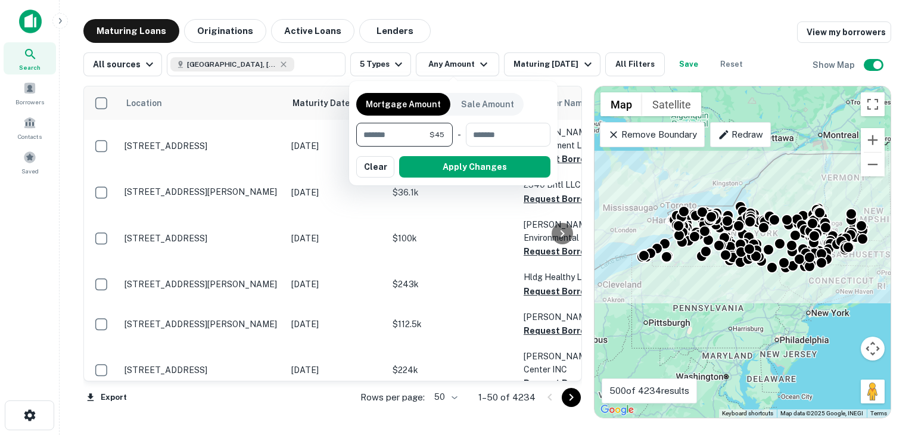
type input "*"
type input "*******"
click at [498, 136] on input "number" at bounding box center [505, 135] width 76 height 24
click at [477, 154] on div "Mortgage Amount Sale Amount ******* $4M ​ - ​ Apply Changes Clear" at bounding box center [453, 133] width 194 height 90
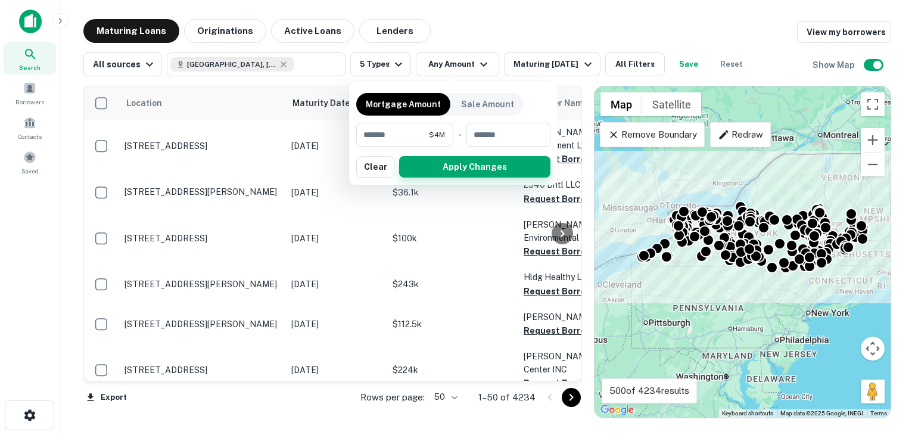
click at [479, 160] on button "Apply Changes" at bounding box center [474, 166] width 151 height 21
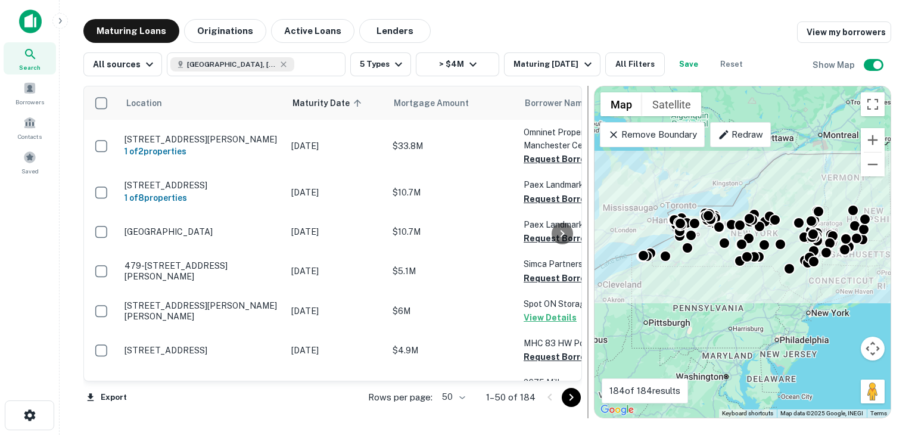
click at [582, 135] on div at bounding box center [588, 252] width 12 height 333
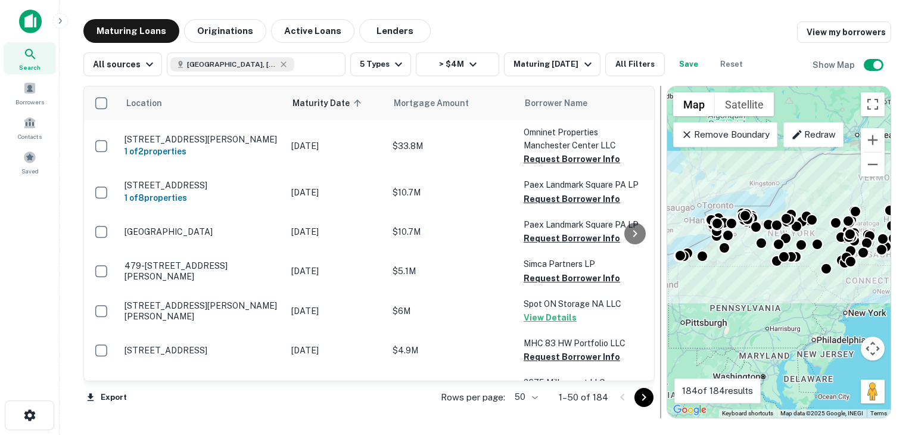
drag, startPoint x: 590, startPoint y: 139, endPoint x: 663, endPoint y: 137, distance: 73.3
click at [663, 137] on div at bounding box center [661, 252] width 12 height 333
click at [629, 54] on button "All Filters" at bounding box center [636, 64] width 60 height 24
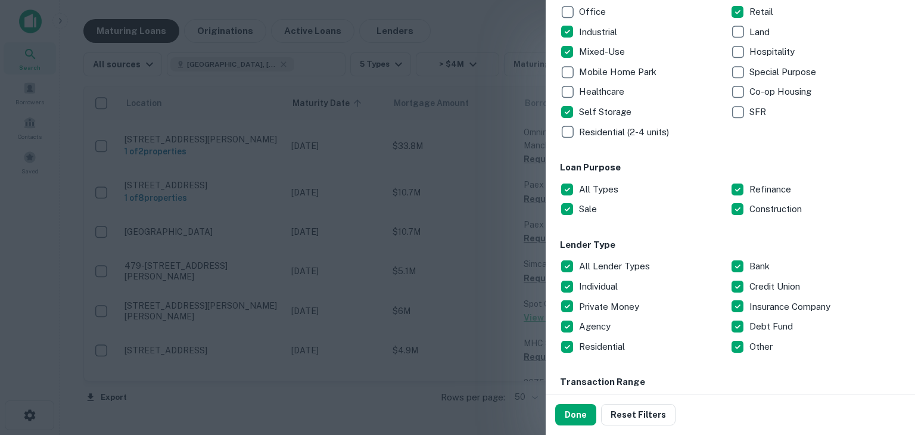
scroll to position [241, 0]
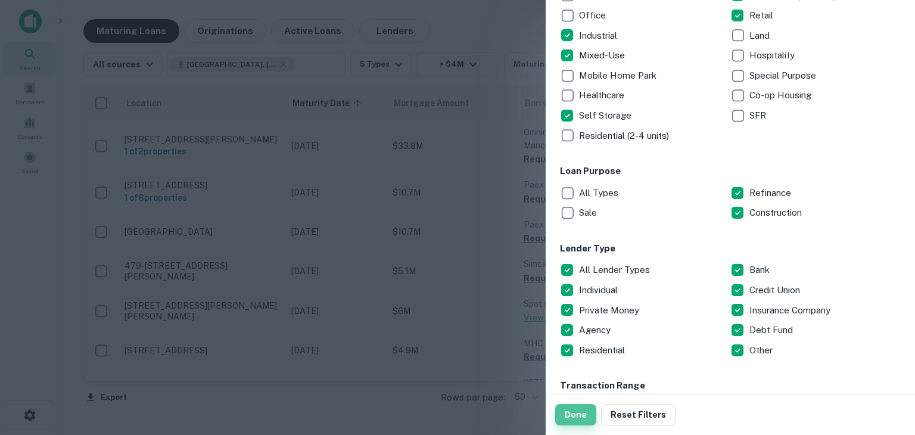
click at [578, 411] on button "Done" at bounding box center [575, 414] width 41 height 21
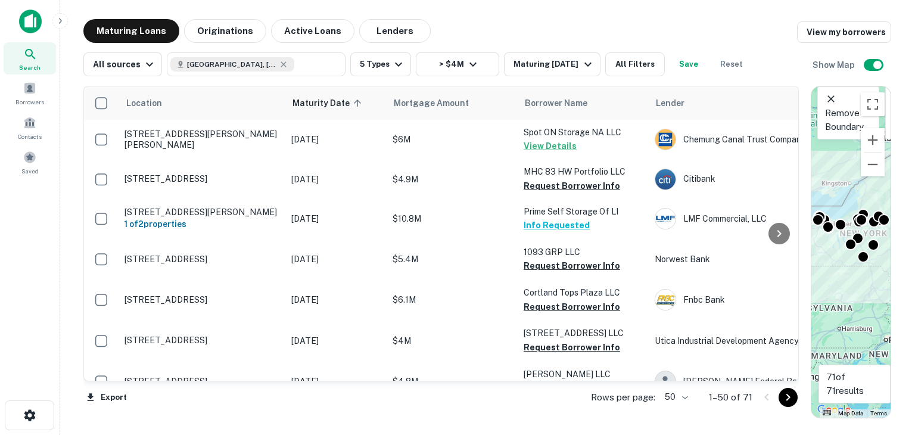
drag, startPoint x: 659, startPoint y: 184, endPoint x: 815, endPoint y: 196, distance: 156.6
click at [815, 196] on div "Location Maturity Date sorted ascending Mortgage Amount Borrower Name Lender Pu…" at bounding box center [487, 247] width 808 height 342
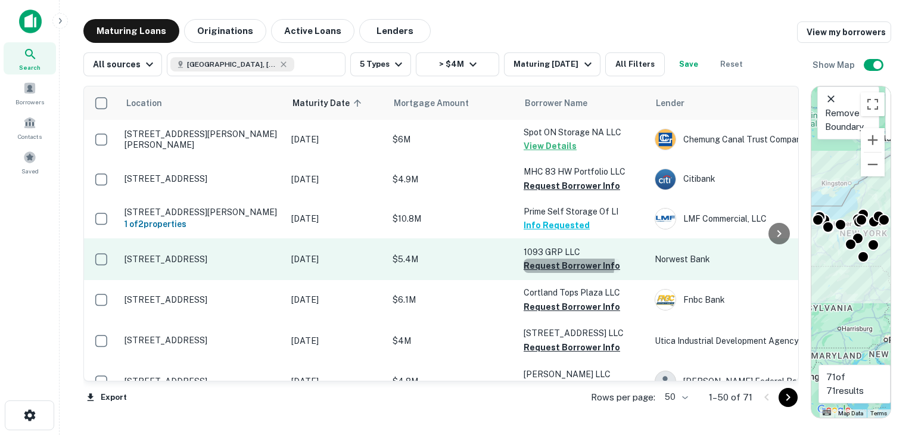
click at [567, 262] on button "Request Borrower Info" at bounding box center [572, 266] width 97 height 14
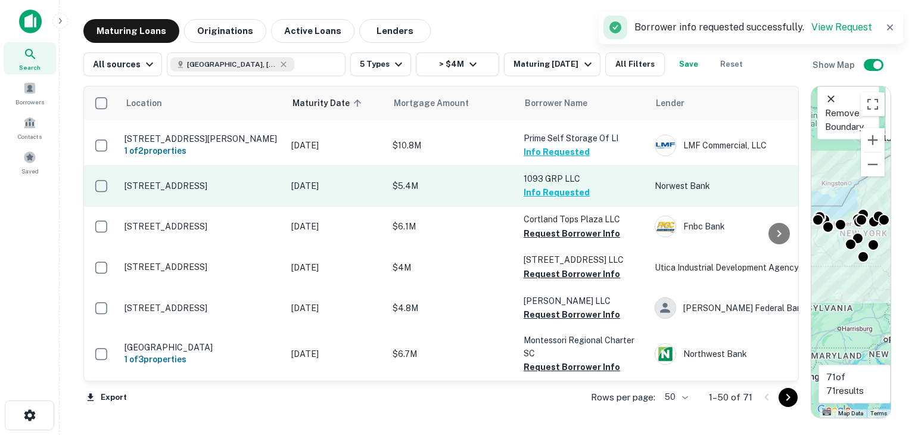
scroll to position [76, 0]
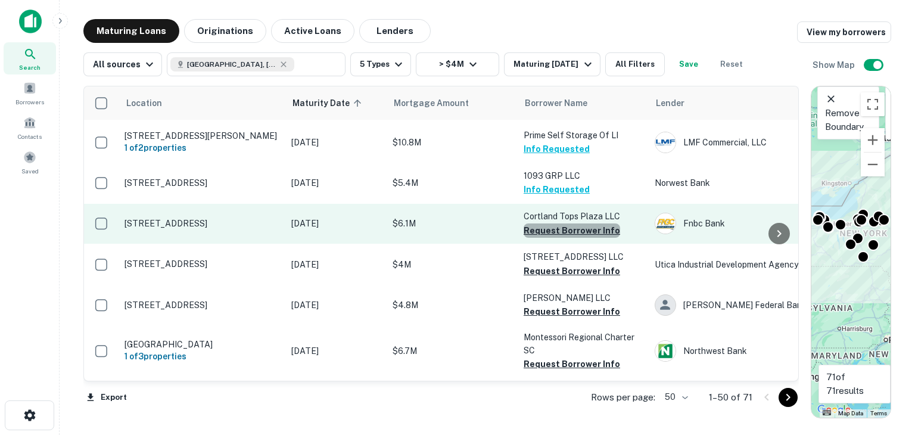
click at [591, 229] on button "Request Borrower Info" at bounding box center [572, 231] width 97 height 14
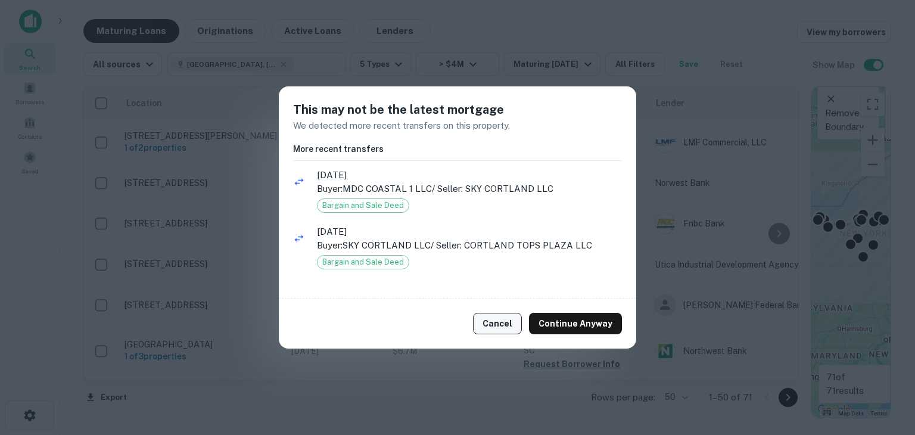
click at [503, 320] on button "Cancel" at bounding box center [497, 323] width 49 height 21
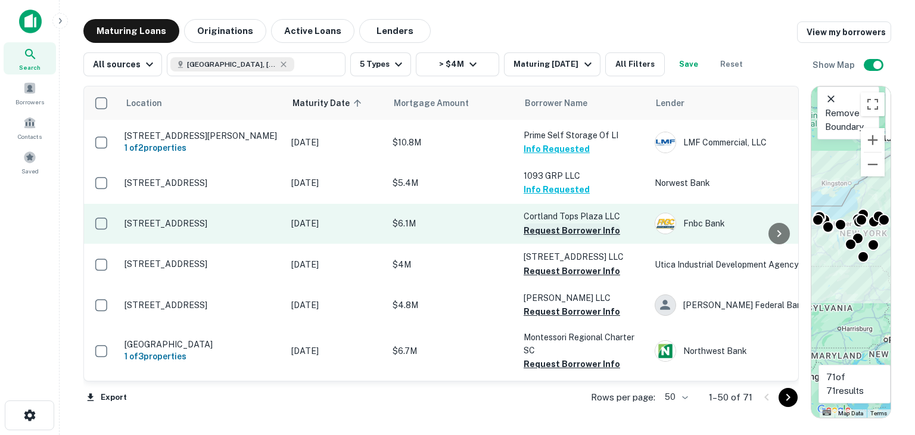
click at [580, 228] on button "Request Borrower Info" at bounding box center [572, 231] width 97 height 14
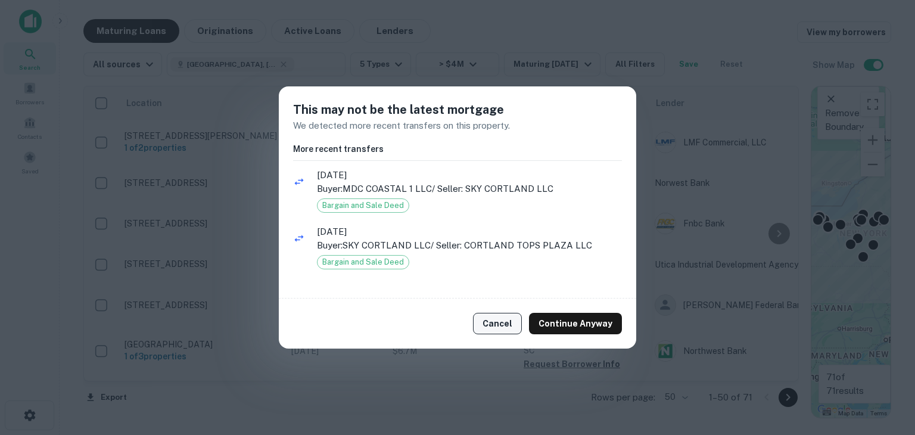
click at [514, 328] on button "Cancel" at bounding box center [497, 323] width 49 height 21
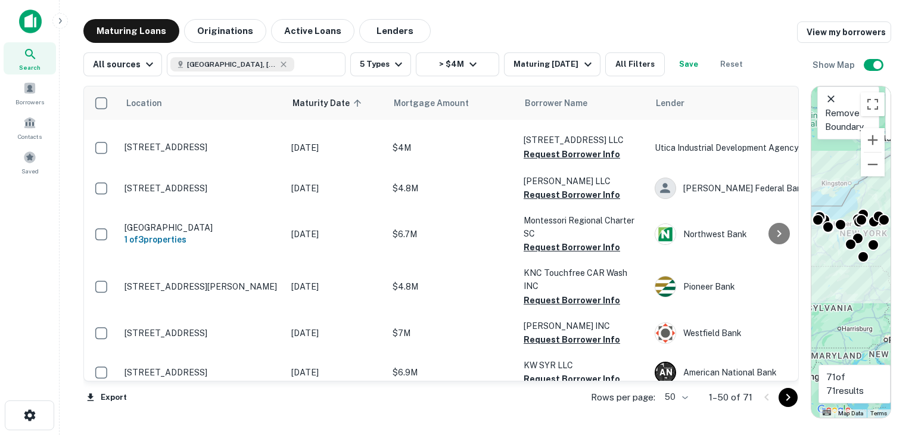
scroll to position [193, 0]
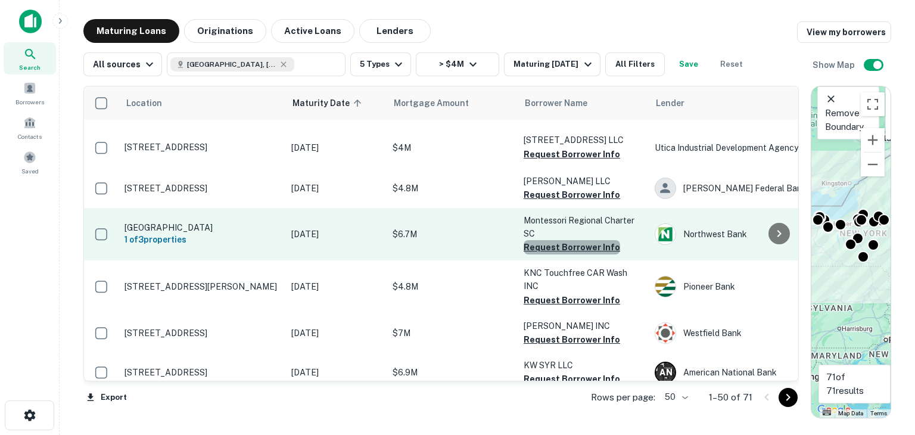
click at [573, 246] on button "Request Borrower Info" at bounding box center [572, 247] width 97 height 14
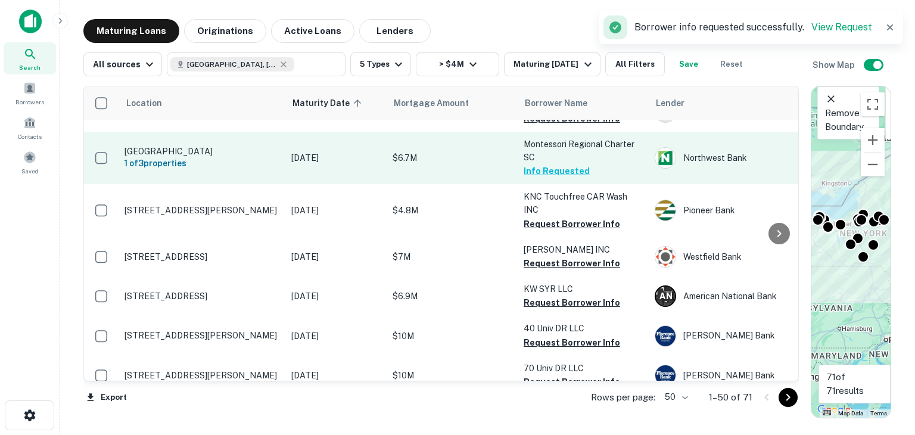
scroll to position [275, 0]
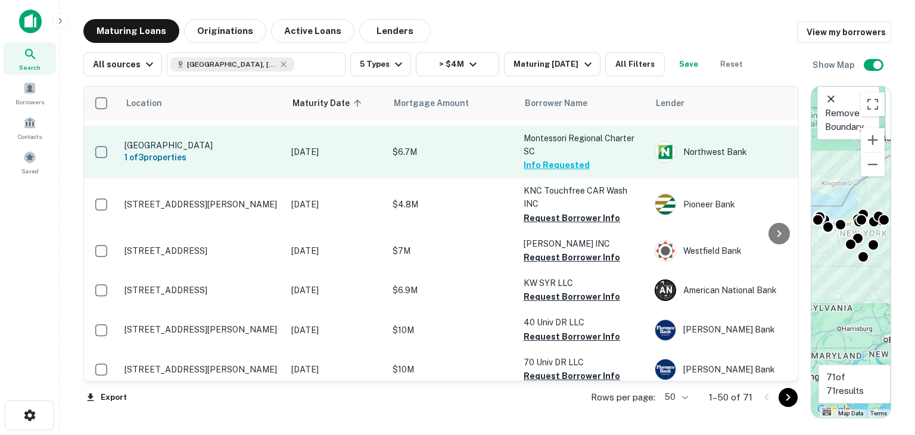
click at [573, 250] on button "Request Borrower Info" at bounding box center [572, 257] width 97 height 14
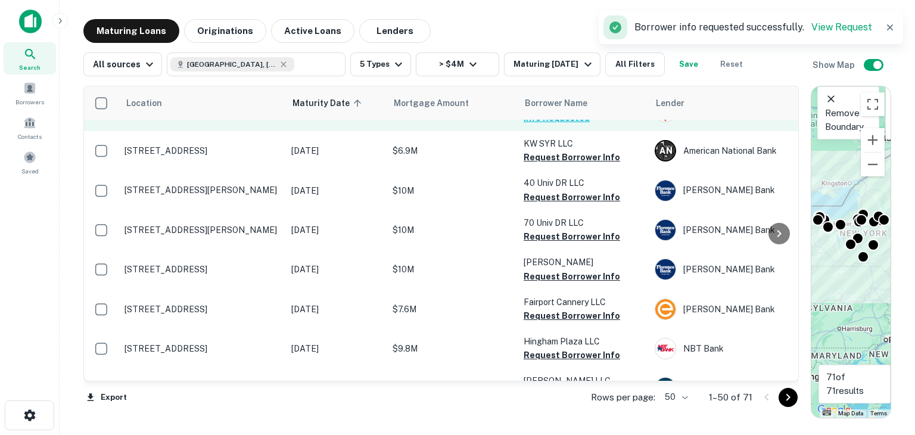
scroll to position [428, 0]
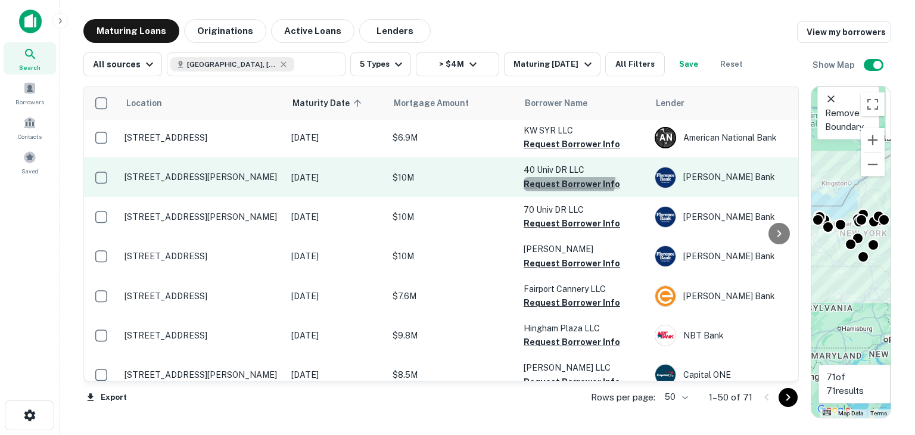
click at [565, 177] on button "Request Borrower Info" at bounding box center [572, 184] width 97 height 14
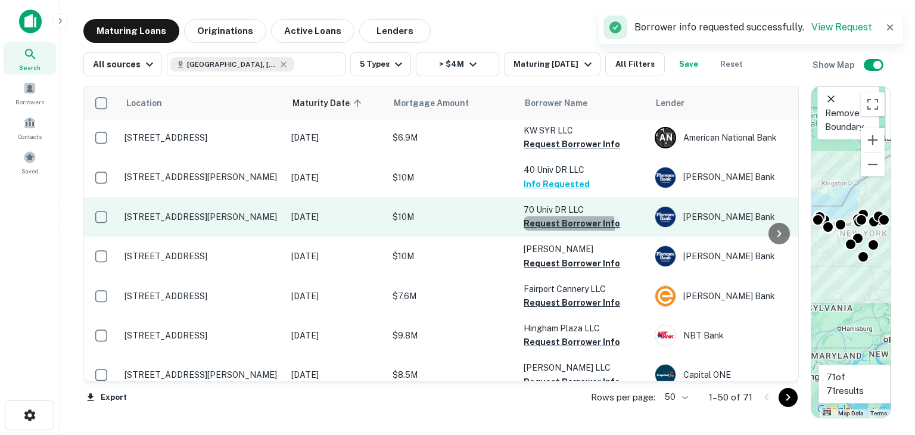
click at [545, 216] on button "Request Borrower Info" at bounding box center [572, 223] width 97 height 14
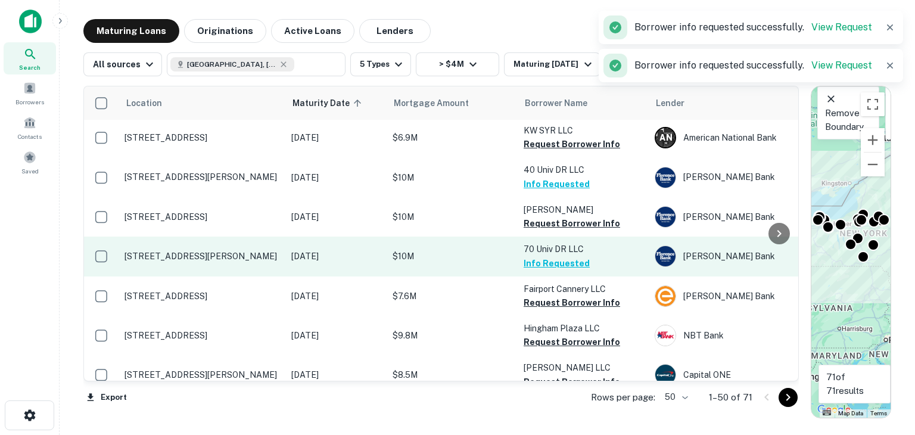
click at [542, 256] on button "Info Requested" at bounding box center [557, 263] width 66 height 14
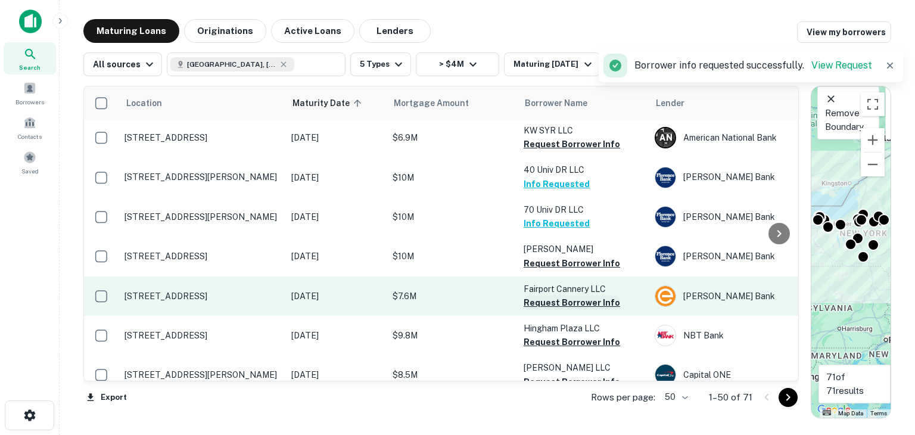
click at [543, 296] on button "Request Borrower Info" at bounding box center [572, 303] width 97 height 14
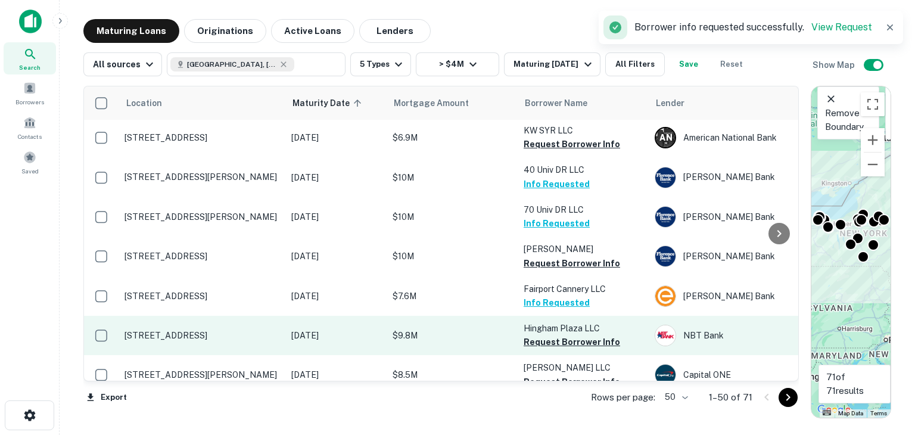
click at [560, 336] on td "Hingham Plaza LLC Request Borrower Info" at bounding box center [583, 335] width 131 height 39
click at [558, 335] on button "Request Borrower Info" at bounding box center [572, 342] width 97 height 14
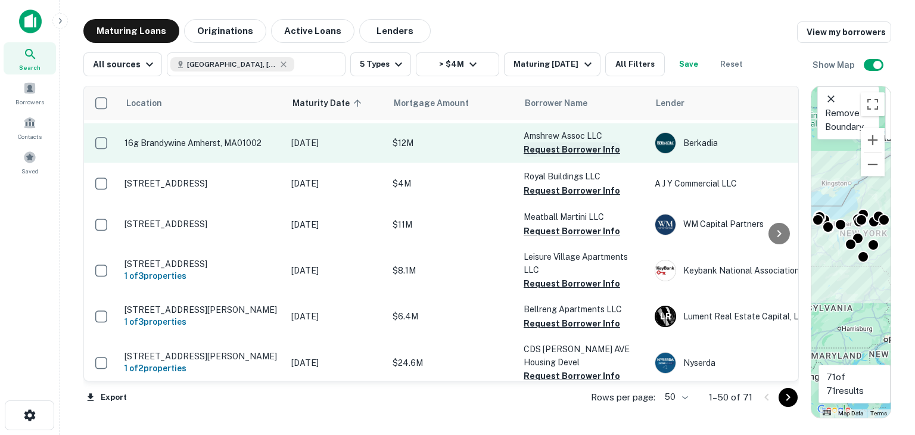
scroll to position [740, 0]
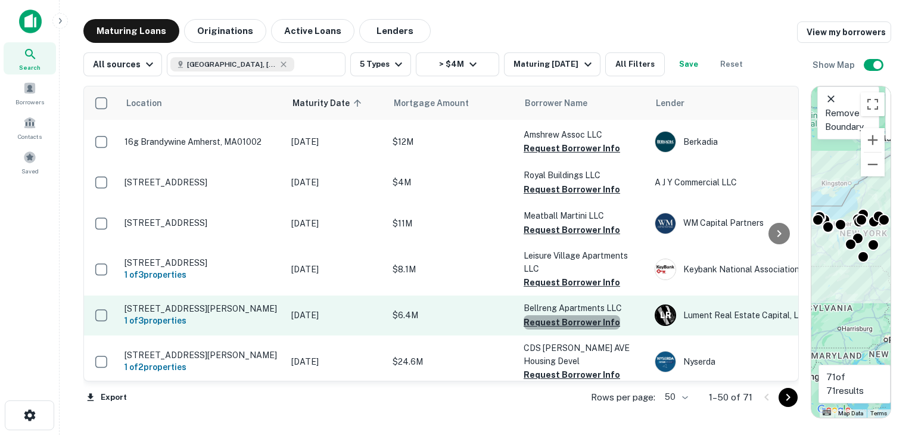
click at [582, 315] on button "Request Borrower Info" at bounding box center [572, 322] width 97 height 14
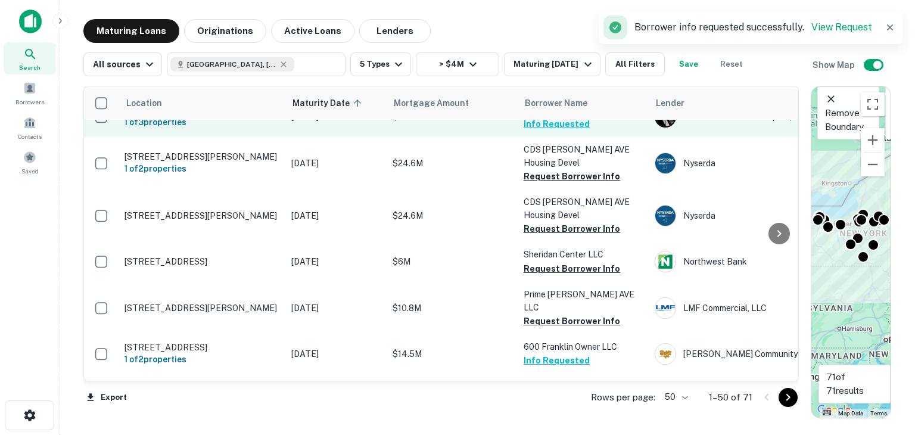
scroll to position [939, 0]
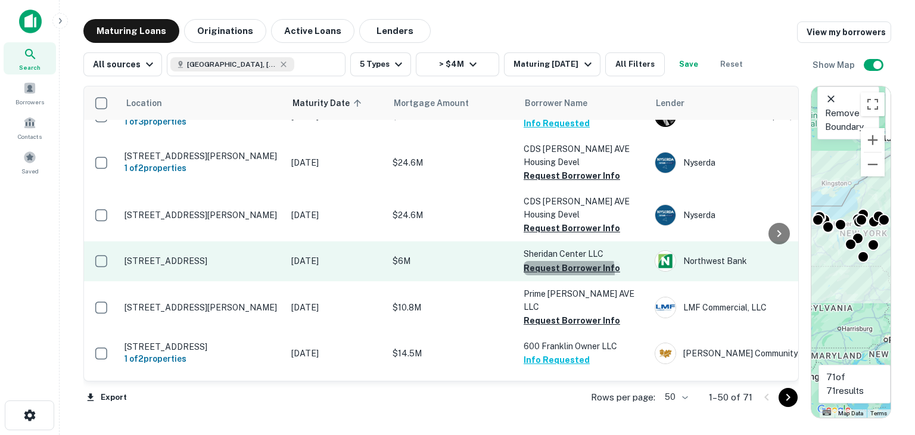
click at [560, 261] on button "Request Borrower Info" at bounding box center [572, 268] width 97 height 14
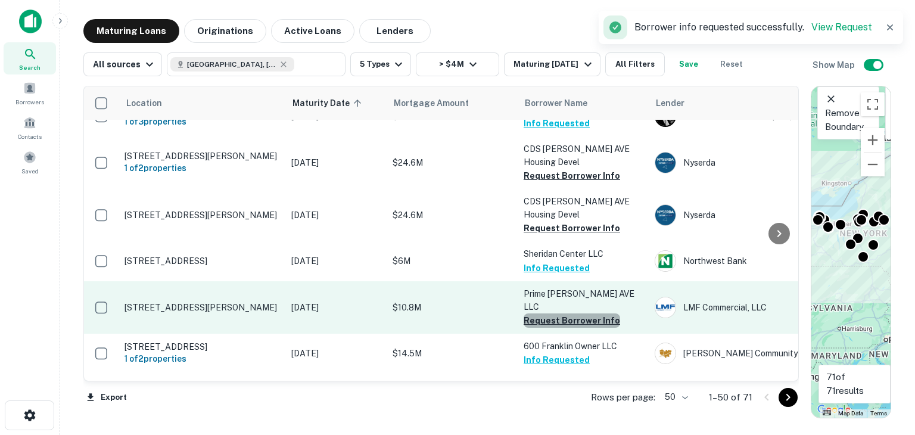
click at [576, 313] on button "Request Borrower Info" at bounding box center [572, 320] width 97 height 14
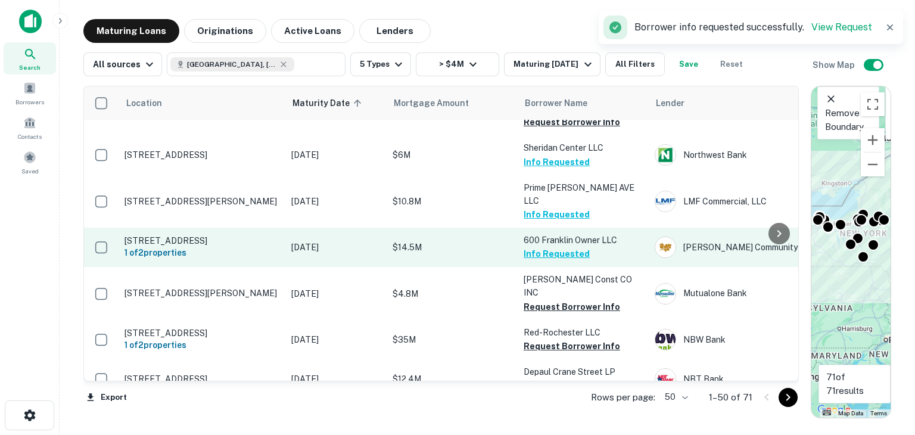
scroll to position [1046, 0]
click at [560, 246] on button "Info Requested" at bounding box center [557, 253] width 66 height 14
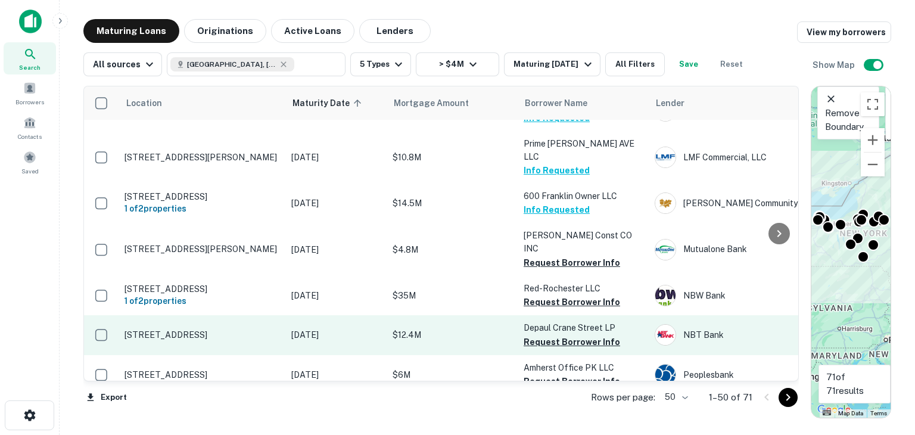
scroll to position [1092, 0]
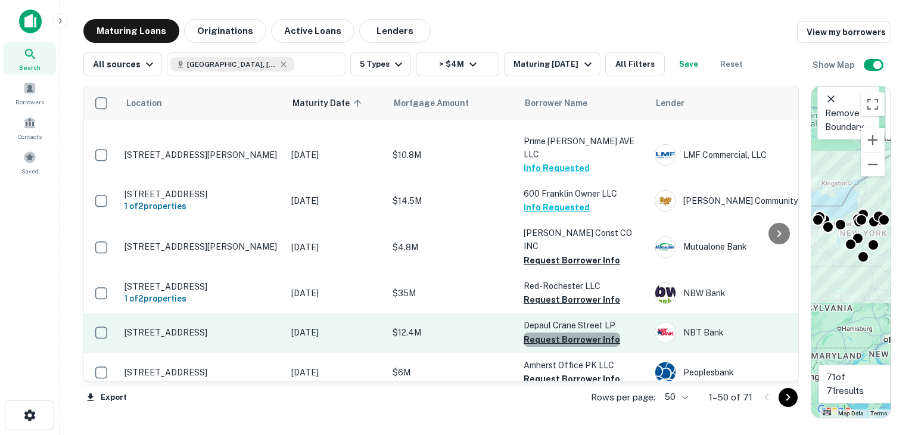
click at [589, 333] on button "Request Borrower Info" at bounding box center [572, 340] width 97 height 14
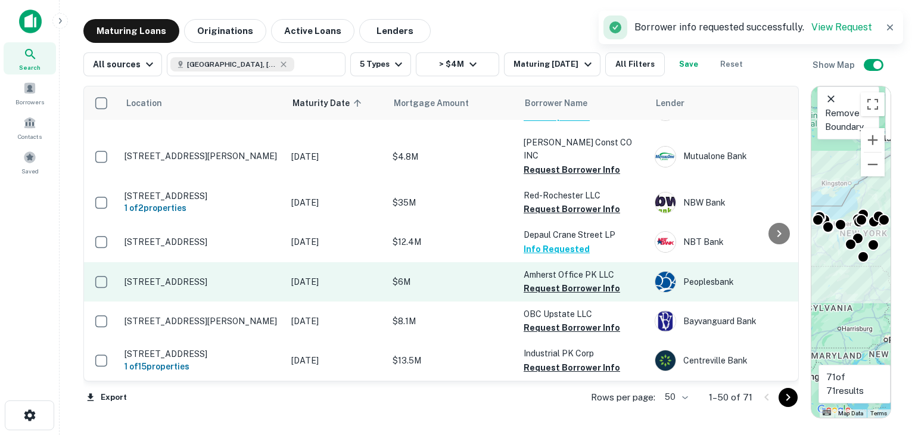
scroll to position [1192, 0]
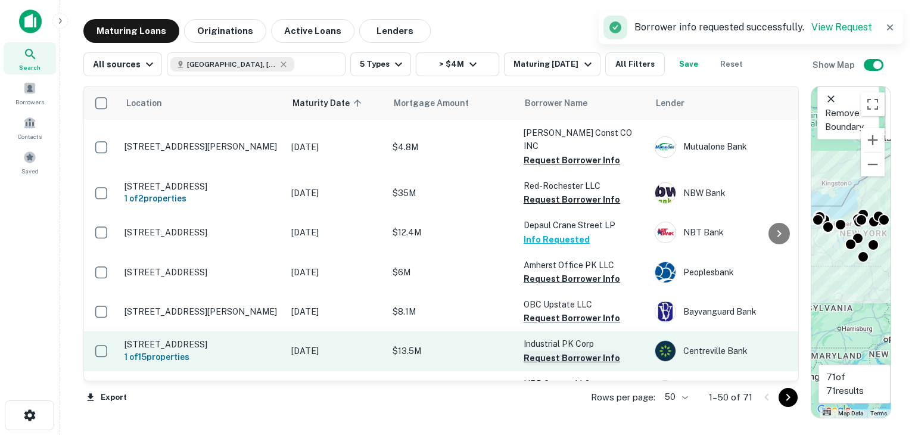
click at [590, 351] on button "Request Borrower Info" at bounding box center [572, 358] width 97 height 14
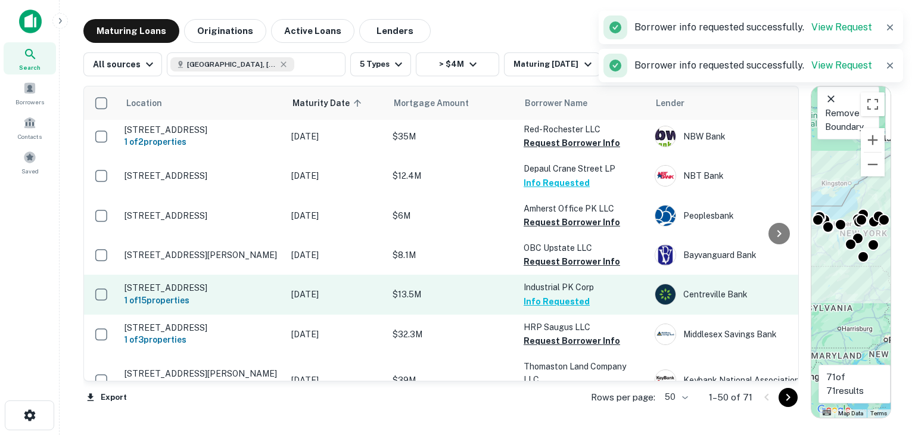
scroll to position [1262, 0]
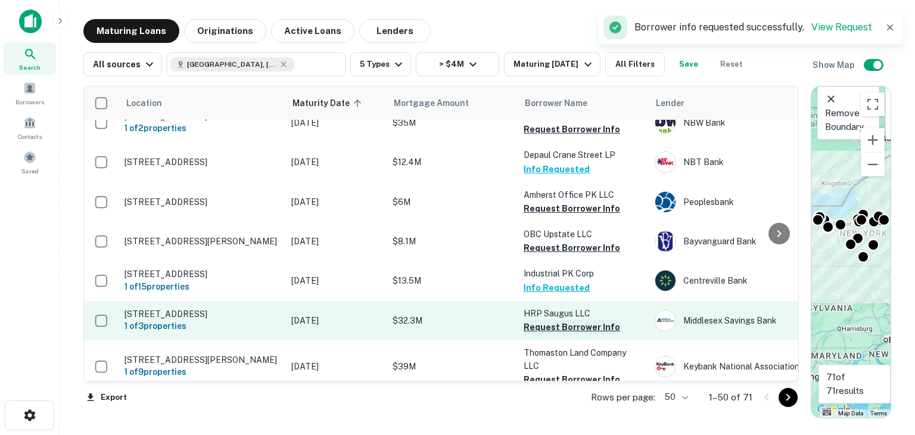
click at [581, 320] on button "Request Borrower Info" at bounding box center [572, 327] width 97 height 14
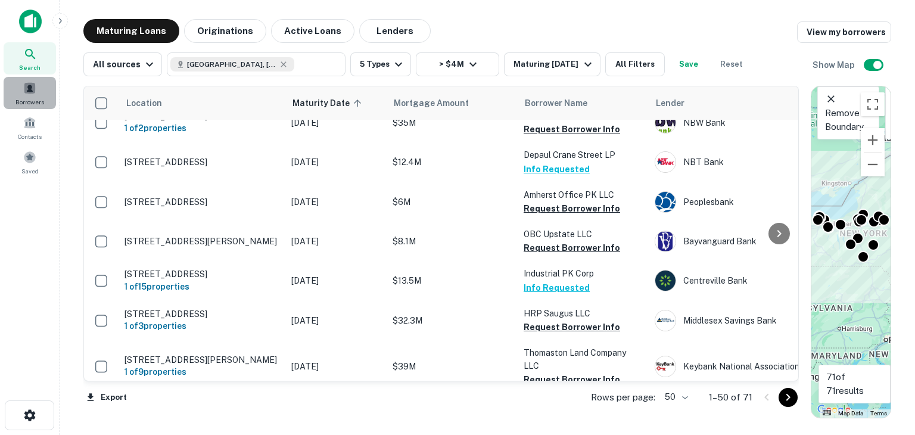
click at [50, 94] on div "Borrowers" at bounding box center [30, 93] width 52 height 32
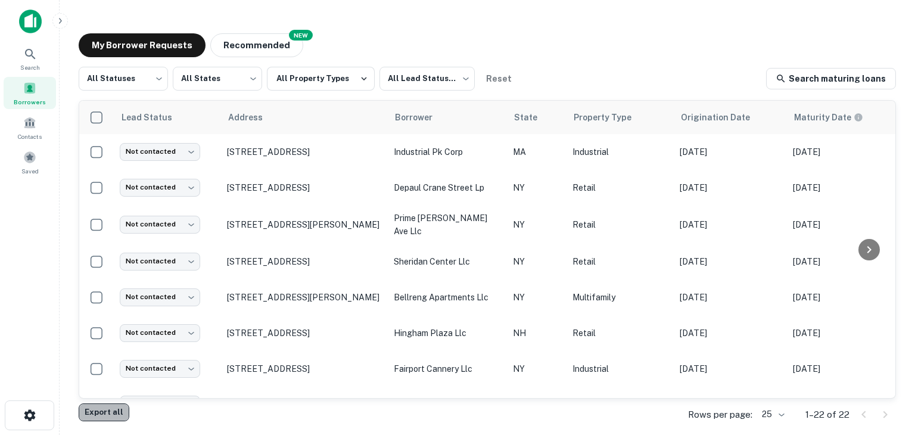
click at [108, 411] on button "Export all" at bounding box center [104, 412] width 51 height 18
